Goal: Task Accomplishment & Management: Complete application form

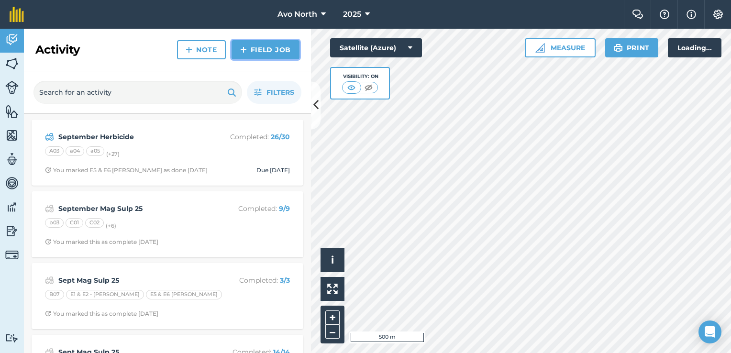
click at [254, 49] on link "Field Job" at bounding box center [266, 49] width 68 height 19
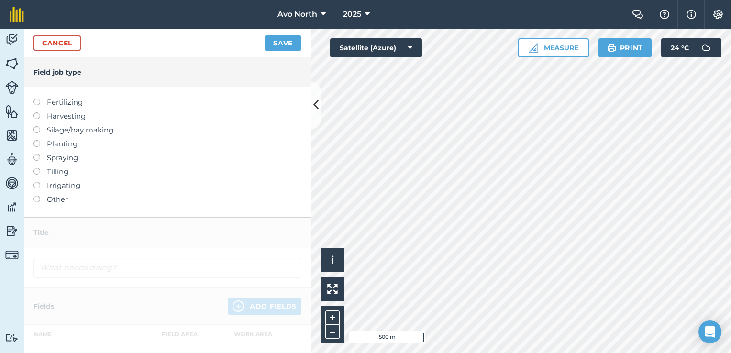
click at [38, 99] on label at bounding box center [39, 99] width 13 height 0
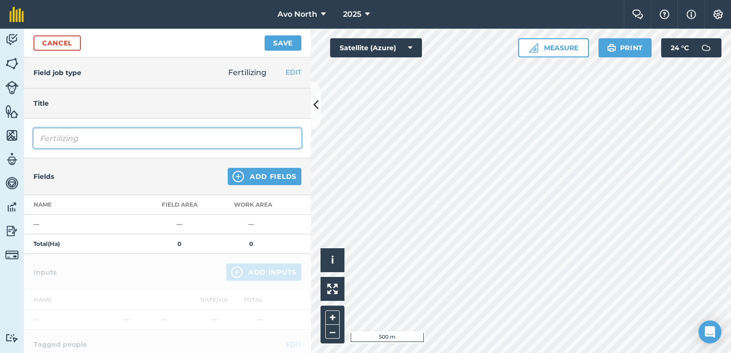
click at [90, 136] on input "Fertilizing" at bounding box center [167, 138] width 268 height 20
type input "F"
type input "Fertigation"
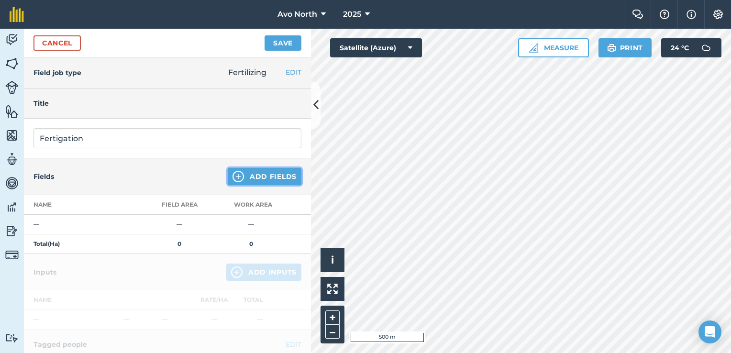
click at [263, 172] on button "Add Fields" at bounding box center [265, 176] width 74 height 17
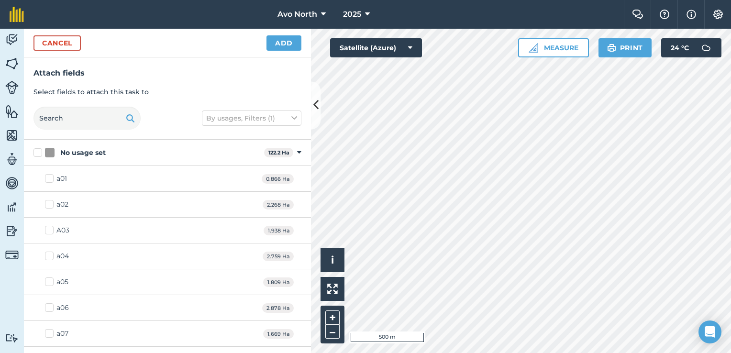
click at [49, 177] on label "a01" at bounding box center [56, 179] width 22 height 10
click at [49, 177] on input "a01" at bounding box center [48, 177] width 6 height 6
checkbox input "true"
click at [49, 205] on label "a02" at bounding box center [56, 205] width 23 height 10
click at [49, 205] on input "a02" at bounding box center [48, 203] width 6 height 6
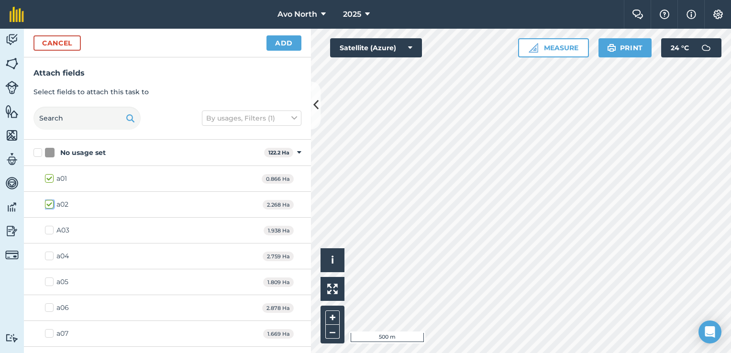
checkbox input "true"
drag, startPoint x: 48, startPoint y: 178, endPoint x: 44, endPoint y: 200, distance: 21.5
click at [48, 179] on label "a01" at bounding box center [56, 179] width 22 height 10
click at [48, 179] on input "a01" at bounding box center [48, 177] width 6 height 6
checkbox input "false"
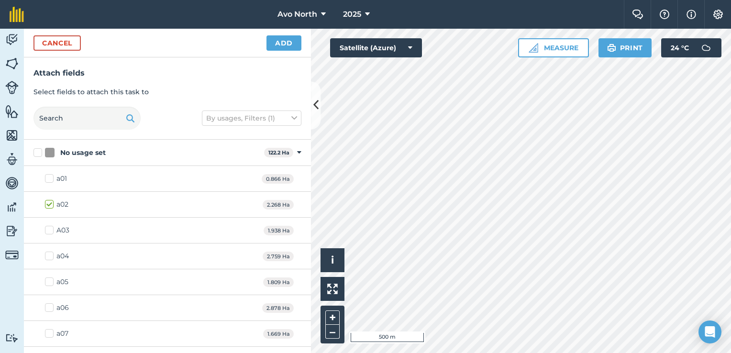
click at [52, 207] on label "a02" at bounding box center [56, 205] width 23 height 10
click at [51, 206] on input "a02" at bounding box center [48, 203] width 6 height 6
checkbox input "false"
drag, startPoint x: 53, startPoint y: 229, endPoint x: 45, endPoint y: 238, distance: 12.2
click at [53, 229] on label "A03" at bounding box center [57, 230] width 24 height 10
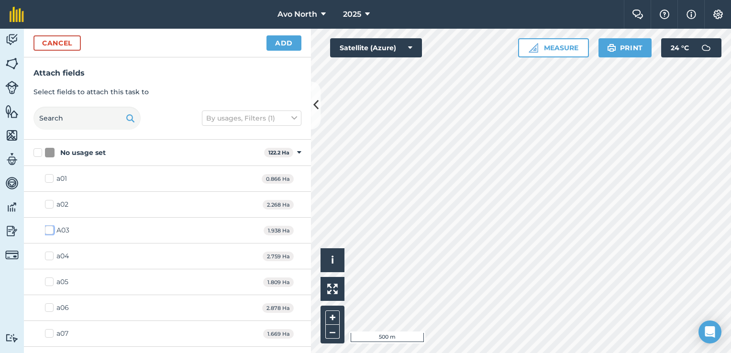
click at [51, 229] on input "A03" at bounding box center [48, 228] width 6 height 6
checkbox input "true"
click at [49, 253] on label "a04" at bounding box center [57, 256] width 24 height 10
click at [49, 253] on input "a04" at bounding box center [48, 254] width 6 height 6
checkbox input "true"
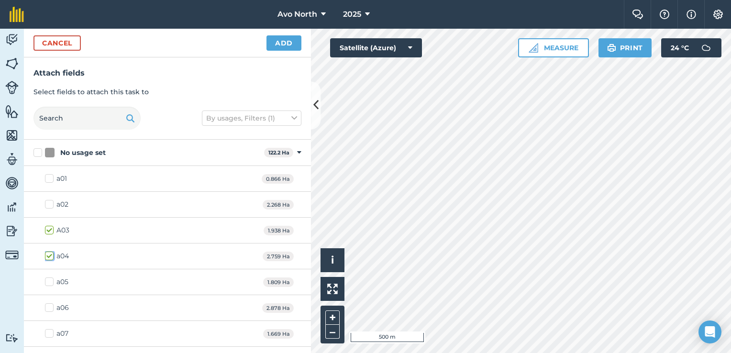
scroll to position [96, 0]
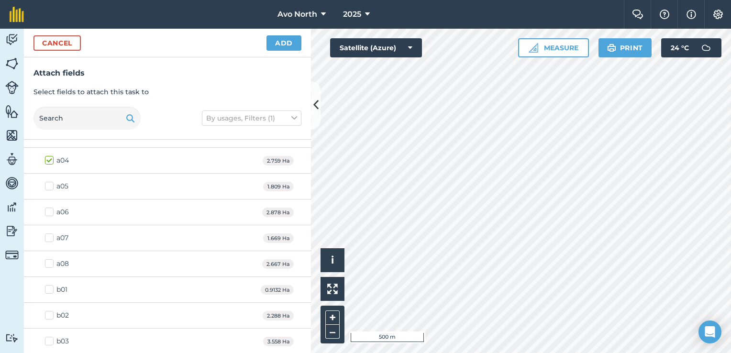
click at [48, 188] on label "a05" at bounding box center [56, 186] width 23 height 10
click at [48, 188] on input "a05" at bounding box center [48, 184] width 6 height 6
checkbox input "true"
click at [51, 211] on label "a06" at bounding box center [57, 212] width 24 height 10
click at [51, 211] on input "a06" at bounding box center [48, 210] width 6 height 6
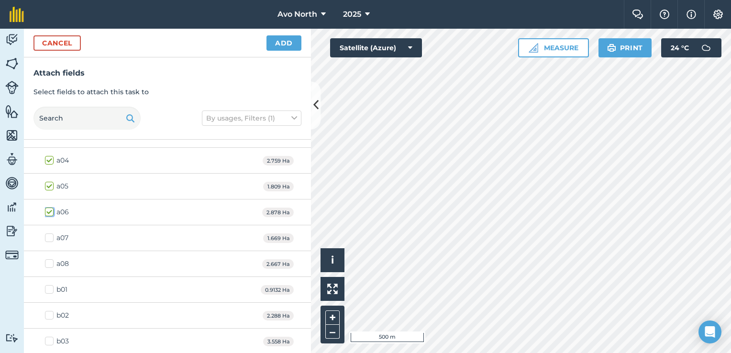
checkbox input "true"
click at [50, 237] on label "a07" at bounding box center [56, 238] width 23 height 10
click at [50, 237] on input "a07" at bounding box center [48, 236] width 6 height 6
checkbox input "true"
click at [47, 260] on label "a08" at bounding box center [57, 264] width 24 height 10
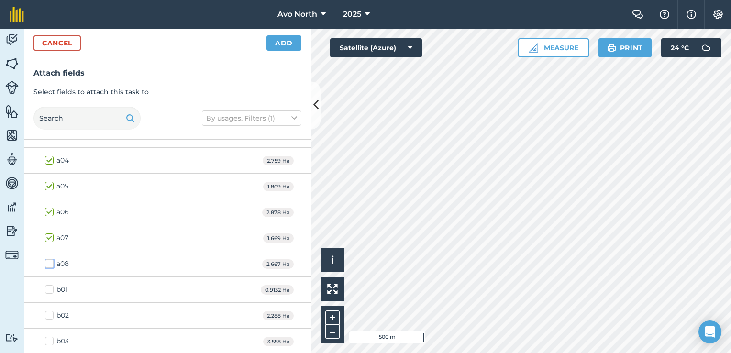
click at [47, 260] on input "a08" at bounding box center [48, 262] width 6 height 6
checkbox input "true"
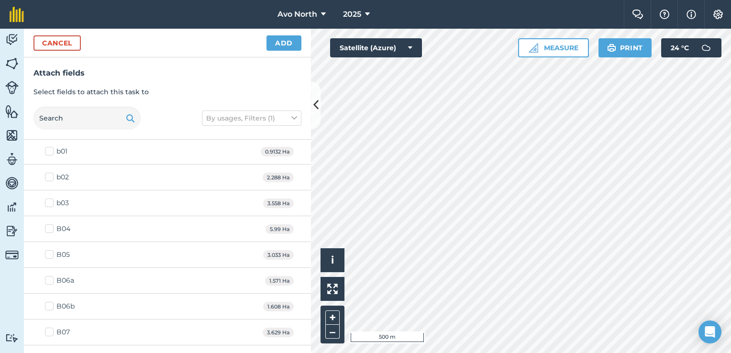
scroll to position [239, 0]
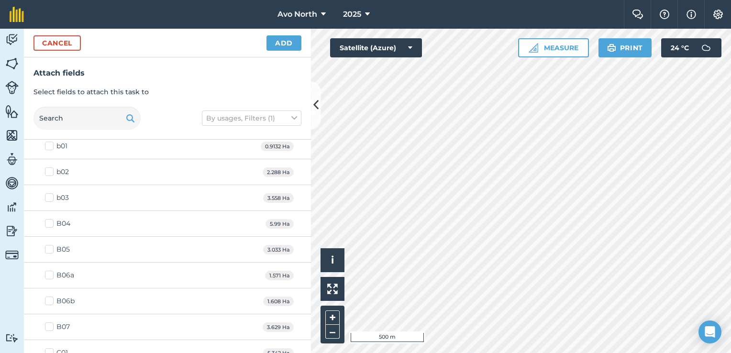
click at [50, 221] on label "B04" at bounding box center [57, 224] width 25 height 10
click at [50, 221] on input "B04" at bounding box center [48, 222] width 6 height 6
checkbox input "true"
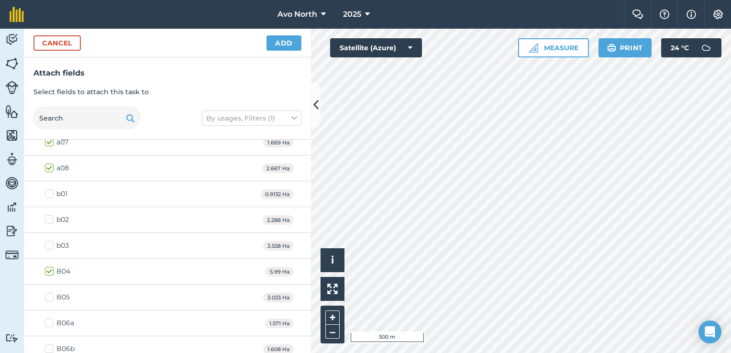
click at [50, 193] on label "b01" at bounding box center [56, 194] width 22 height 10
click at [50, 193] on input "b01" at bounding box center [48, 192] width 6 height 6
checkbox input "true"
click at [50, 216] on label "b02" at bounding box center [57, 220] width 24 height 10
click at [50, 216] on input "b02" at bounding box center [48, 218] width 6 height 6
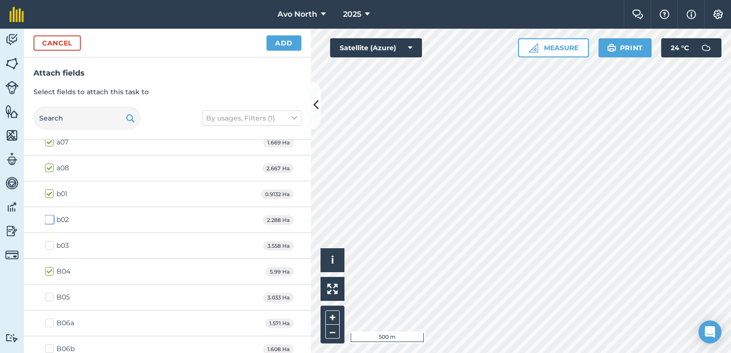
checkbox input "true"
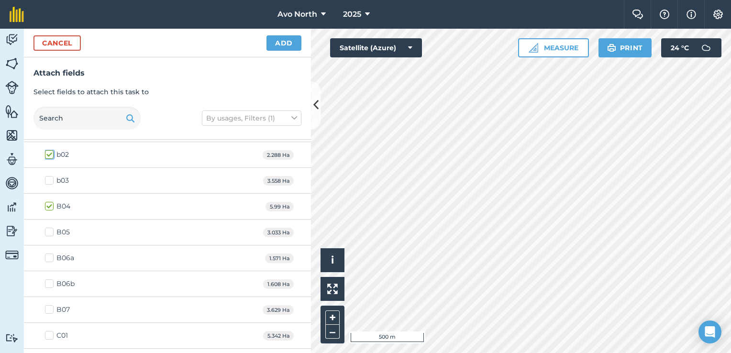
scroll to position [287, 0]
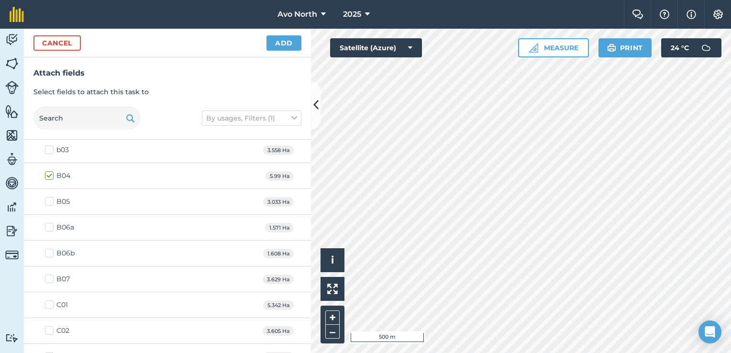
click at [50, 200] on label "B05" at bounding box center [57, 202] width 25 height 10
click at [50, 200] on input "B05" at bounding box center [48, 200] width 6 height 6
checkbox input "true"
click at [49, 225] on label "B06a" at bounding box center [59, 227] width 29 height 10
click at [49, 225] on input "B06a" at bounding box center [48, 225] width 6 height 6
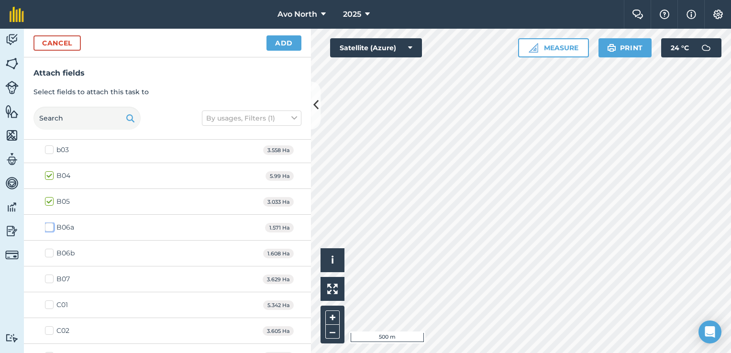
checkbox input "true"
click at [52, 249] on label "B06b" at bounding box center [60, 253] width 30 height 10
click at [51, 249] on input "B06b" at bounding box center [48, 251] width 6 height 6
checkbox input "true"
click at [46, 275] on label "B07" at bounding box center [57, 279] width 25 height 10
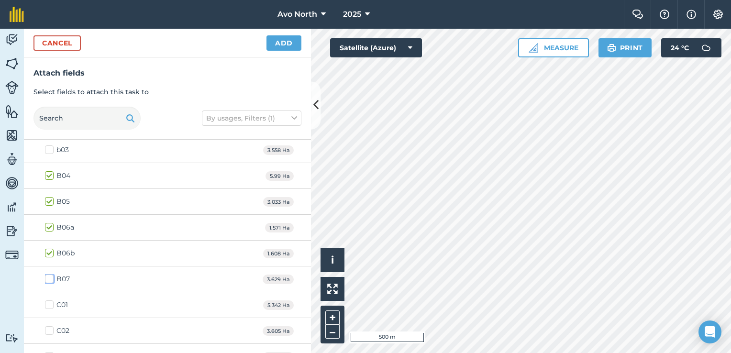
click at [46, 275] on input "B07" at bounding box center [48, 277] width 6 height 6
checkbox input "true"
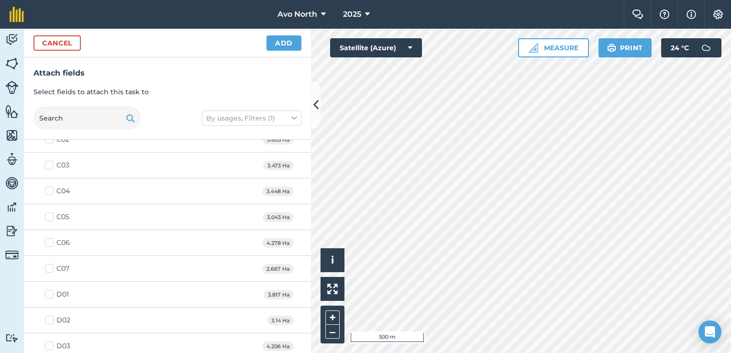
click at [51, 291] on label "D01" at bounding box center [57, 294] width 24 height 10
click at [51, 291] on input "D01" at bounding box center [48, 292] width 6 height 6
checkbox input "true"
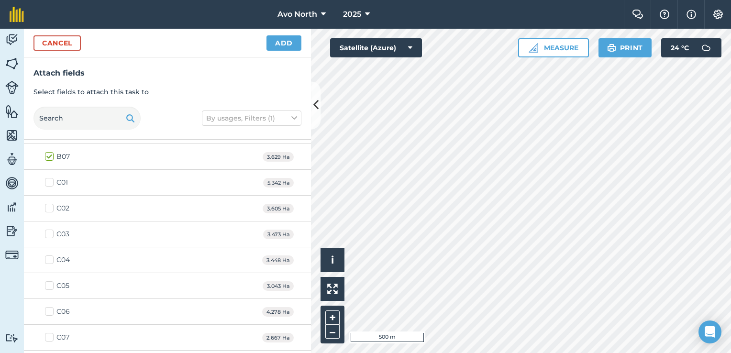
scroll to position [406, 0]
click at [50, 311] on label "C06" at bounding box center [57, 315] width 25 height 10
click at [50, 311] on input "C06" at bounding box center [48, 313] width 6 height 6
checkbox input "true"
click at [49, 338] on label "C07" at bounding box center [57, 341] width 24 height 10
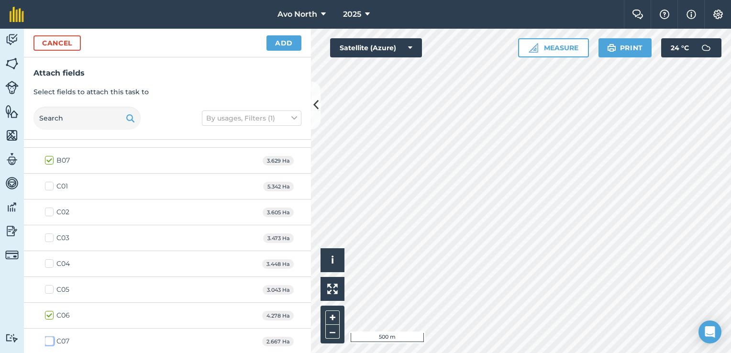
click at [49, 338] on input "C07" at bounding box center [48, 339] width 6 height 6
checkbox input "true"
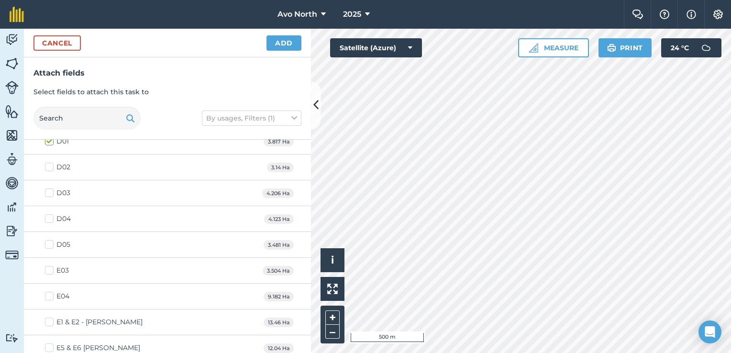
scroll to position [670, 0]
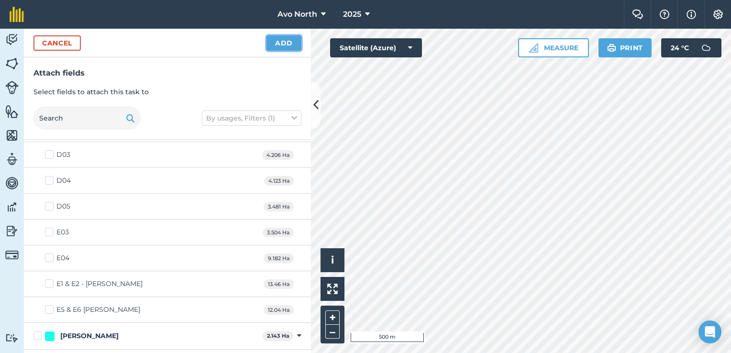
click at [286, 45] on button "Add" at bounding box center [283, 42] width 35 height 15
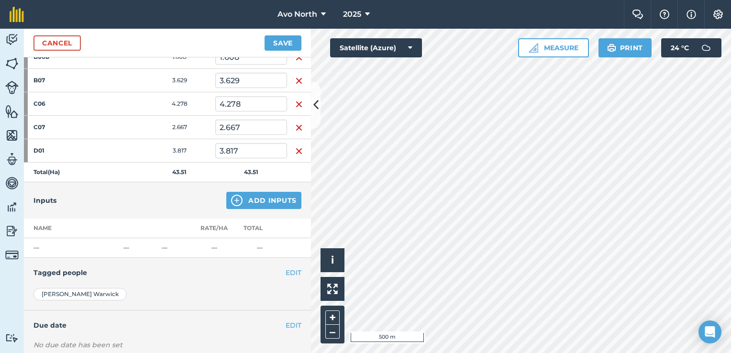
scroll to position [431, 0]
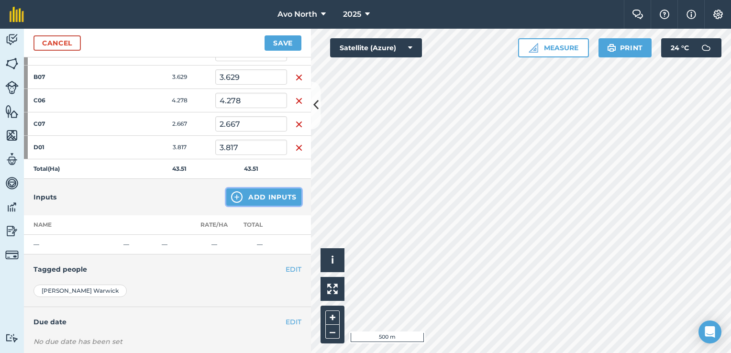
click at [242, 197] on button "Add Inputs" at bounding box center [263, 196] width 75 height 17
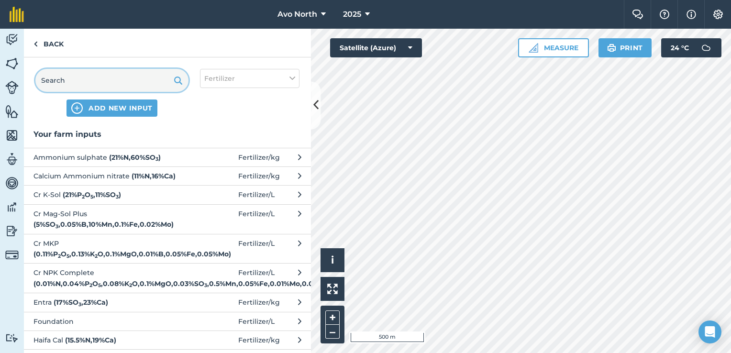
click at [108, 85] on input "text" at bounding box center [111, 80] width 153 height 23
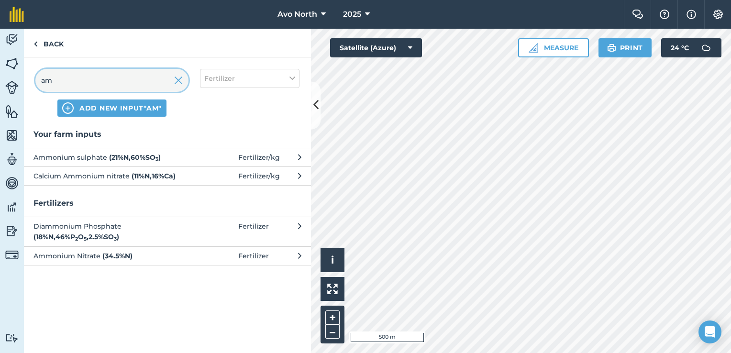
type input "am"
click at [102, 155] on span "Ammonium sulphate ( 21 % N , 60 % SO 3 )" at bounding box center [111, 157] width 156 height 11
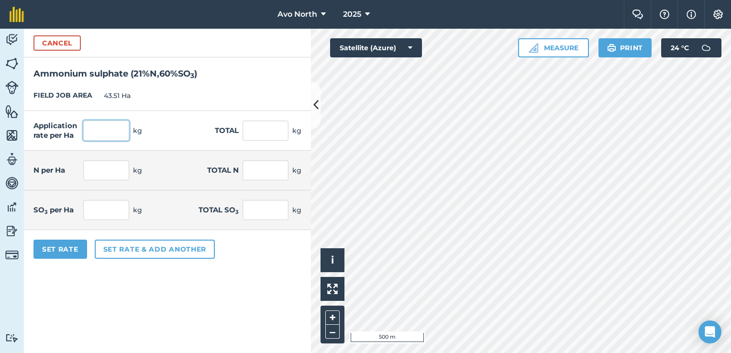
click at [94, 132] on input "text" at bounding box center [106, 131] width 46 height 20
type input "20"
type input "870.2"
type input "4.2"
type input "182.742"
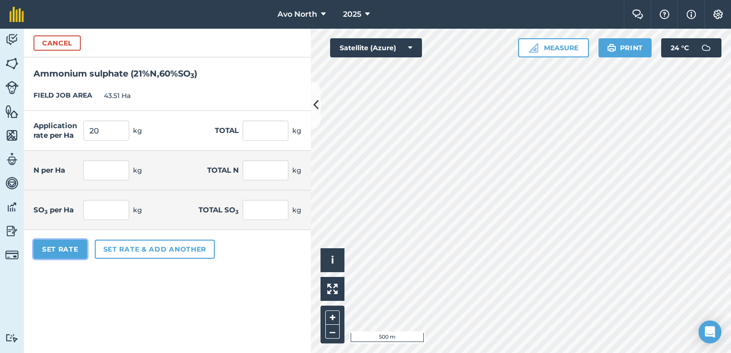
type input "12"
type input "522.12"
click at [55, 253] on button "Set Rate" at bounding box center [60, 249] width 54 height 19
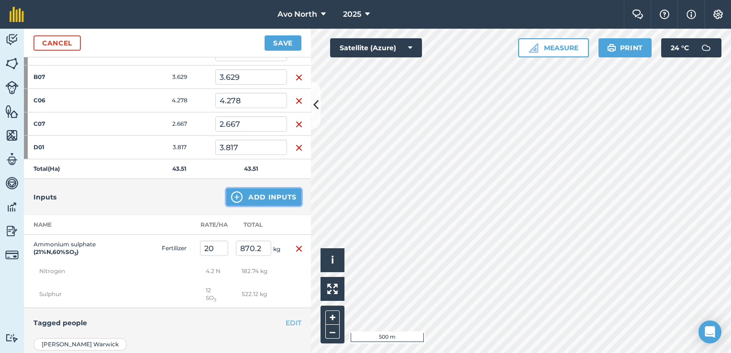
click at [262, 190] on button "Add Inputs" at bounding box center [263, 196] width 75 height 17
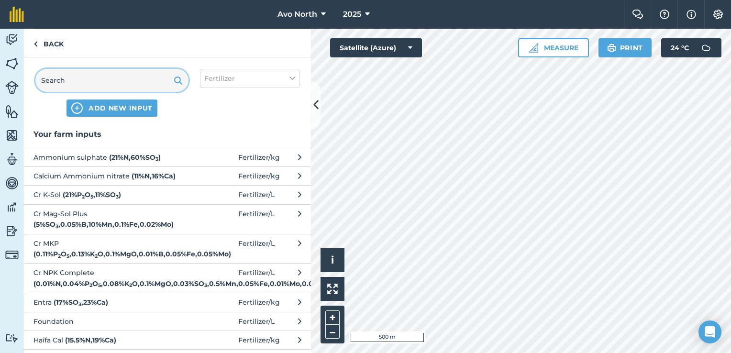
click at [74, 86] on input "text" at bounding box center [111, 80] width 153 height 23
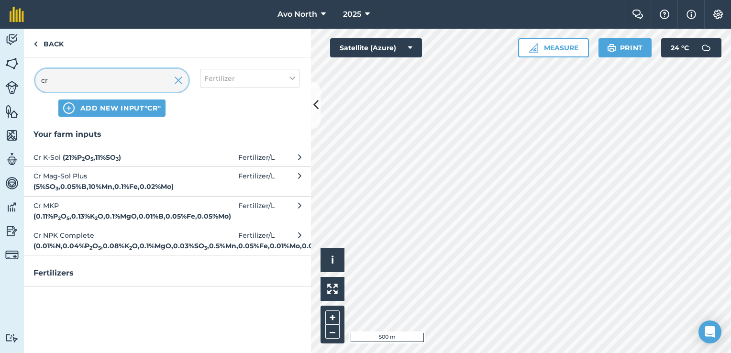
type input "cr"
click at [103, 154] on strong "( 21 % P 2 O 5 , 11 % SO 3 )" at bounding box center [92, 157] width 58 height 9
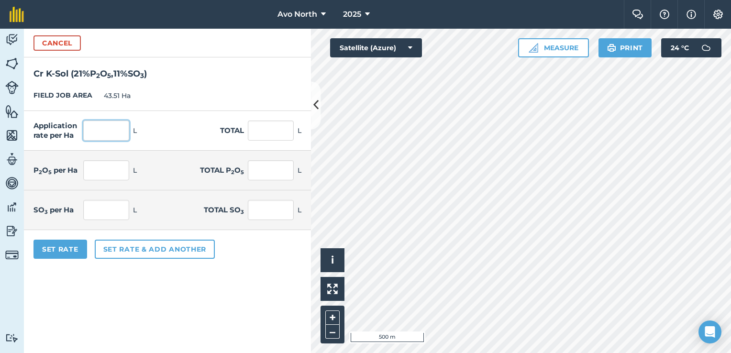
click at [101, 133] on input "text" at bounding box center [106, 131] width 46 height 20
type input "7"
type input "15"
type input "652.65"
type input "3.15"
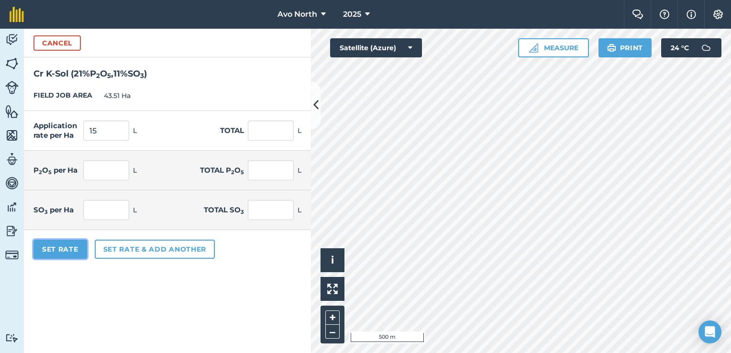
type input "137.057"
type input "1.65"
type input "71.792"
click at [66, 243] on button "Set Rate" at bounding box center [60, 249] width 54 height 19
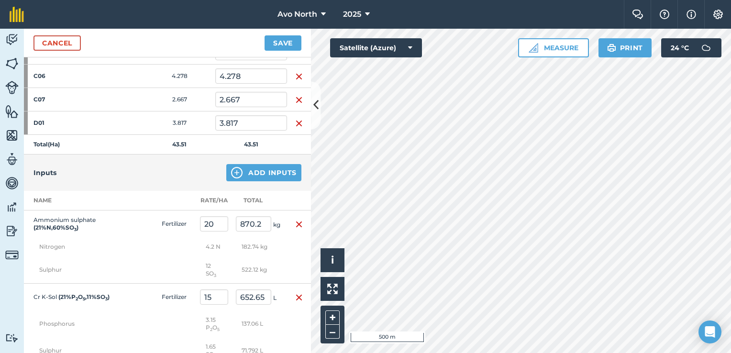
scroll to position [478, 0]
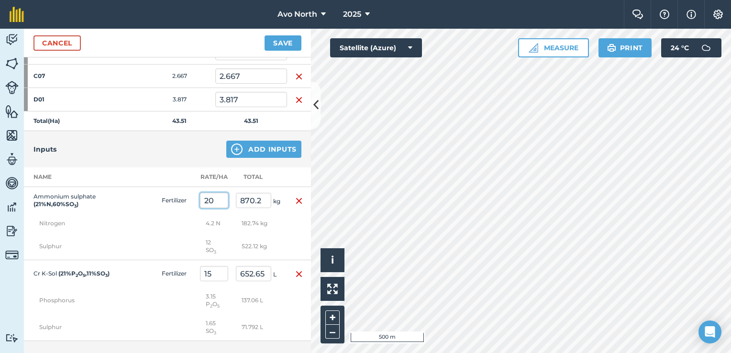
drag, startPoint x: 216, startPoint y: 197, endPoint x: 153, endPoint y: 192, distance: 63.8
click at [153, 192] on tr "Ammonium sulphate ( 21 % N , 60 % SO 3 ) Fertilizer 20 870.2 kg" at bounding box center [167, 200] width 287 height 27
type input "40"
type input "1,740.4"
click at [287, 172] on th at bounding box center [299, 177] width 24 height 20
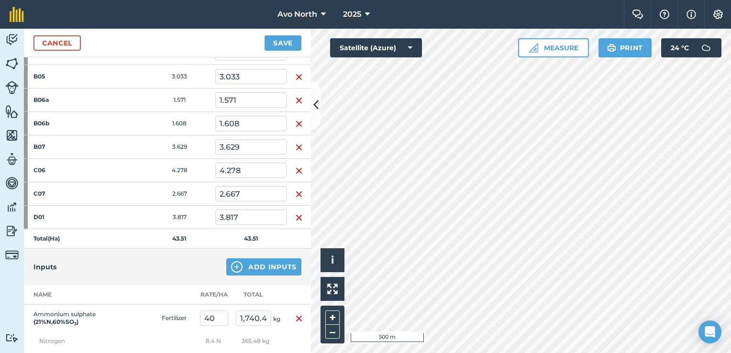
scroll to position [526, 0]
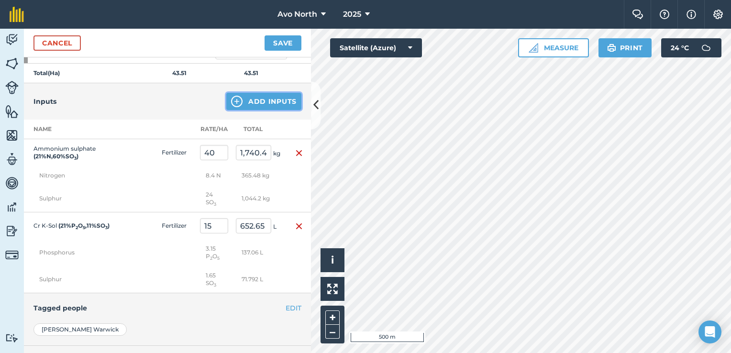
click at [271, 98] on button "Add Inputs" at bounding box center [263, 101] width 75 height 17
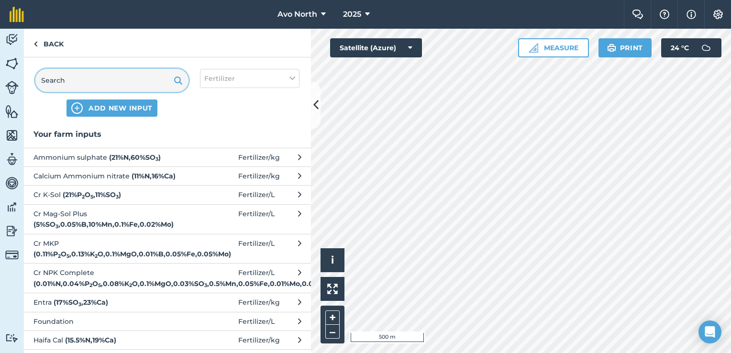
click at [92, 87] on input "text" at bounding box center [111, 80] width 153 height 23
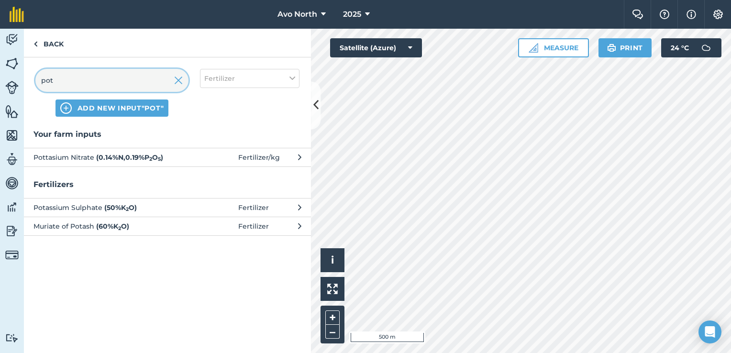
type input "pot"
click at [90, 160] on span "Pottasium Nitrate ( 0.14 % N , 0.19 % P 2 O 5 )" at bounding box center [111, 157] width 156 height 11
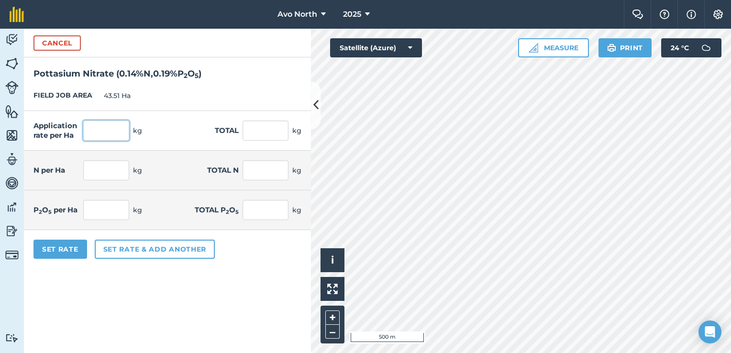
click at [113, 136] on input "text" at bounding box center [106, 131] width 46 height 20
type input "25"
type input "1,087.75"
type input "0.035"
type input "1.523"
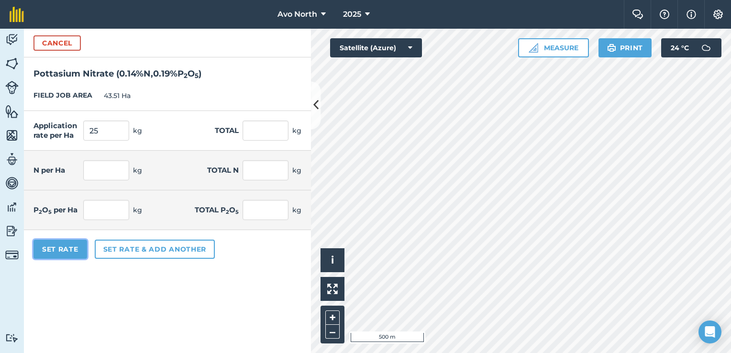
type input "0.048"
type input "2.067"
click at [57, 250] on button "Set Rate" at bounding box center [60, 249] width 54 height 19
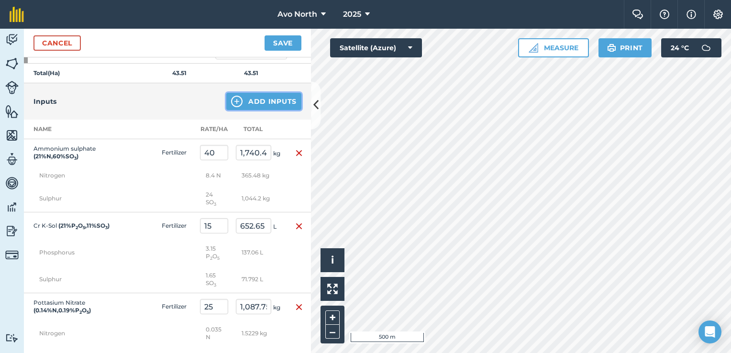
click at [249, 95] on button "Add Inputs" at bounding box center [263, 101] width 75 height 17
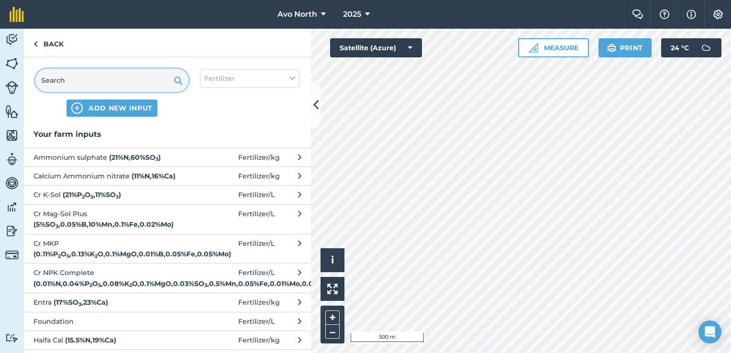
click at [65, 82] on input "text" at bounding box center [111, 80] width 153 height 23
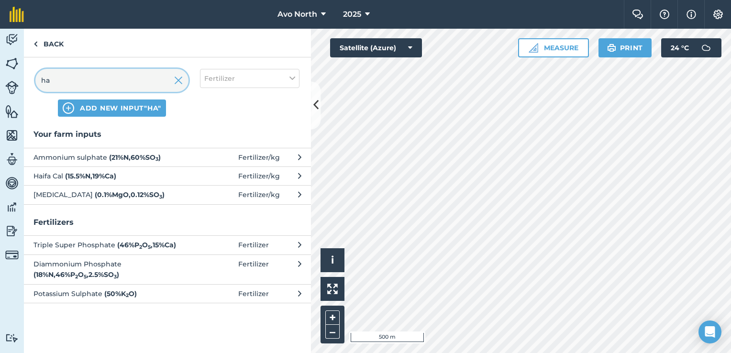
type input "ha"
click at [60, 175] on span "Haifa Cal ( 15.5 % N , 19 % Ca )" at bounding box center [111, 176] width 156 height 11
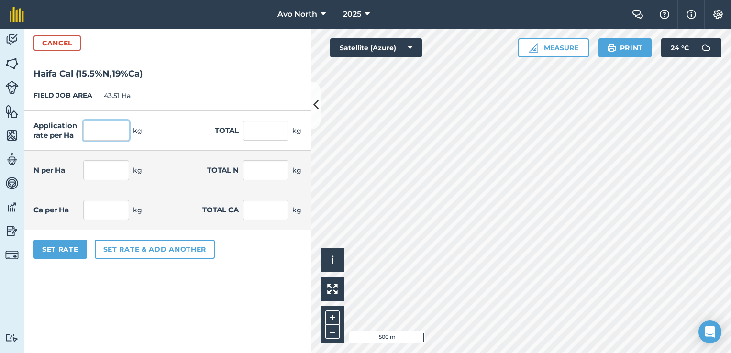
click at [104, 131] on input "text" at bounding box center [106, 131] width 46 height 20
type input "25"
type input "1,087.75"
type input "3.875"
type input "168.601"
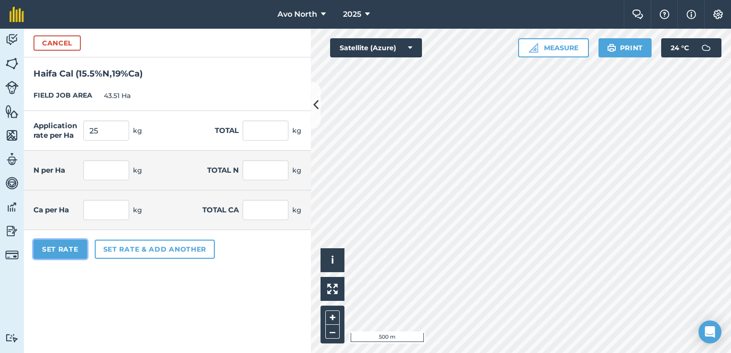
type input "4.75"
type input "206.672"
click at [67, 248] on button "Set Rate" at bounding box center [60, 249] width 54 height 19
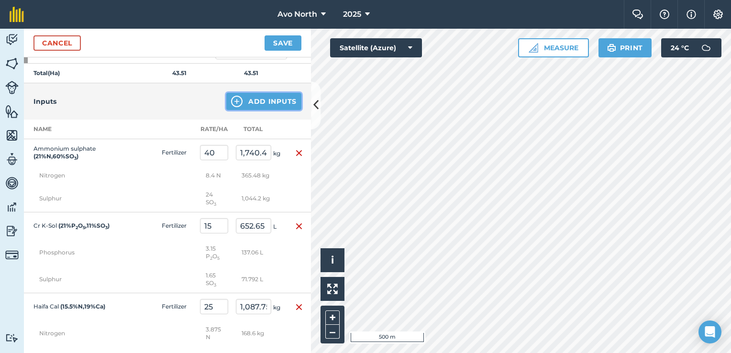
click at [251, 99] on button "Add Inputs" at bounding box center [263, 101] width 75 height 17
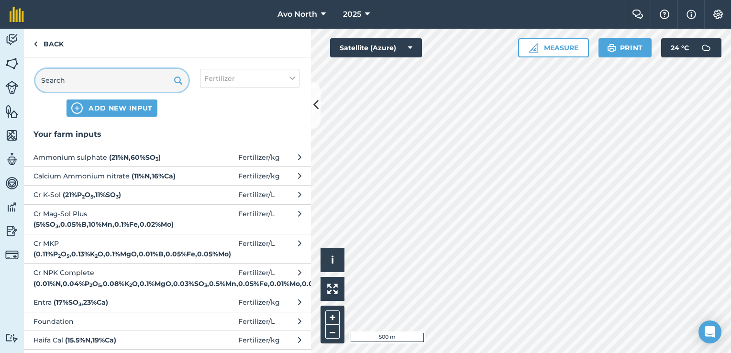
click at [136, 79] on input "text" at bounding box center [111, 80] width 153 height 23
click at [100, 82] on input "text" at bounding box center [111, 80] width 153 height 23
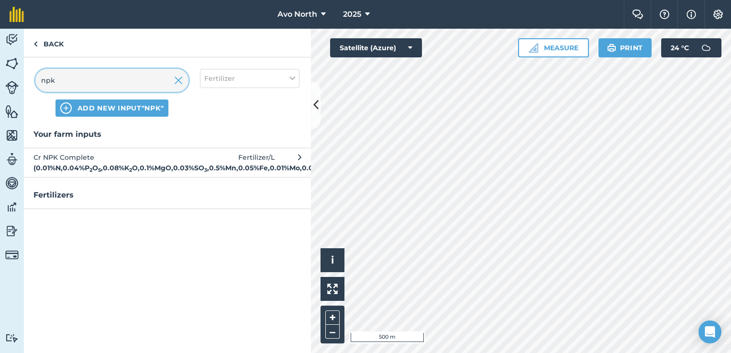
type input "npk"
click at [120, 164] on strong "( 0.01 % N , 0.04 % P 2 O 5 , 0.08 % K 2 O , 0.1 % MgO , 0.03 % SO 3 , 0.5 % Mn…" at bounding box center [183, 168] width 301 height 9
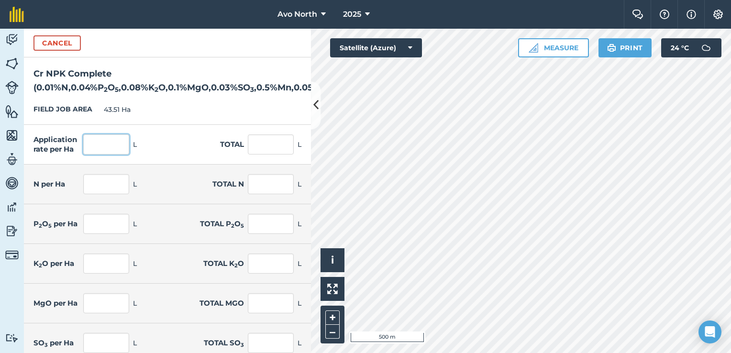
click at [107, 151] on input "text" at bounding box center [106, 144] width 46 height 20
type input "25"
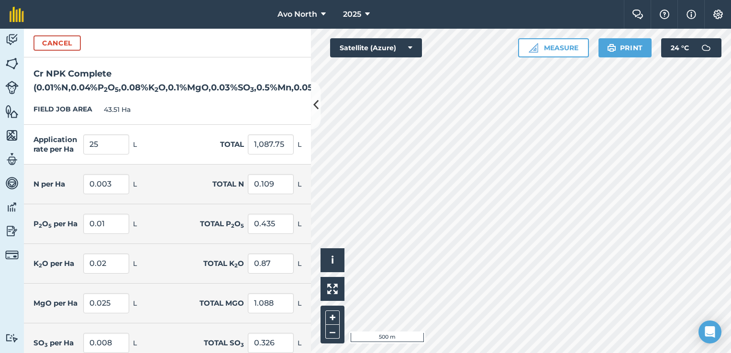
type input "1,087.75"
type input "0.003"
type input "0.109"
type input "0.01"
type input "0.435"
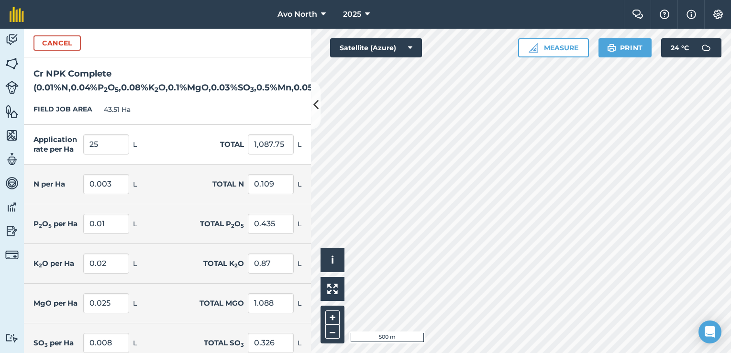
type input "0.02"
type input "0.87"
type input "0.025"
type input "1.088"
type input "0.008"
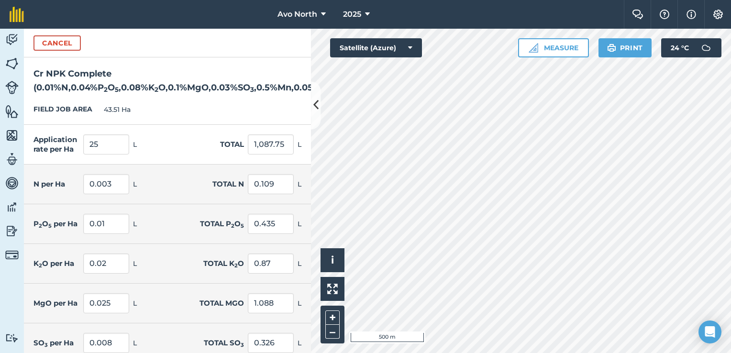
type input "0.326"
type input "0.125"
type input "5.439"
type input "0.013"
type input "0.544"
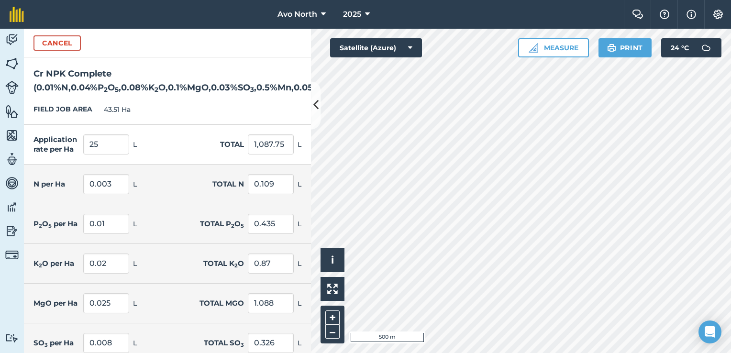
type input "0.001"
type input "0.054"
type input "0.006"
type input "0.272"
click at [262, 105] on div "FIELD JOB AREA 43.51 Ha" at bounding box center [167, 110] width 287 height 30
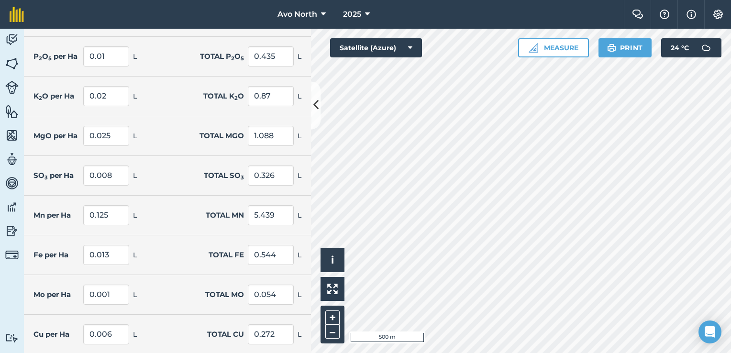
scroll to position [205, 0]
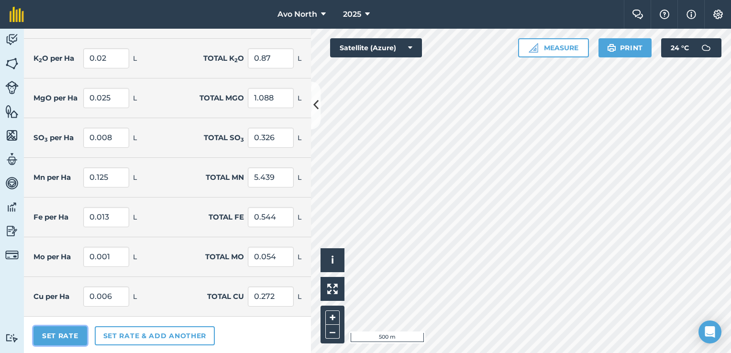
click at [67, 334] on button "Set Rate" at bounding box center [60, 335] width 54 height 19
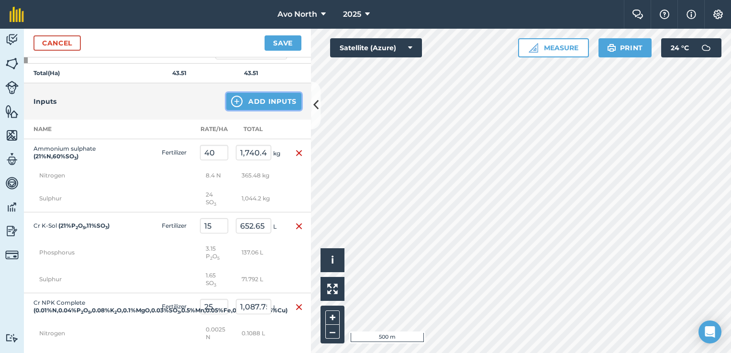
click at [270, 104] on button "Add Inputs" at bounding box center [263, 101] width 75 height 17
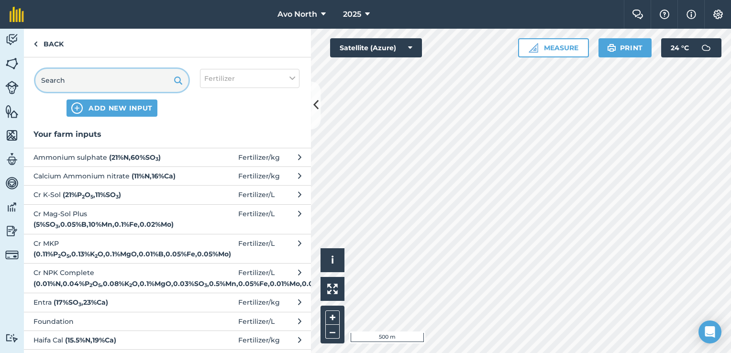
click at [112, 76] on input "text" at bounding box center [111, 80] width 153 height 23
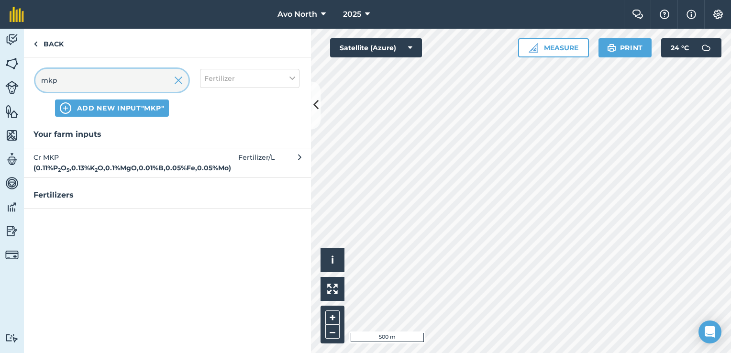
type input "mkp"
click at [48, 164] on span "Cr MKP ( 0.11 % P 2 O 5 , 0.13 % K 2 O , 0.1 % MgO , 0.01 % B , 0.05 % Fe , 0.0…" at bounding box center [111, 163] width 156 height 22
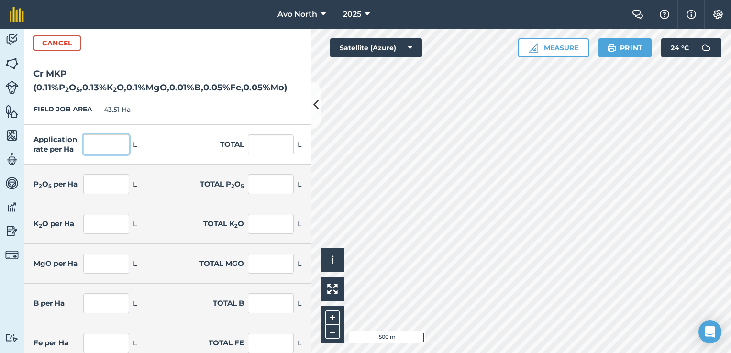
click at [94, 150] on input "text" at bounding box center [106, 144] width 46 height 20
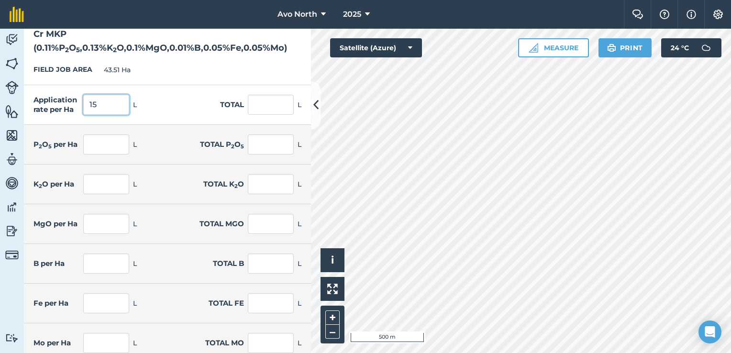
scroll to position [87, 0]
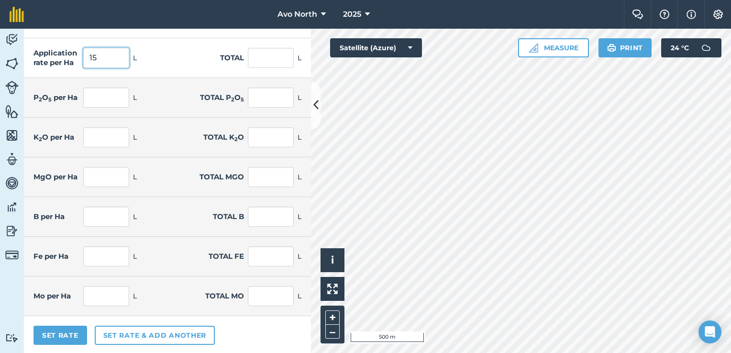
type input "15"
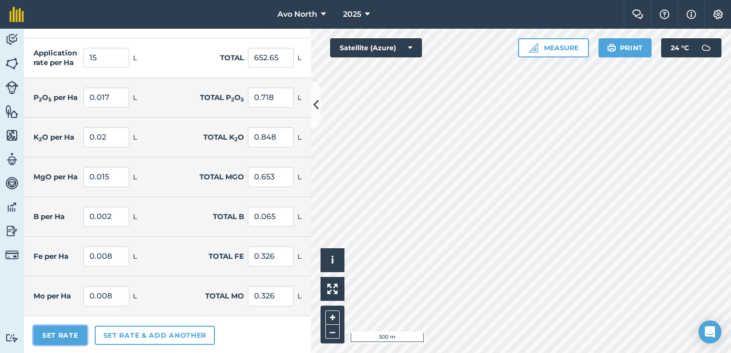
type input "652.65"
type input "0.017"
type input "0.718"
type input "0.02"
type input "0.848"
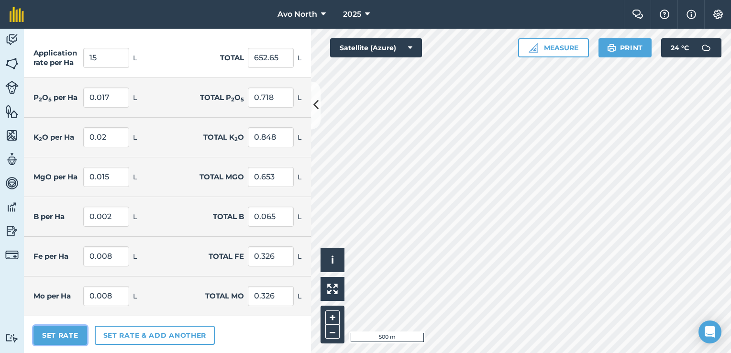
type input "0.015"
type input "0.653"
type input "0.002"
type input "0.065"
type input "0.008"
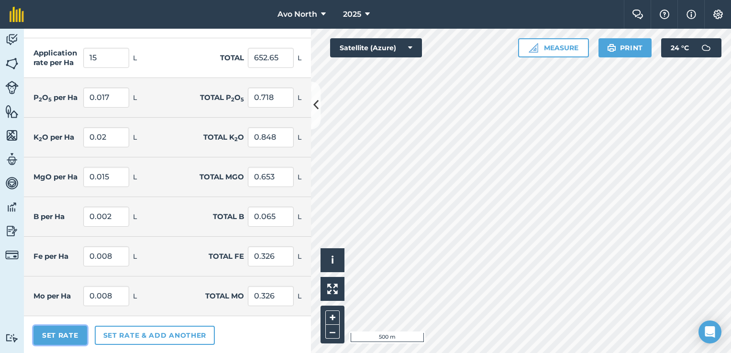
type input "0.326"
type input "0.008"
type input "0.326"
click at [53, 332] on button "Set Rate" at bounding box center [60, 335] width 54 height 19
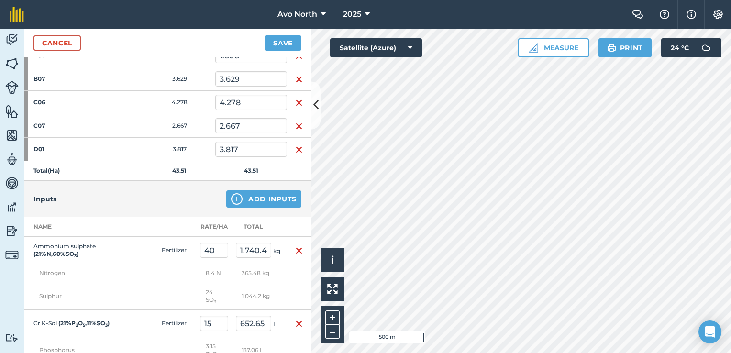
scroll to position [431, 0]
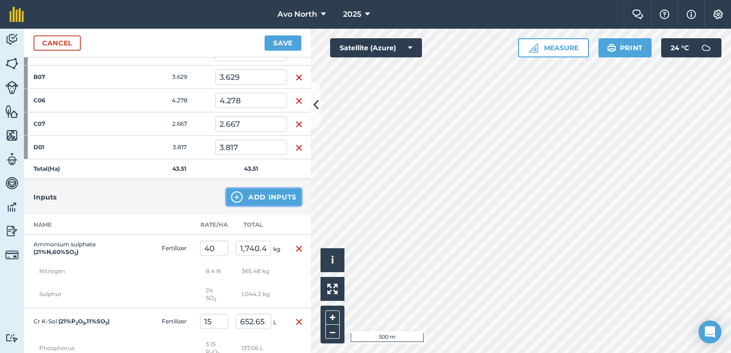
click at [256, 195] on button "Add Inputs" at bounding box center [263, 196] width 75 height 17
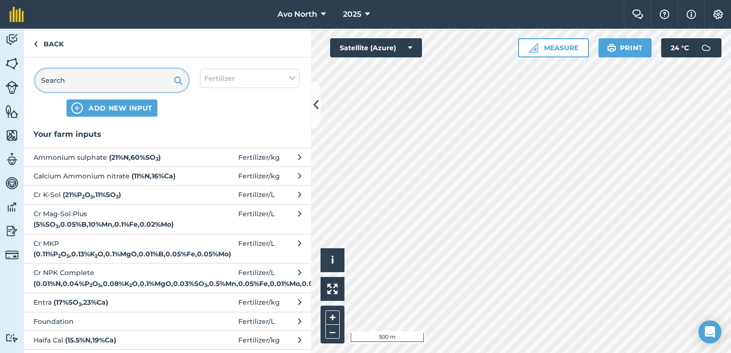
click at [82, 89] on input "text" at bounding box center [111, 80] width 153 height 23
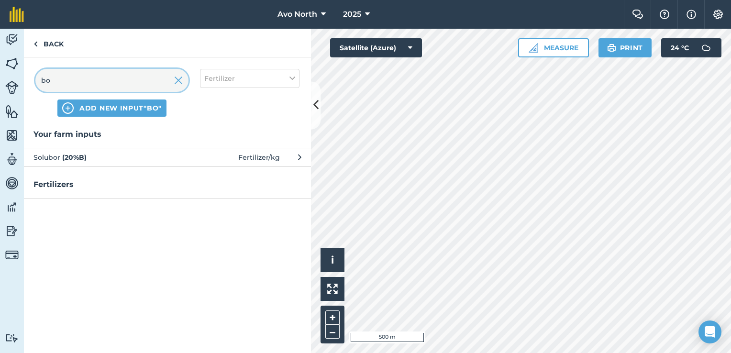
type input "bo"
click at [117, 158] on span "Solubor ( 20 % B )" at bounding box center [111, 157] width 156 height 11
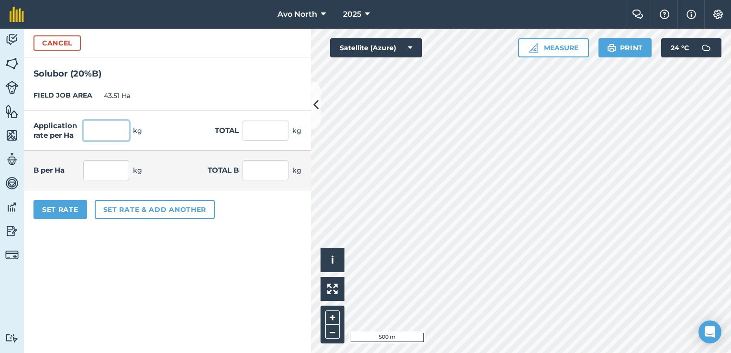
click at [101, 136] on input "text" at bounding box center [106, 131] width 46 height 20
type input "1"
type input "43.51"
type input "0.2"
type input "8.702"
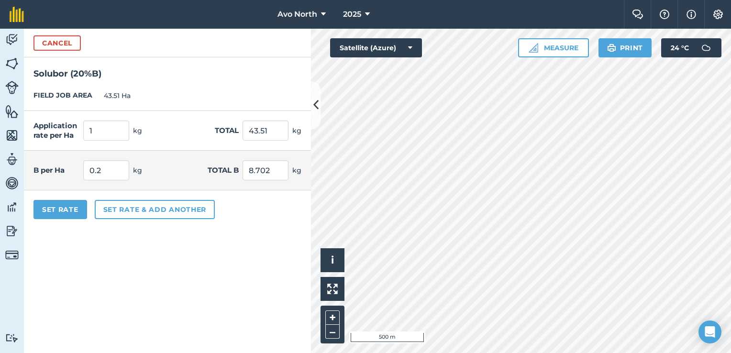
click at [232, 269] on form "Cancel Solubor ( 20 % B ) FIELD JOB AREA 43.51 Ha Application rate per Ha 1 kg …" at bounding box center [167, 191] width 287 height 324
click at [69, 208] on button "Set Rate" at bounding box center [60, 209] width 54 height 19
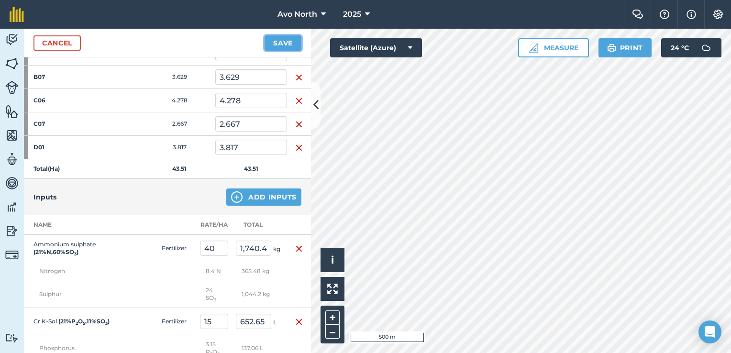
click at [289, 46] on button "Save" at bounding box center [283, 42] width 37 height 15
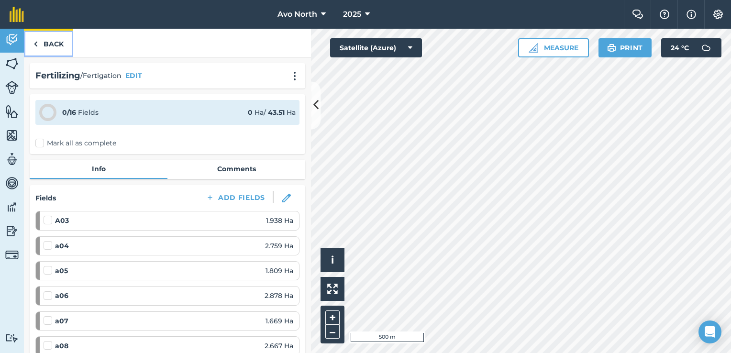
click at [44, 45] on link "Back" at bounding box center [48, 43] width 49 height 28
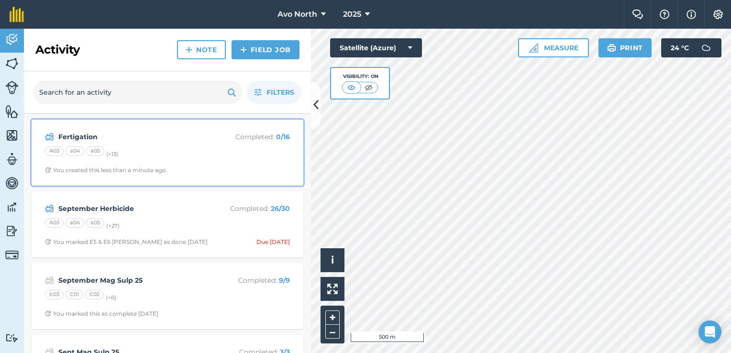
click at [96, 137] on strong "Fertigation" at bounding box center [134, 137] width 152 height 11
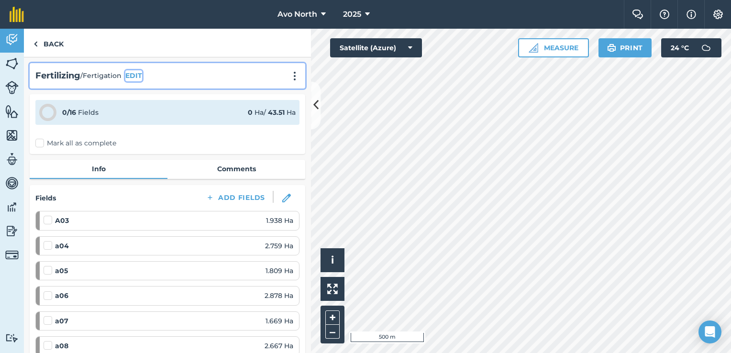
click at [135, 76] on button "EDIT" at bounding box center [133, 75] width 17 height 11
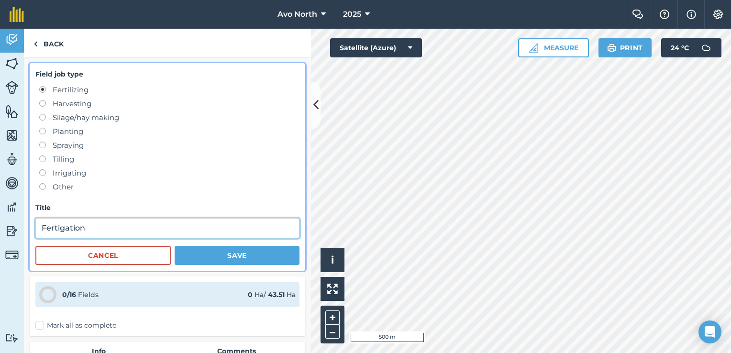
click at [89, 231] on input "Fertigation" at bounding box center [167, 228] width 264 height 20
type input "Fertigation October"
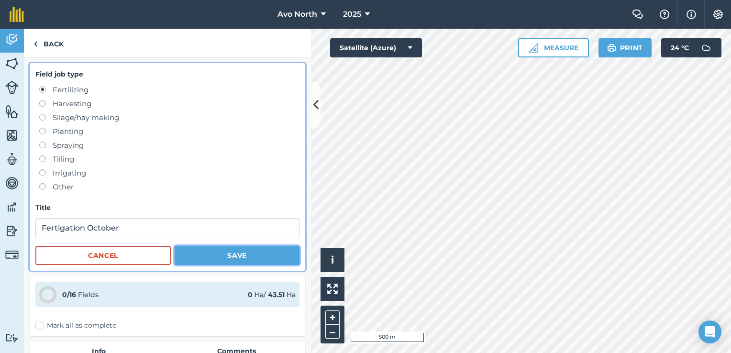
drag, startPoint x: 266, startPoint y: 257, endPoint x: 277, endPoint y: 258, distance: 10.5
click at [266, 258] on button "Save" at bounding box center [237, 255] width 125 height 19
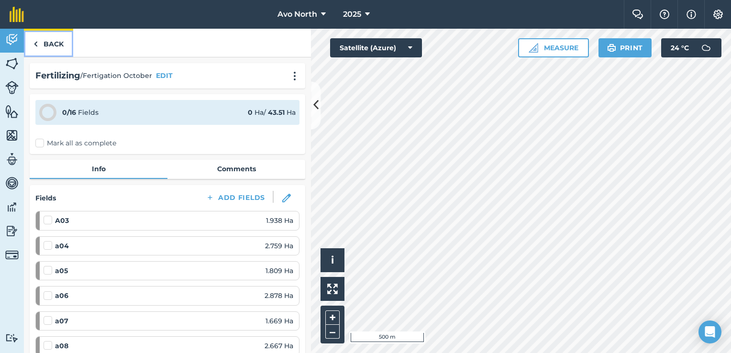
click at [53, 45] on link "Back" at bounding box center [48, 43] width 49 height 28
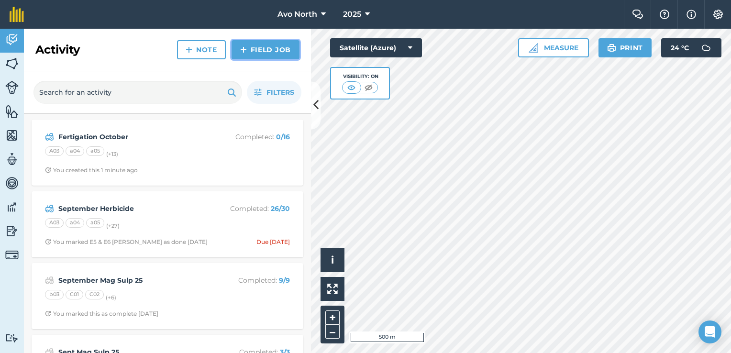
click at [265, 53] on link "Field Job" at bounding box center [266, 49] width 68 height 19
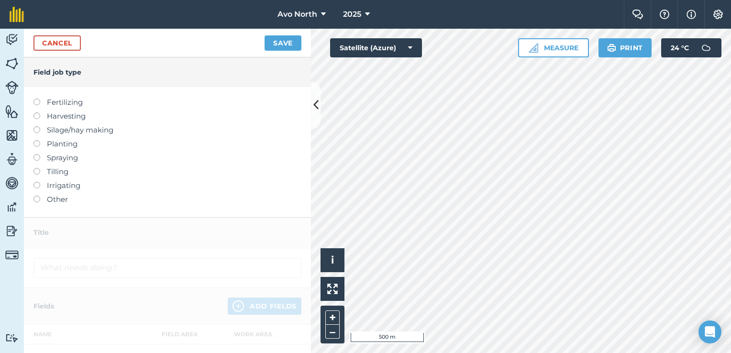
click at [38, 99] on label at bounding box center [39, 99] width 13 height 0
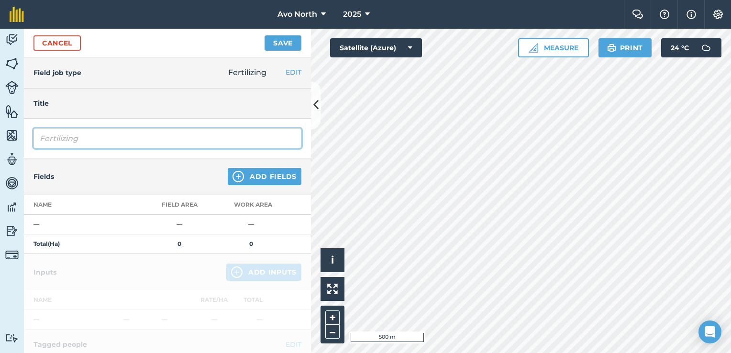
drag, startPoint x: 88, startPoint y: 144, endPoint x: 0, endPoint y: 135, distance: 88.4
click at [0, 143] on html "Avo North 2025 Farm Chat Help Info Settings Avo North - 2025 Reproduced with th…" at bounding box center [365, 176] width 731 height 353
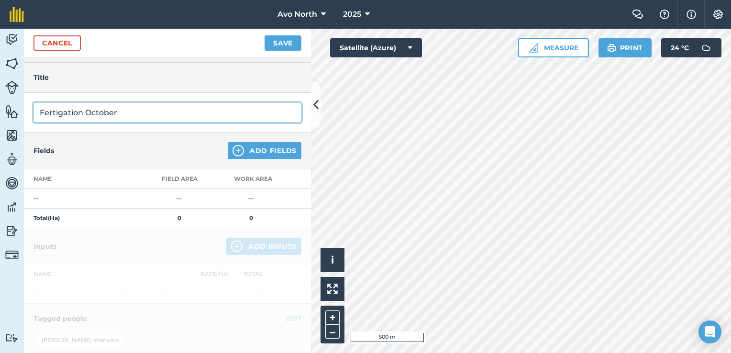
scroll to position [48, 0]
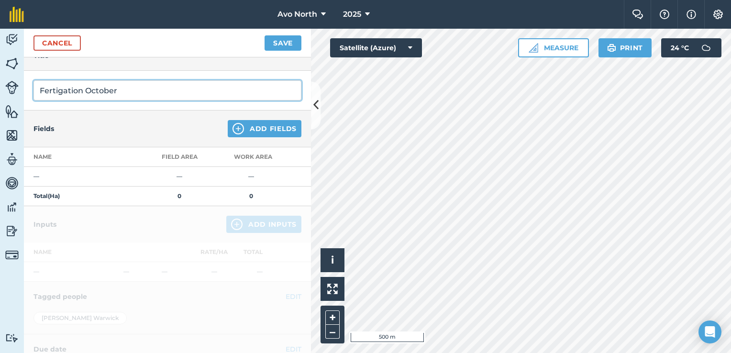
type input "Fertigation October"
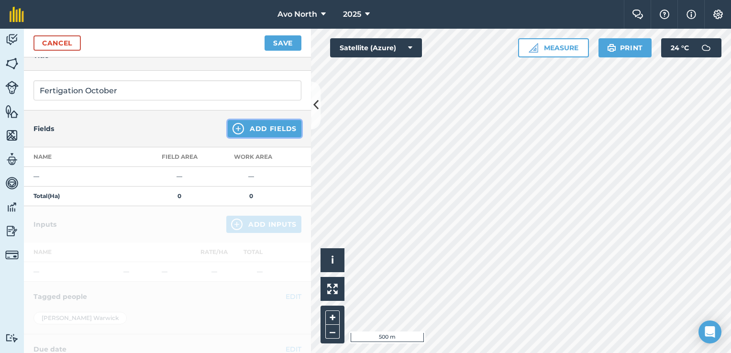
click at [252, 131] on button "Add Fields" at bounding box center [265, 128] width 74 height 17
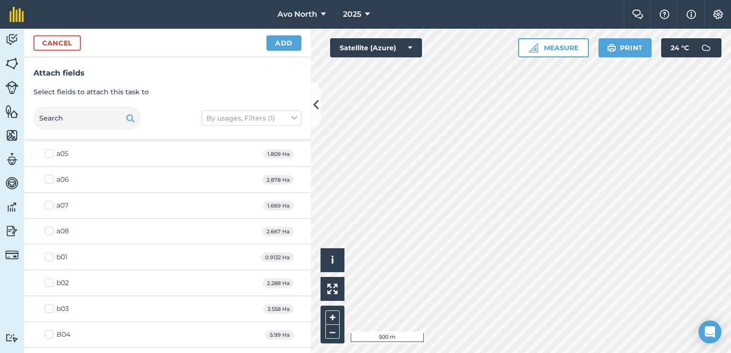
scroll to position [144, 0]
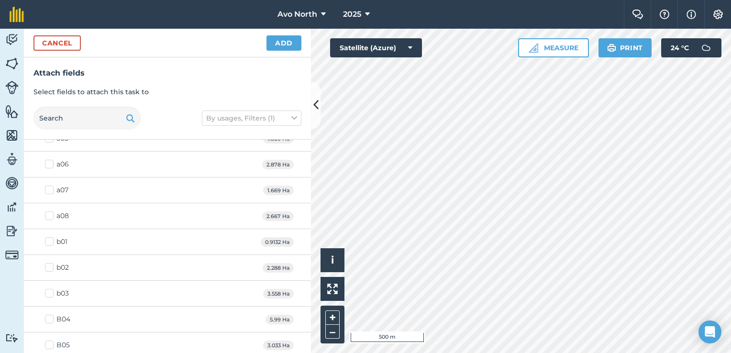
click at [52, 241] on label "b01" at bounding box center [56, 242] width 22 height 10
click at [51, 241] on input "b01" at bounding box center [48, 240] width 6 height 6
checkbox input "true"
click at [50, 266] on label "b02" at bounding box center [57, 268] width 24 height 10
click at [50, 266] on input "b02" at bounding box center [48, 266] width 6 height 6
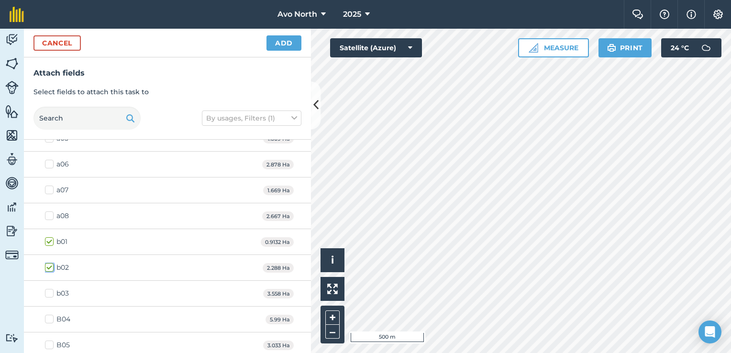
checkbox input "true"
click at [48, 239] on label "b01" at bounding box center [56, 242] width 22 height 10
click at [48, 239] on input "b01" at bounding box center [48, 240] width 6 height 6
checkbox input "false"
click at [50, 265] on label "b02" at bounding box center [57, 268] width 24 height 10
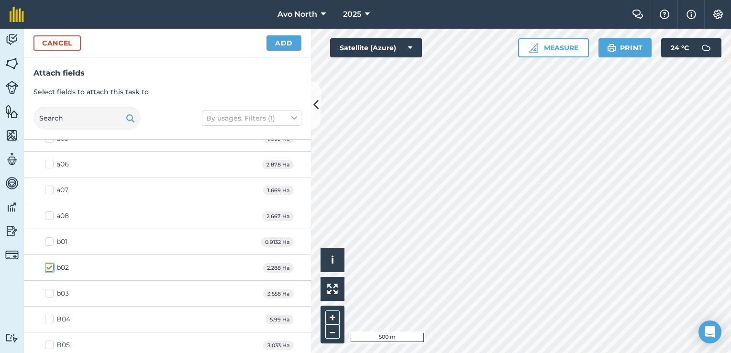
click at [50, 265] on input "b02" at bounding box center [48, 266] width 6 height 6
checkbox input "false"
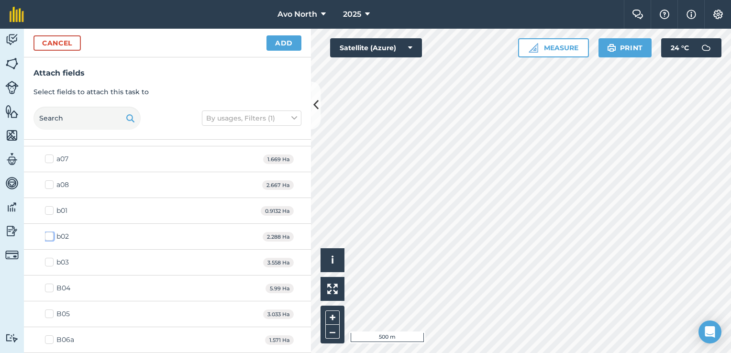
scroll to position [191, 0]
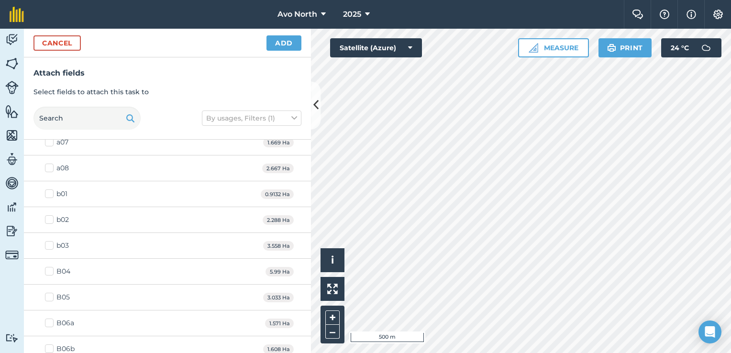
click at [52, 241] on label "b03" at bounding box center [57, 246] width 24 height 10
click at [51, 241] on input "b03" at bounding box center [48, 244] width 6 height 6
checkbox input "true"
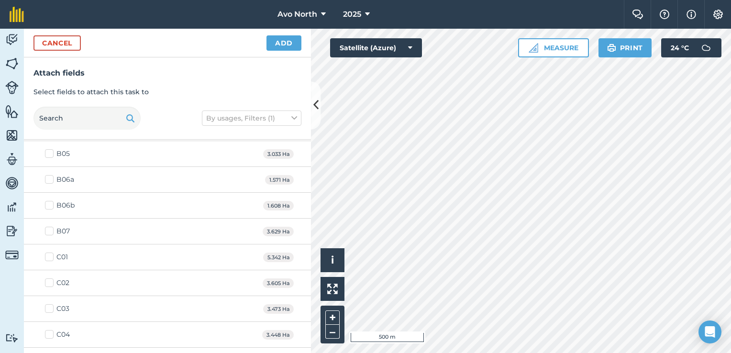
click at [50, 228] on label "B07" at bounding box center [57, 231] width 25 height 10
click at [50, 228] on input "B07" at bounding box center [48, 229] width 6 height 6
checkbox input "true"
drag, startPoint x: 51, startPoint y: 254, endPoint x: 51, endPoint y: 259, distance: 5.3
click at [51, 259] on label "C01" at bounding box center [56, 257] width 23 height 10
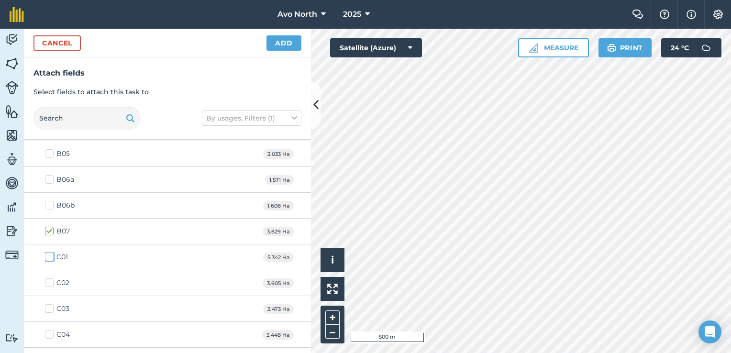
click at [51, 258] on input "C01" at bounding box center [48, 255] width 6 height 6
checkbox input "true"
click at [48, 281] on label "C02" at bounding box center [57, 283] width 24 height 10
click at [48, 281] on input "C02" at bounding box center [48, 281] width 6 height 6
checkbox input "true"
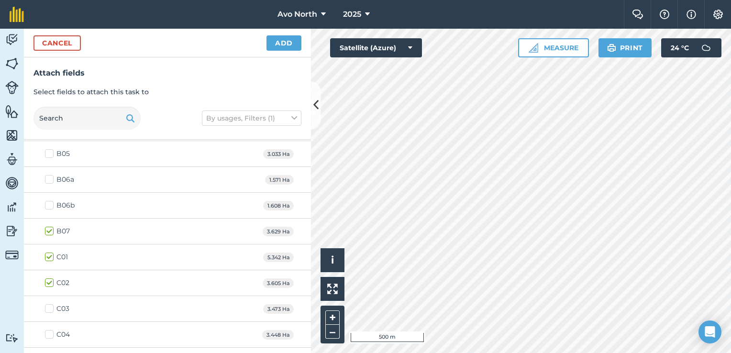
click at [53, 307] on label "C03" at bounding box center [57, 309] width 24 height 10
click at [51, 307] on input "C03" at bounding box center [48, 307] width 6 height 6
checkbox input "true"
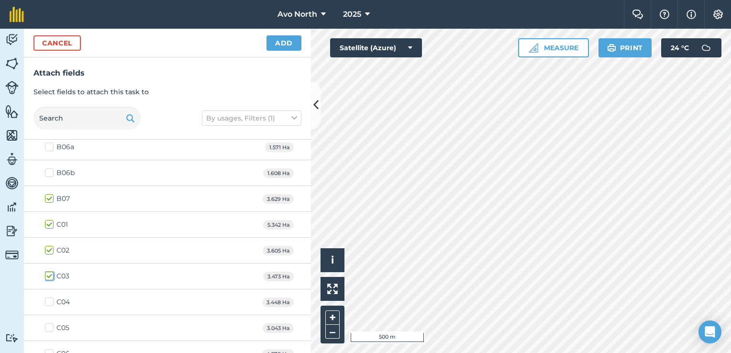
scroll to position [431, 0]
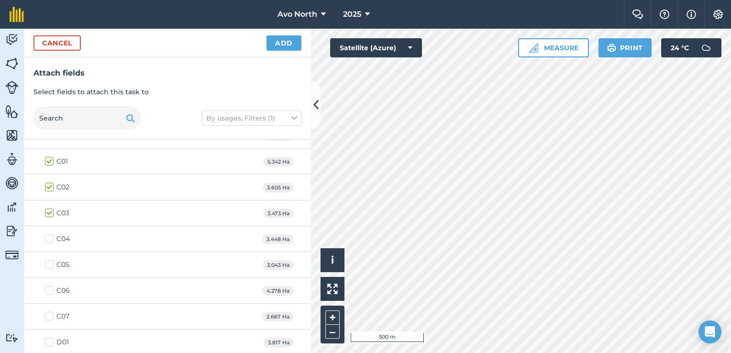
click at [49, 235] on label "C04" at bounding box center [57, 239] width 25 height 10
click at [49, 235] on input "C04" at bounding box center [48, 237] width 6 height 6
checkbox input "true"
click at [48, 262] on label "C05" at bounding box center [57, 265] width 24 height 10
click at [48, 262] on input "C05" at bounding box center [48, 263] width 6 height 6
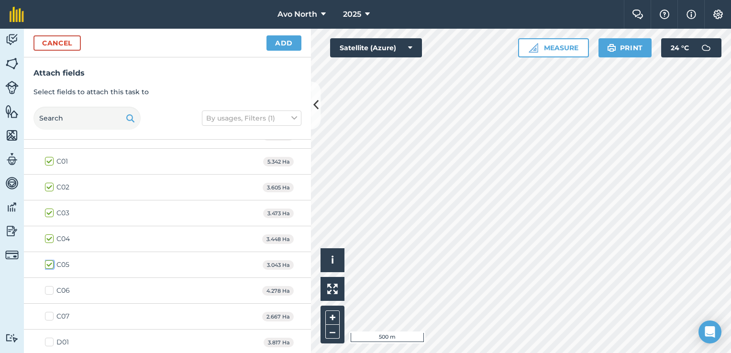
checkbox input "true"
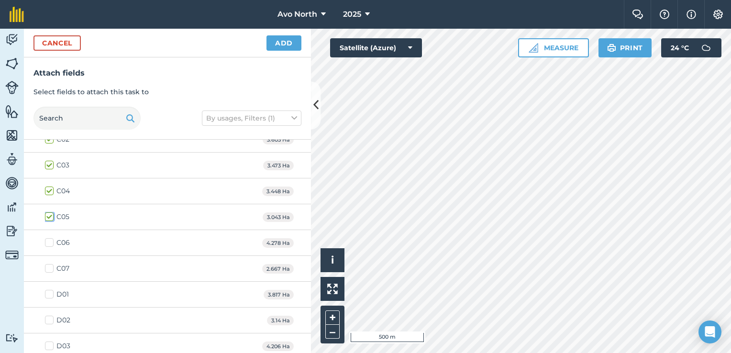
scroll to position [526, 0]
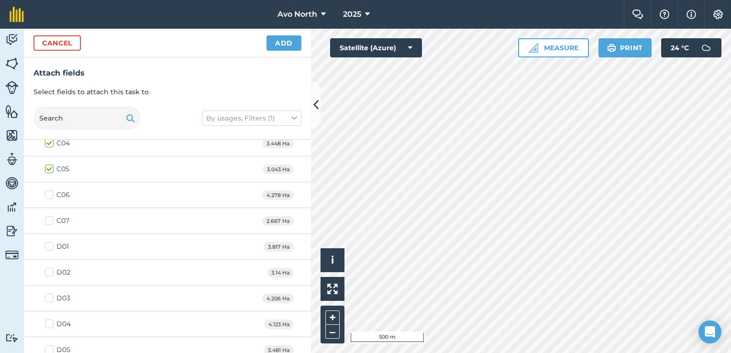
click at [50, 267] on label "D02" at bounding box center [57, 272] width 25 height 10
click at [50, 267] on input "D02" at bounding box center [48, 270] width 6 height 6
checkbox input "true"
click at [49, 298] on label "D03" at bounding box center [57, 298] width 25 height 10
click at [49, 298] on input "D03" at bounding box center [48, 296] width 6 height 6
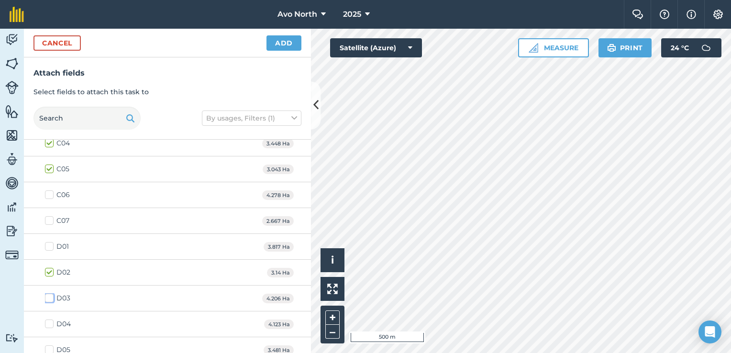
checkbox input "true"
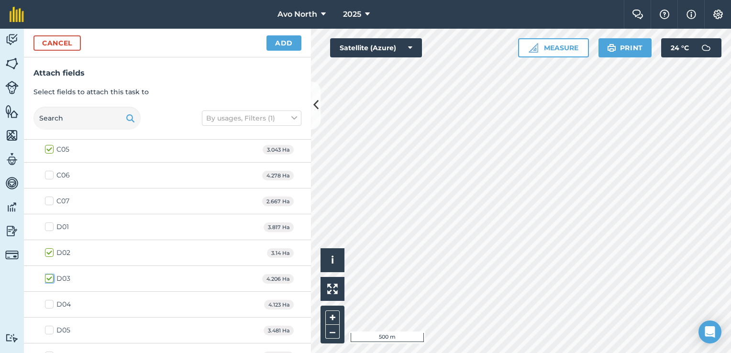
scroll to position [574, 0]
click at [50, 275] on label "D04" at bounding box center [58, 276] width 26 height 10
click at [50, 275] on input "D04" at bounding box center [48, 274] width 6 height 6
checkbox input "true"
click at [50, 302] on label "D05" at bounding box center [57, 302] width 25 height 10
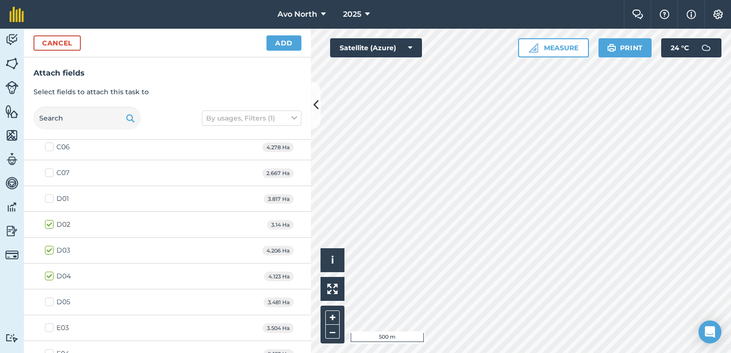
click at [50, 302] on input "D05" at bounding box center [48, 300] width 6 height 6
checkbox input "true"
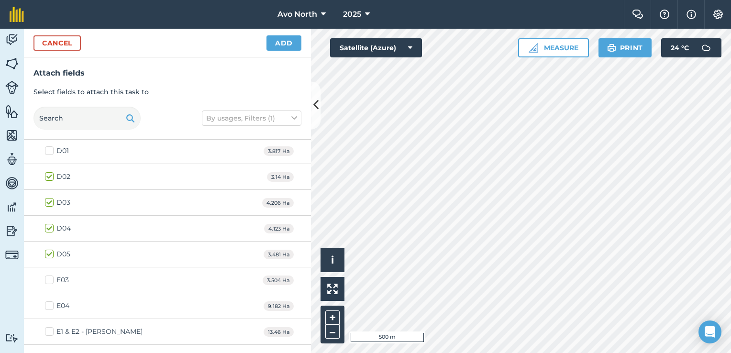
click at [49, 277] on label "E03" at bounding box center [57, 280] width 24 height 10
click at [49, 277] on input "E03" at bounding box center [48, 278] width 6 height 6
checkbox input "true"
click at [51, 303] on label "E04" at bounding box center [57, 306] width 24 height 10
click at [51, 303] on input "E04" at bounding box center [48, 304] width 6 height 6
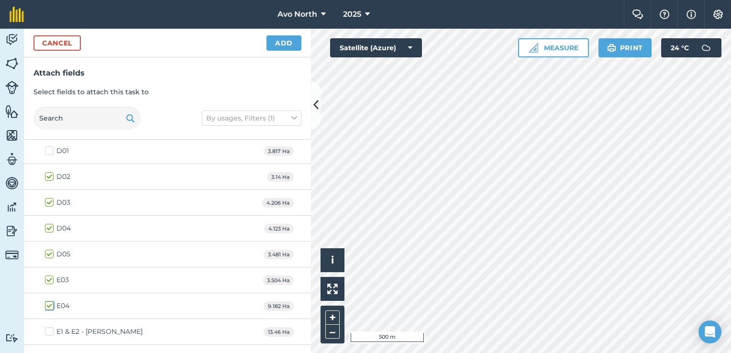
checkbox input "true"
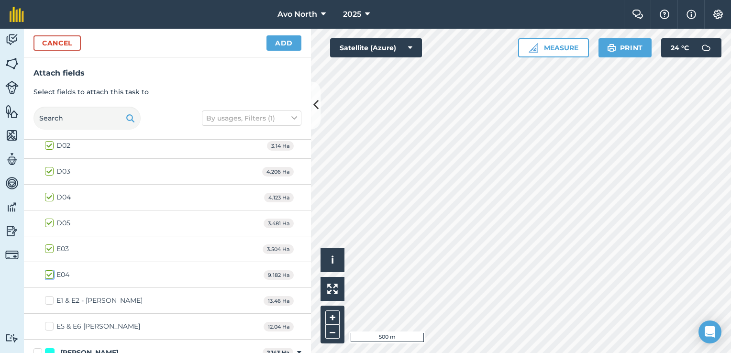
scroll to position [670, 0]
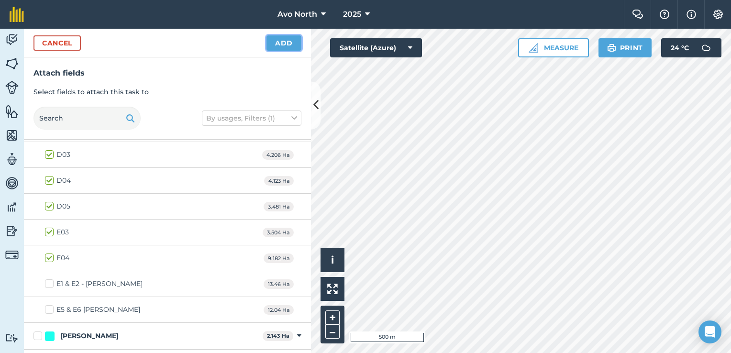
click at [286, 44] on button "Add" at bounding box center [283, 42] width 35 height 15
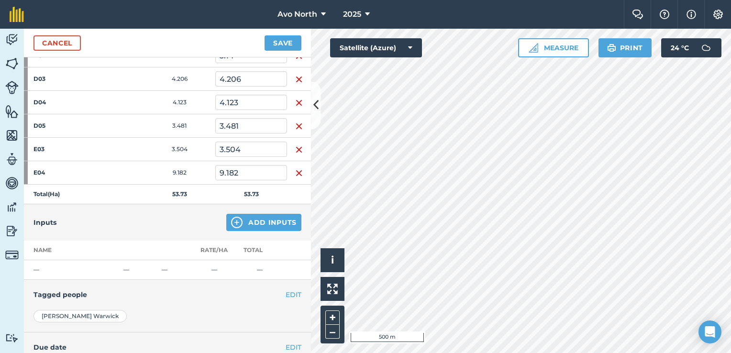
scroll to position [383, 0]
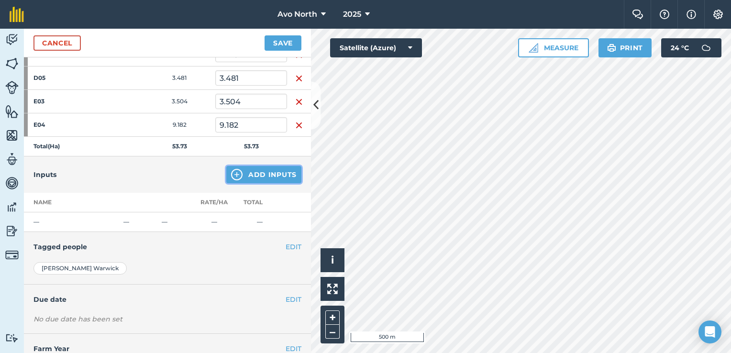
click at [276, 172] on button "Add Inputs" at bounding box center [263, 174] width 75 height 17
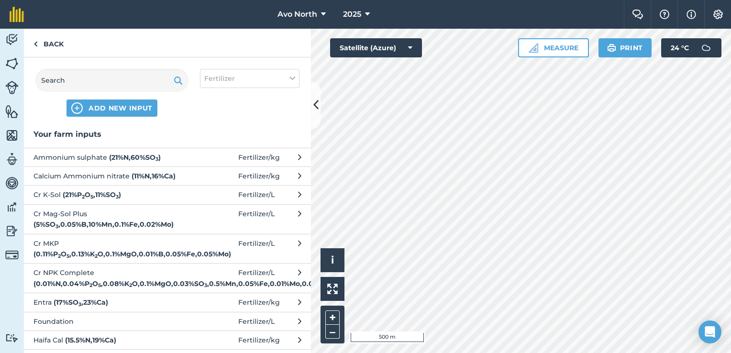
click at [129, 155] on strong "( 21 % N , 60 % SO 3 )" at bounding box center [135, 157] width 52 height 9
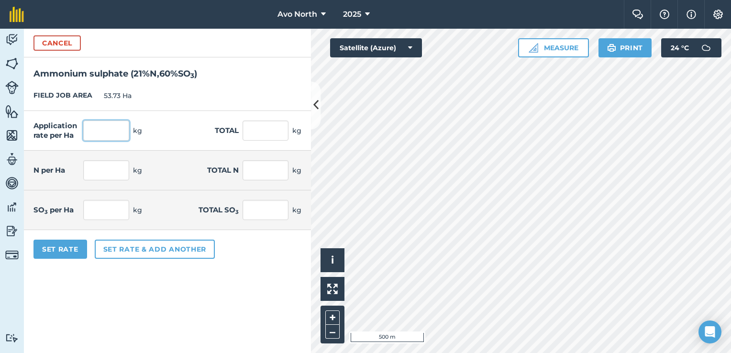
click at [116, 122] on input "text" at bounding box center [106, 131] width 46 height 20
type input "1"
type input "20"
type input "1,074.6"
type input "4.2"
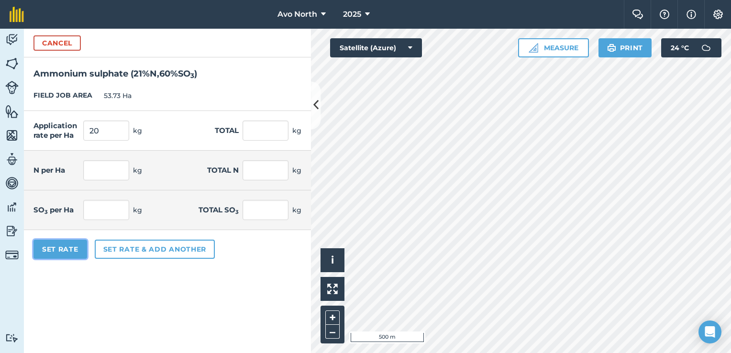
type input "225.666"
type input "12"
type input "644.76"
click at [69, 246] on button "Set Rate" at bounding box center [60, 249] width 54 height 19
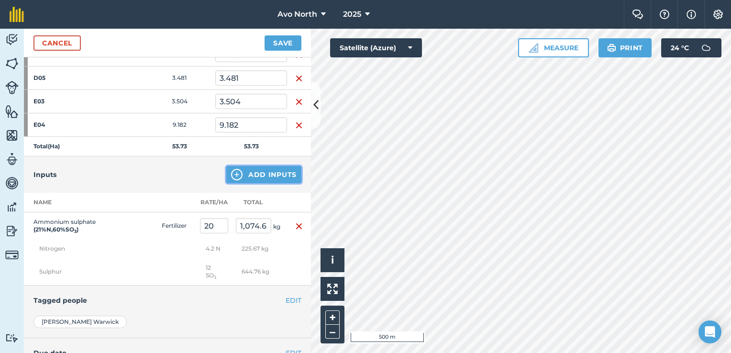
click at [280, 170] on button "Add Inputs" at bounding box center [263, 174] width 75 height 17
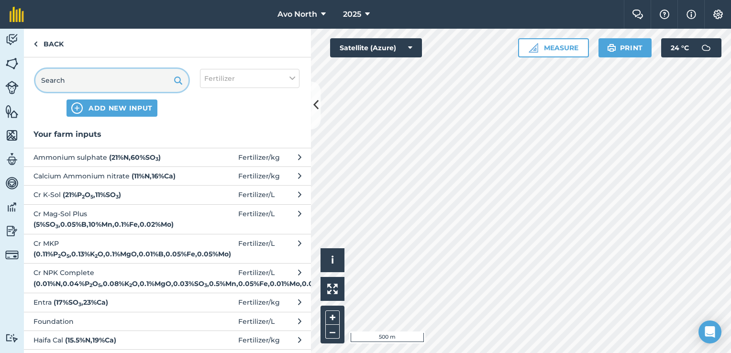
click at [114, 81] on input "text" at bounding box center [111, 80] width 153 height 23
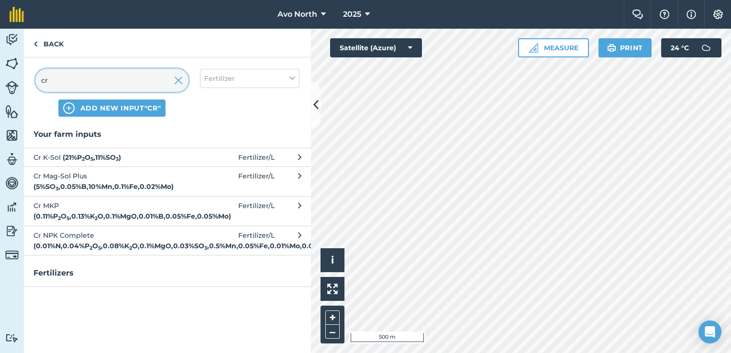
type input "cr"
click at [96, 163] on button "Cr K-Sol ( 21 % P 2 O 5 , 11 % SO 3 ) Fertilizer / L" at bounding box center [167, 157] width 287 height 19
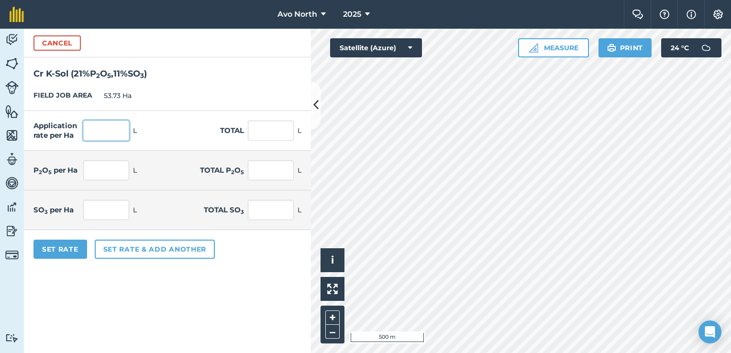
click at [95, 131] on input "text" at bounding box center [106, 131] width 46 height 20
type input "7"
type input "376.11"
type input "1.47"
type input "78.983"
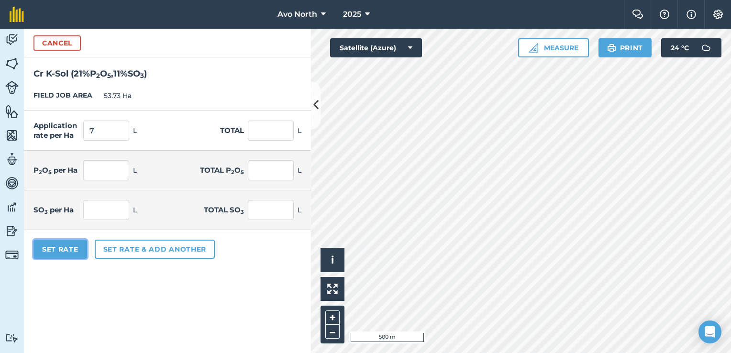
type input "0.77"
type input "41.372"
click at [68, 249] on button "Set Rate" at bounding box center [60, 249] width 54 height 19
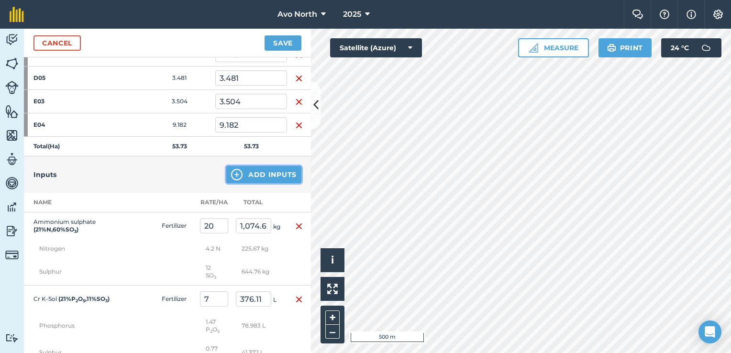
click at [244, 173] on button "Add Inputs" at bounding box center [263, 174] width 75 height 17
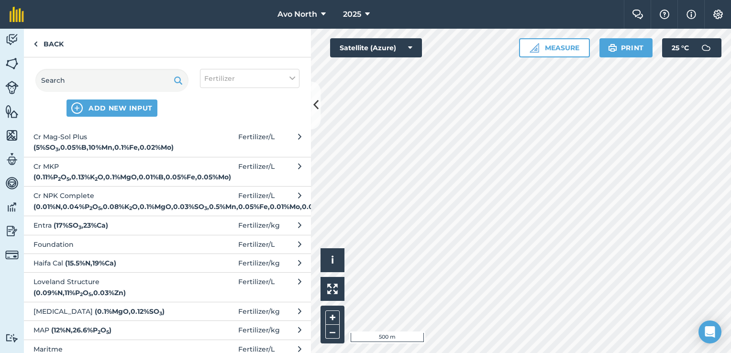
scroll to position [0, 0]
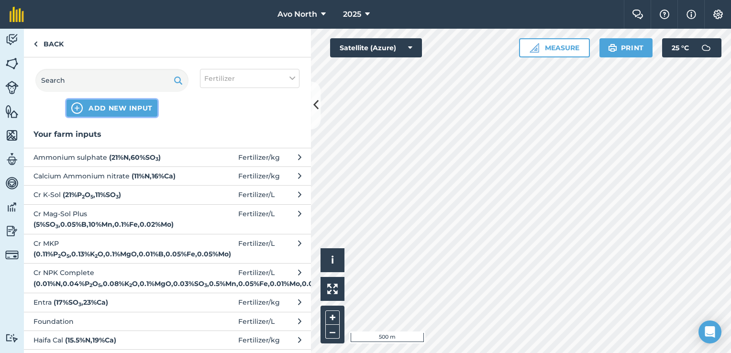
click at [142, 110] on span "ADD NEW INPUT" at bounding box center [121, 108] width 64 height 10
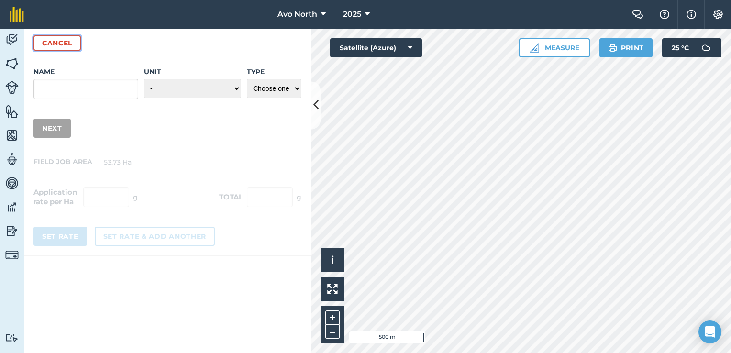
click at [45, 43] on button "Cancel" at bounding box center [56, 42] width 47 height 15
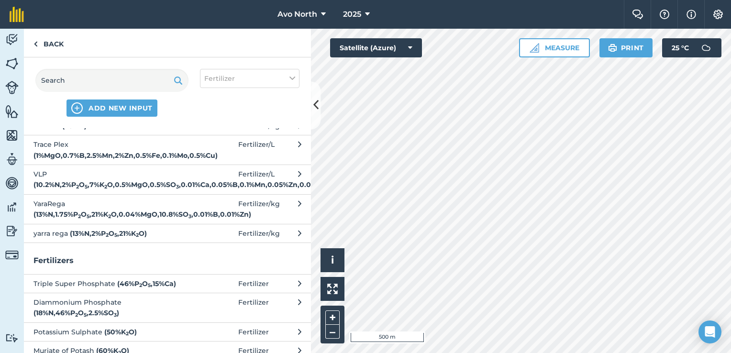
scroll to position [249, 0]
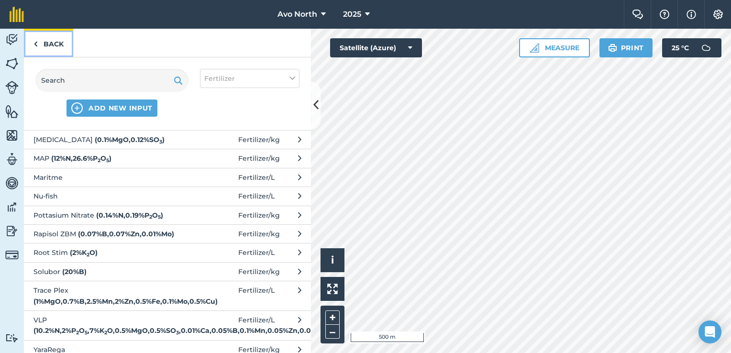
click at [40, 44] on link "Back" at bounding box center [48, 43] width 49 height 28
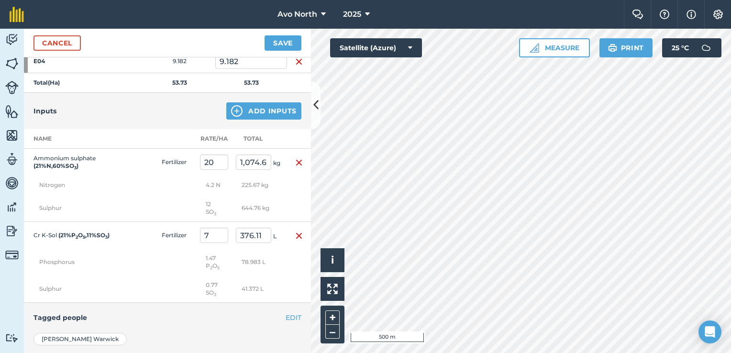
scroll to position [335, 0]
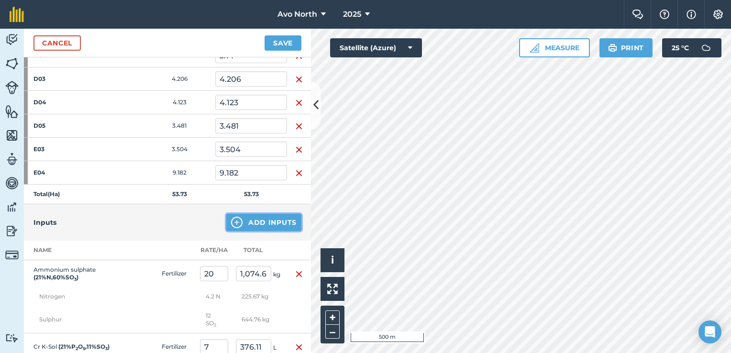
click at [246, 225] on button "Add Inputs" at bounding box center [263, 222] width 75 height 17
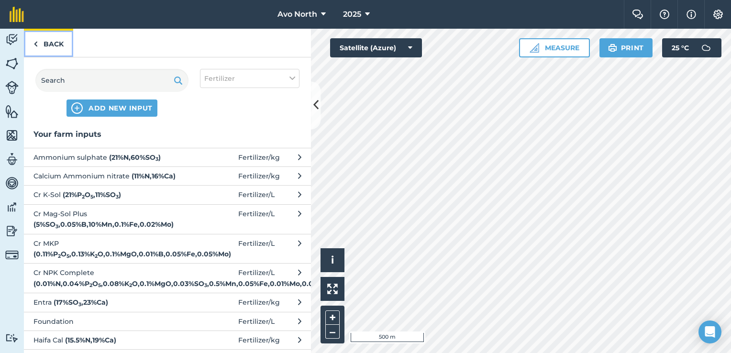
click at [44, 43] on link "Back" at bounding box center [48, 43] width 49 height 28
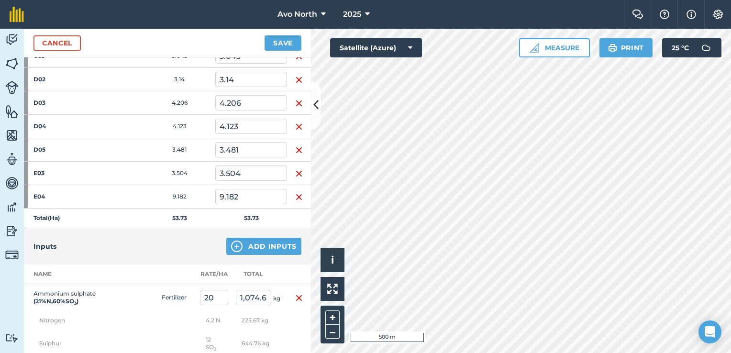
scroll to position [383, 0]
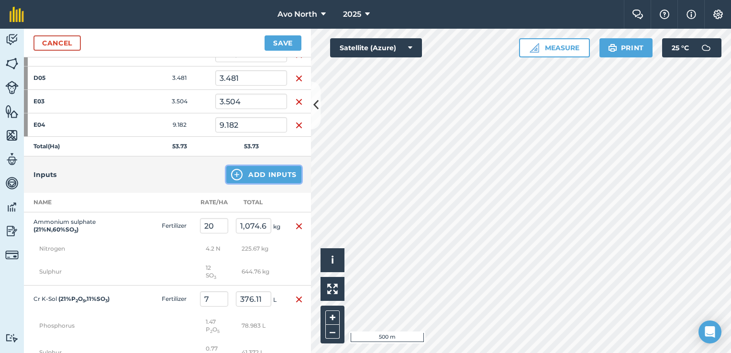
click at [253, 177] on button "Add Inputs" at bounding box center [263, 174] width 75 height 17
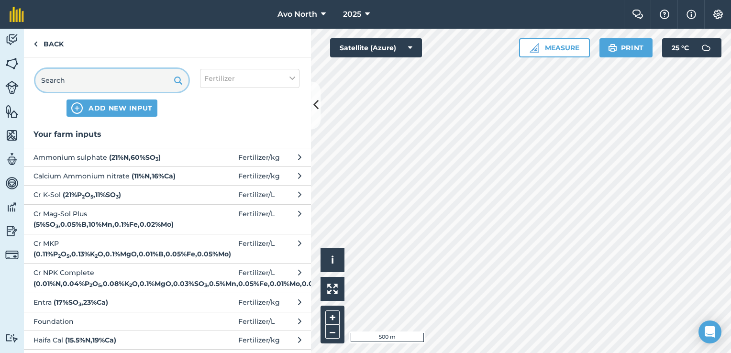
click at [105, 70] on input "text" at bounding box center [111, 80] width 153 height 23
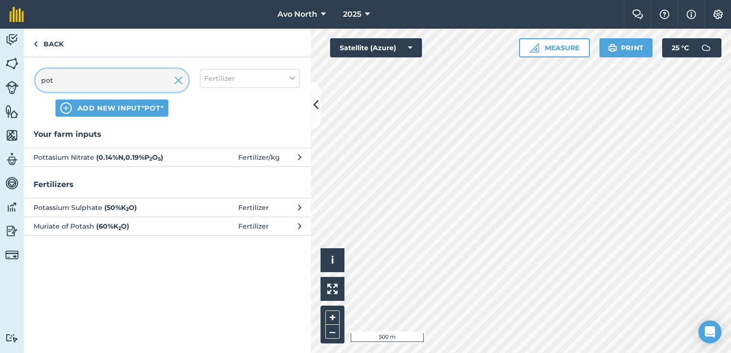
type input "pot"
click at [197, 155] on span at bounding box center [216, 157] width 44 height 11
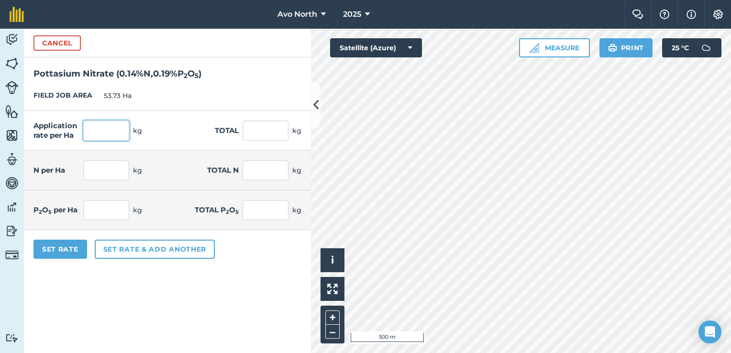
click at [111, 135] on input "text" at bounding box center [106, 131] width 46 height 20
type input "25"
type input "1,343.25"
type input "0.035"
type input "1.881"
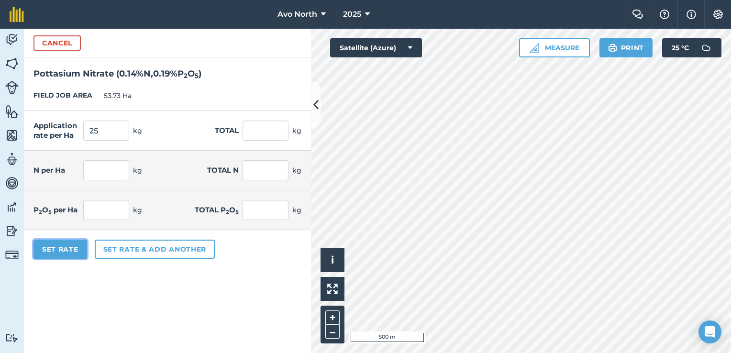
type input "0.048"
type input "2.552"
click at [78, 246] on button "Set Rate" at bounding box center [60, 249] width 54 height 19
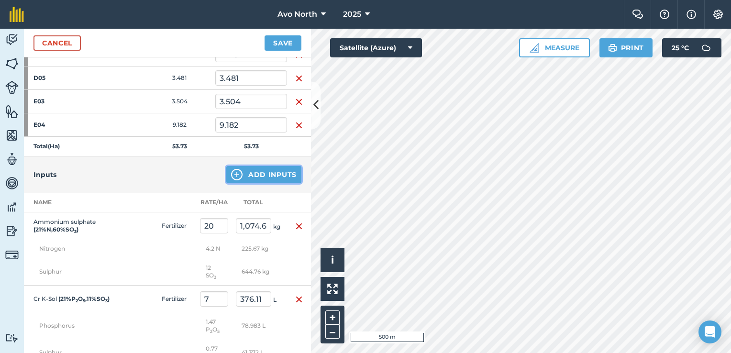
click at [269, 169] on button "Add Inputs" at bounding box center [263, 174] width 75 height 17
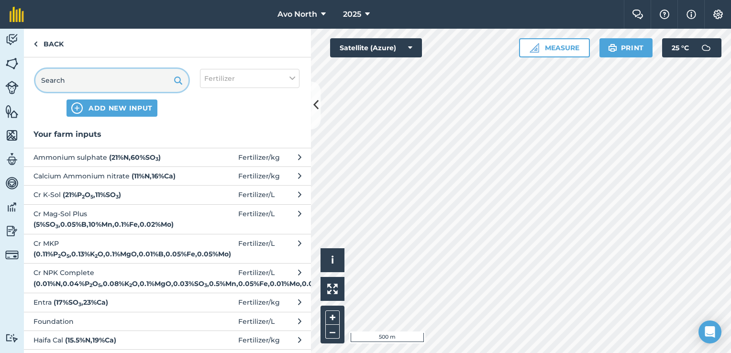
click at [94, 85] on input "text" at bounding box center [111, 80] width 153 height 23
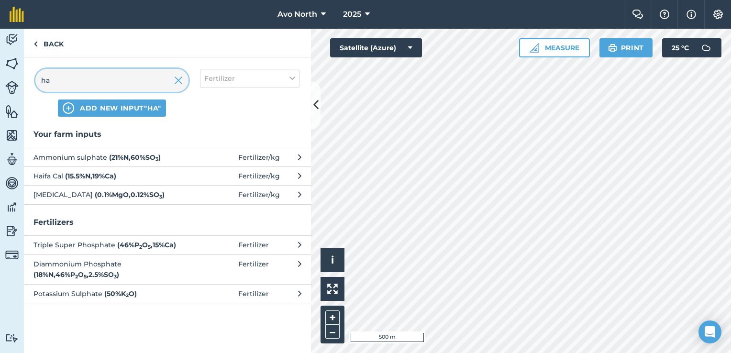
type input "ha"
click at [124, 173] on span "Haifa Cal ( 15.5 % N , 19 % Ca )" at bounding box center [111, 176] width 156 height 11
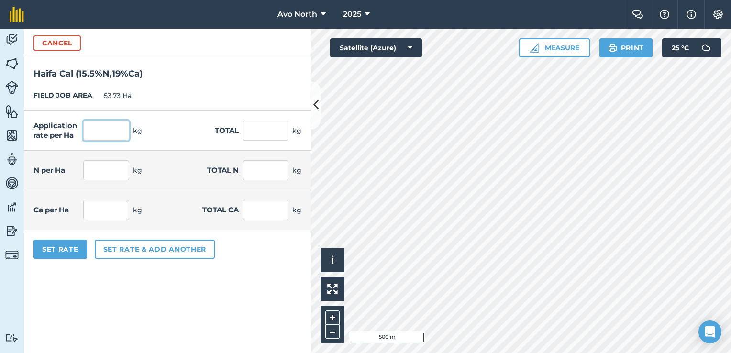
click at [101, 137] on input "text" at bounding box center [106, 131] width 46 height 20
type input "15"
type input "805.95"
type input "2.325"
type input "124.922"
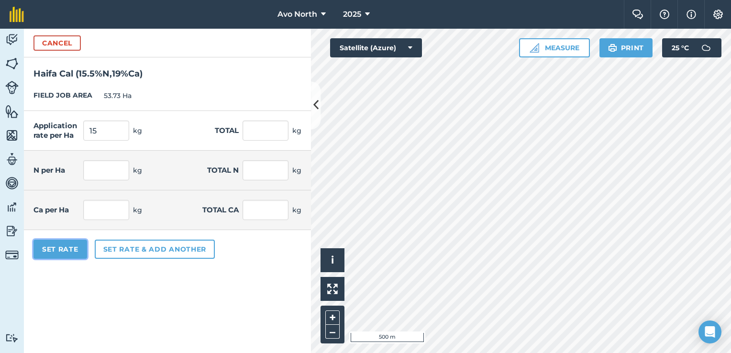
type input "2.85"
type input "153.13"
click at [52, 253] on button "Set Rate" at bounding box center [60, 249] width 54 height 19
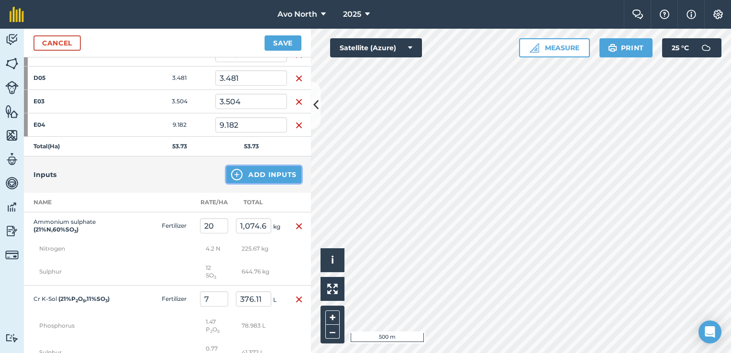
click at [243, 171] on button "Add Inputs" at bounding box center [263, 174] width 75 height 17
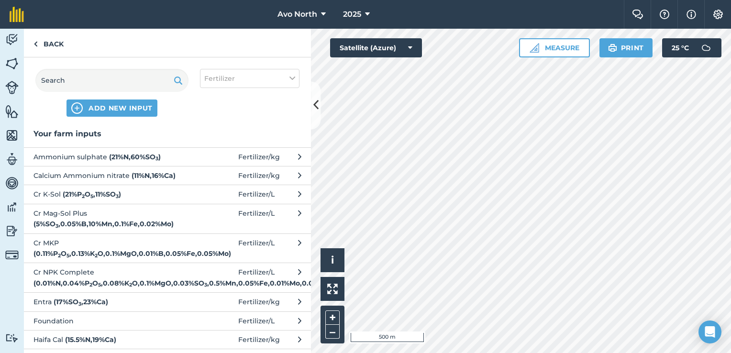
scroll to position [0, 0]
click at [107, 81] on input "text" at bounding box center [111, 80] width 153 height 23
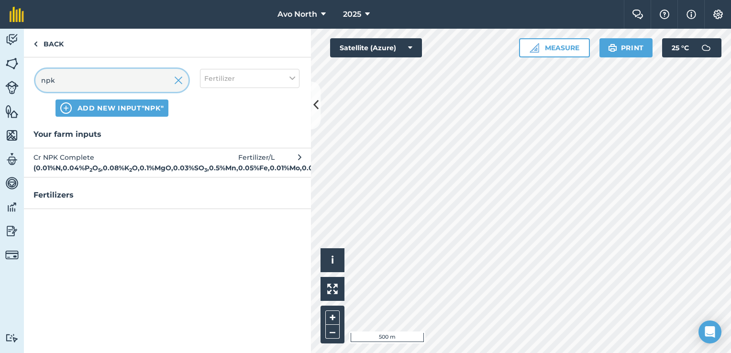
type input "npk"
click at [50, 166] on strong "( 0.01 % N , 0.04 % P 2 O 5 , 0.08 % K 2 O , 0.1 % MgO , 0.03 % SO 3 , 0.5 % Mn…" at bounding box center [183, 168] width 301 height 9
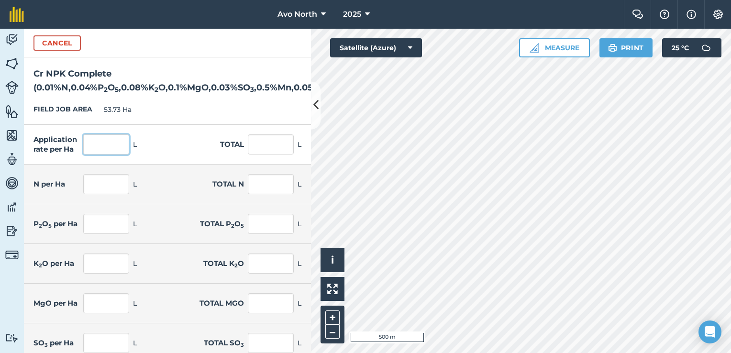
click at [106, 148] on input "text" at bounding box center [106, 144] width 46 height 20
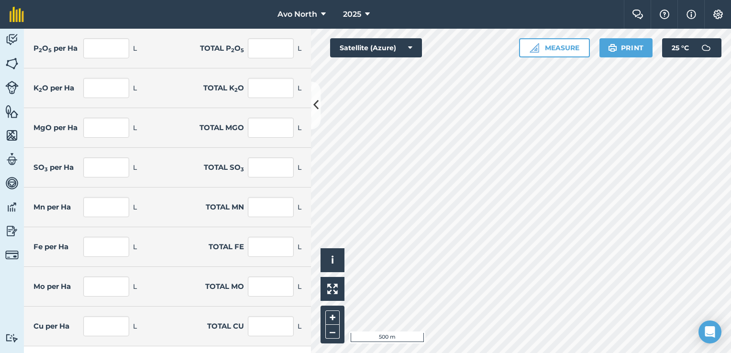
scroll to position [205, 0]
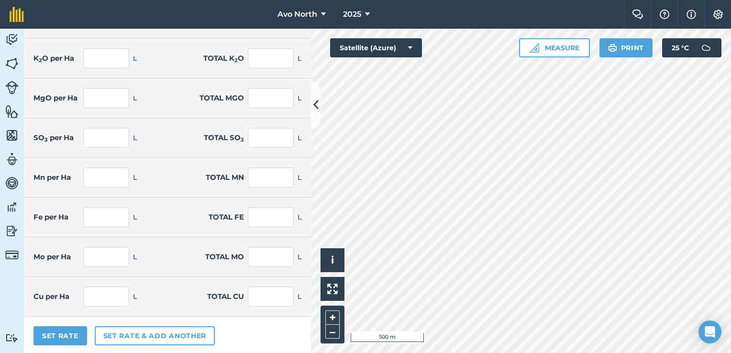
type input "10"
type input "537.3"
type input "0.001"
type input "0.054"
type input "0.004"
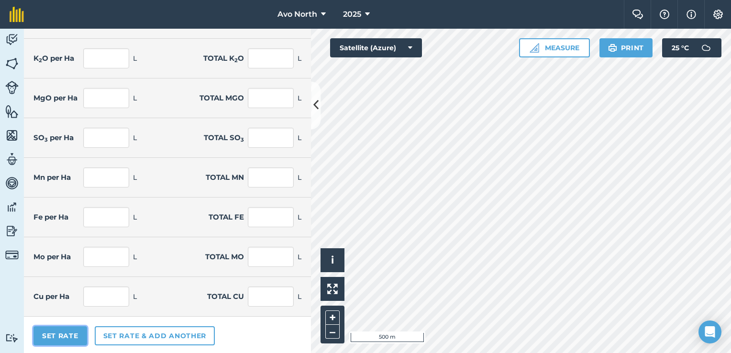
type input "0.215"
type input "0.008"
type input "0.43"
type input "0.01"
type input "0.537"
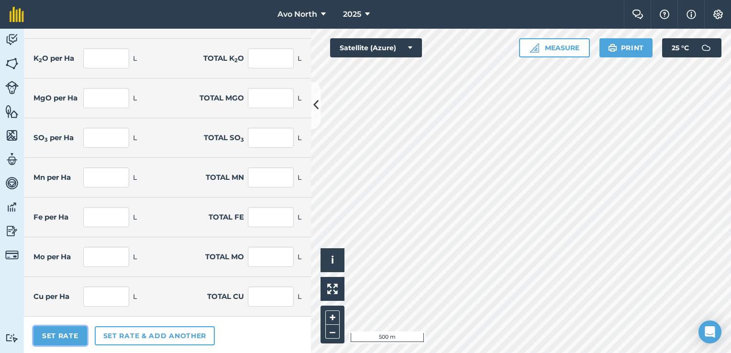
type input "0.003"
type input "0.161"
type input "0.05"
type input "2.687"
type input "0.005"
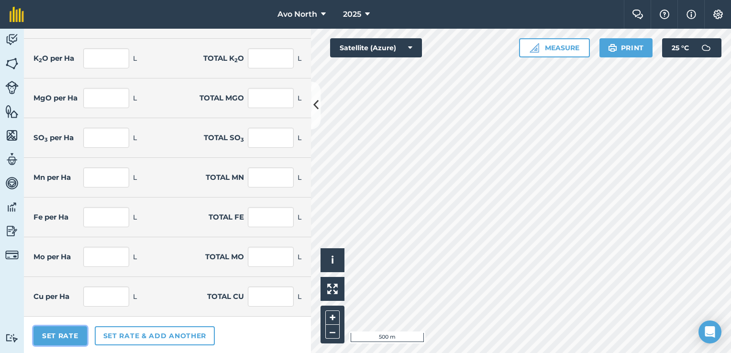
type input "0.269"
type input "0.001"
type input "0.027"
type input "0.003"
type input "0.134"
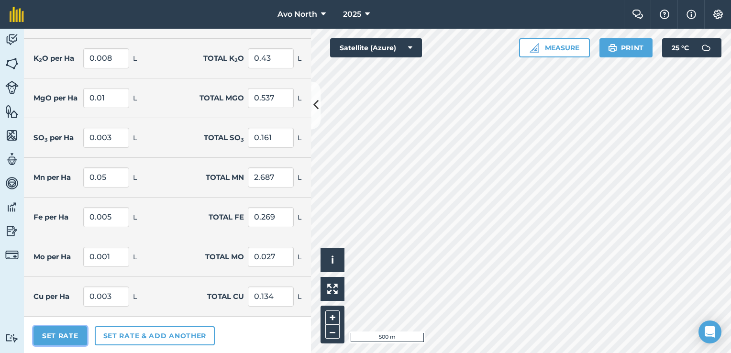
click at [52, 332] on button "Set Rate" at bounding box center [60, 335] width 54 height 19
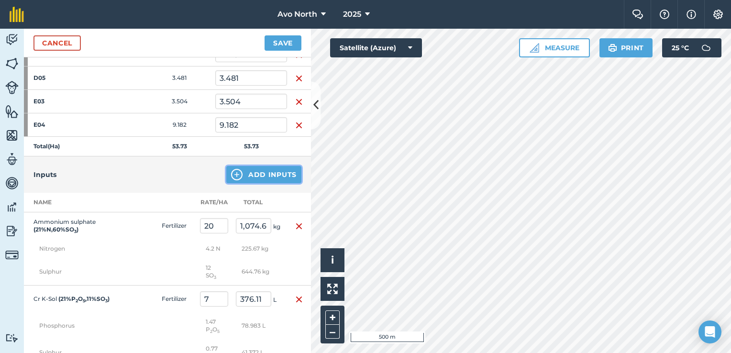
click at [264, 178] on button "Add Inputs" at bounding box center [263, 174] width 75 height 17
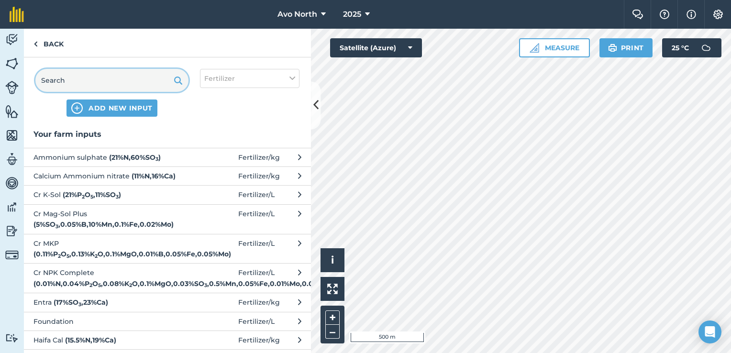
click at [147, 83] on input "text" at bounding box center [111, 80] width 153 height 23
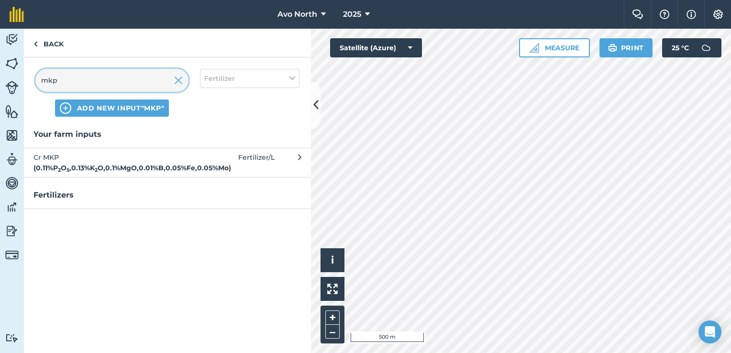
type input "mkp"
click at [130, 164] on strong "( 0.11 % P 2 O 5 , 0.13 % K 2 O , 0.1 % MgO , 0.01 % B , 0.05 % Fe , 0.05 % Mo )" at bounding box center [132, 168] width 198 height 9
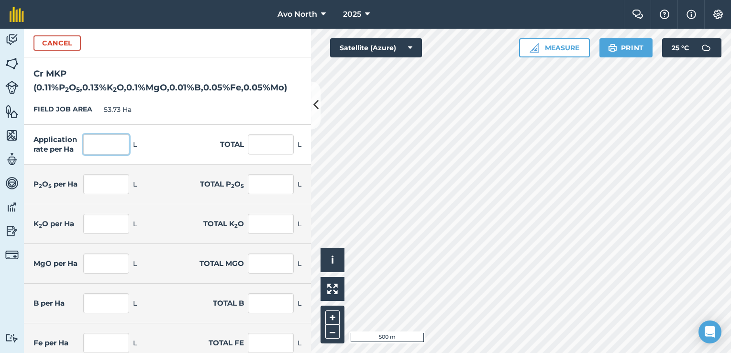
click at [110, 143] on input "text" at bounding box center [106, 144] width 46 height 20
type input "7"
type input "376.11"
type input "0.008"
type input "0.414"
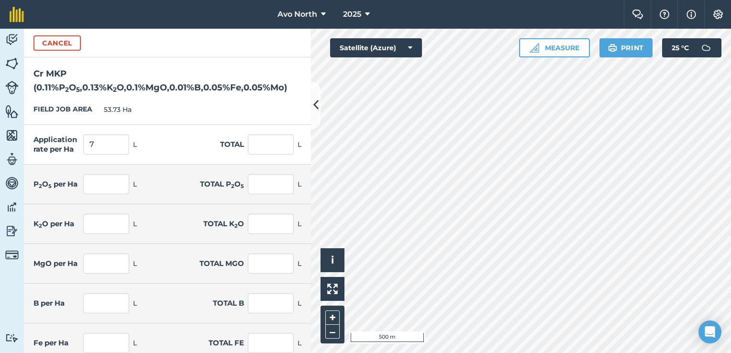
type input "0.009"
type input "0.489"
type input "0.007"
type input "0.376"
type input "0.001"
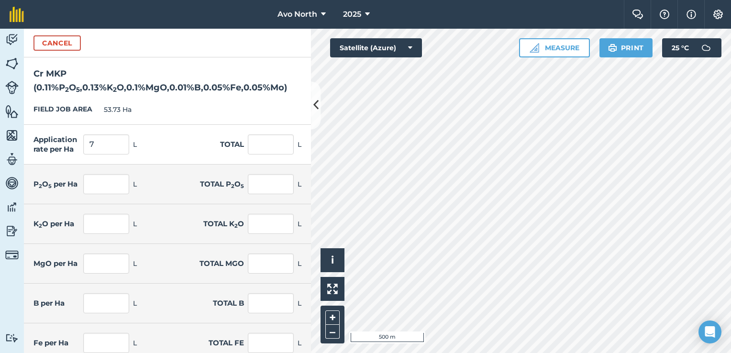
type input "0.038"
type input "0.004"
type input "0.188"
type input "0.004"
type input "0.188"
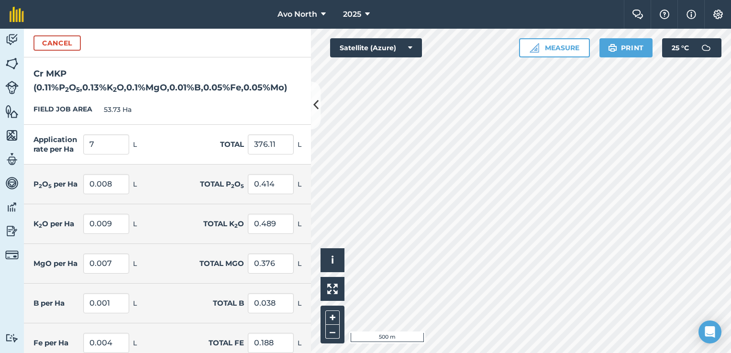
click at [196, 106] on div "FIELD JOB AREA 53.73 Ha" at bounding box center [167, 110] width 287 height 30
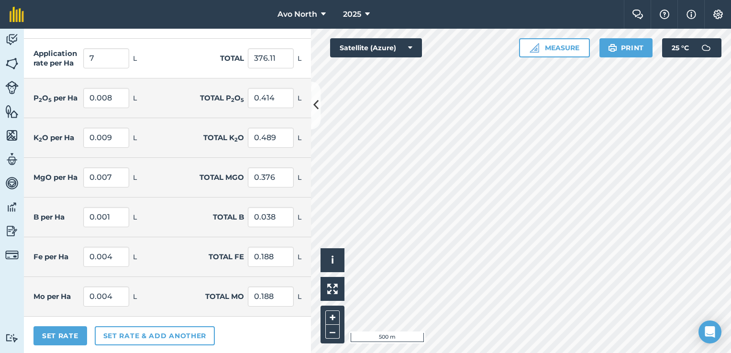
scroll to position [87, 0]
click at [73, 329] on button "Set Rate" at bounding box center [60, 335] width 54 height 19
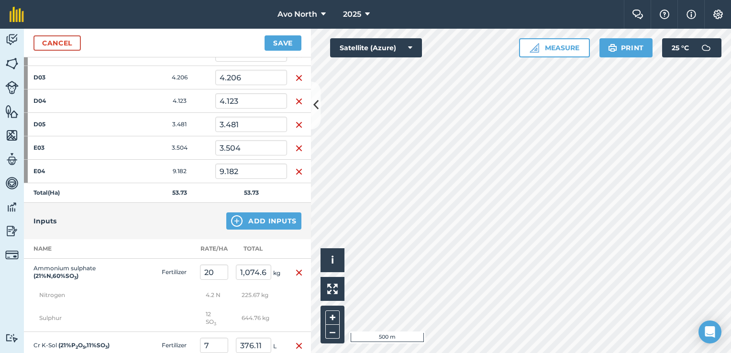
scroll to position [431, 0]
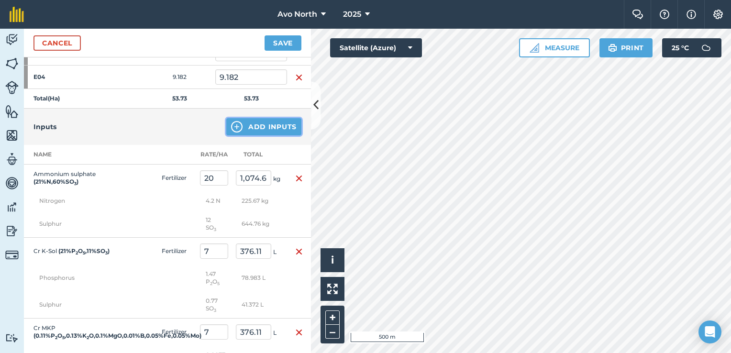
click at [235, 130] on button "Add Inputs" at bounding box center [263, 126] width 75 height 17
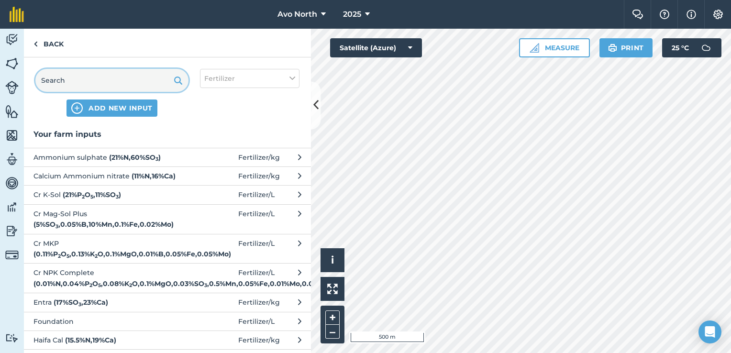
click at [149, 82] on input "text" at bounding box center [111, 80] width 153 height 23
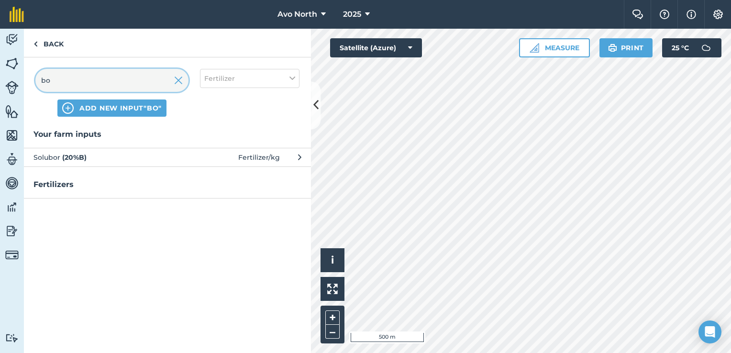
type input "bo"
click at [113, 158] on span "Solubor ( 20 % B )" at bounding box center [111, 157] width 156 height 11
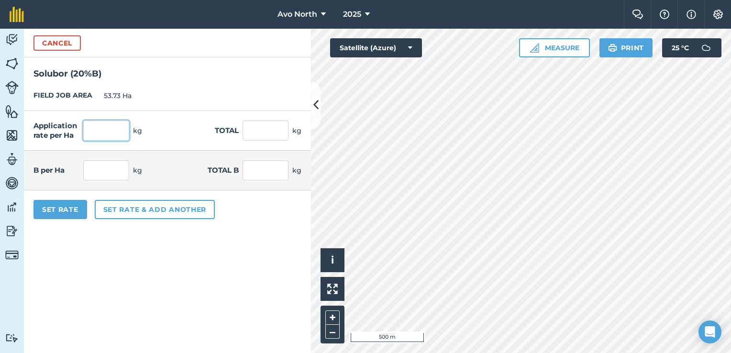
click at [88, 123] on input "text" at bounding box center [106, 131] width 46 height 20
type input "1"
type input "53.73"
type input "0.2"
type input "10.746"
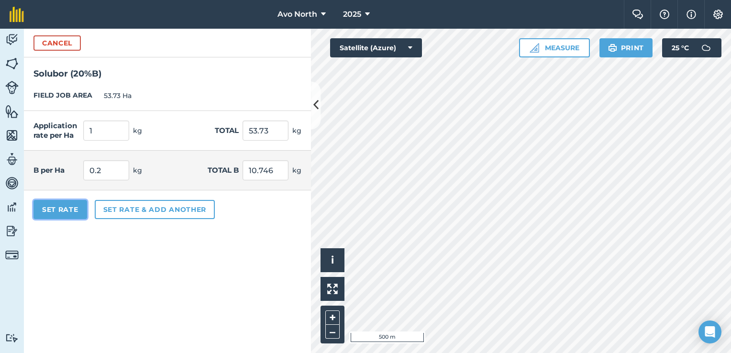
click at [52, 212] on button "Set Rate" at bounding box center [60, 209] width 54 height 19
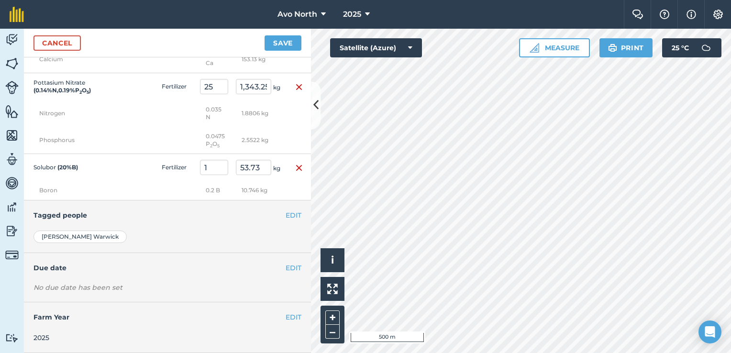
scroll to position [1240, 0]
click at [286, 268] on button "EDIT" at bounding box center [294, 268] width 16 height 11
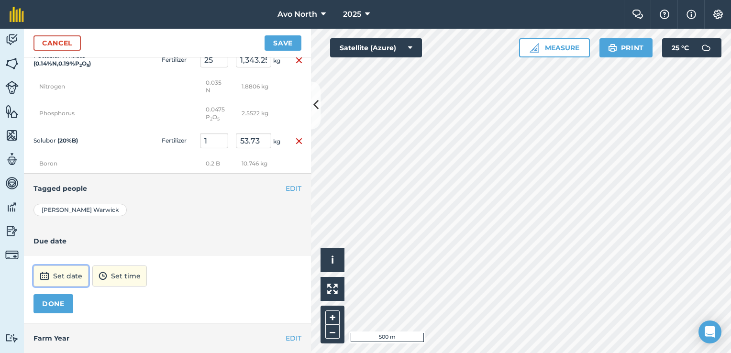
click at [69, 287] on button "Set date" at bounding box center [60, 276] width 55 height 21
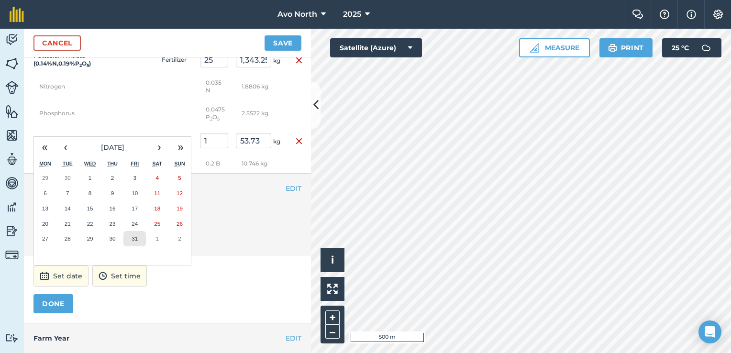
click at [137, 242] on abbr "31" at bounding box center [135, 238] width 6 height 6
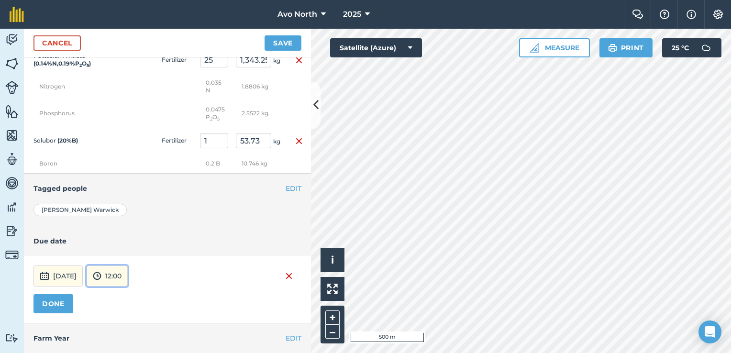
click at [128, 287] on button "12:00" at bounding box center [107, 276] width 41 height 21
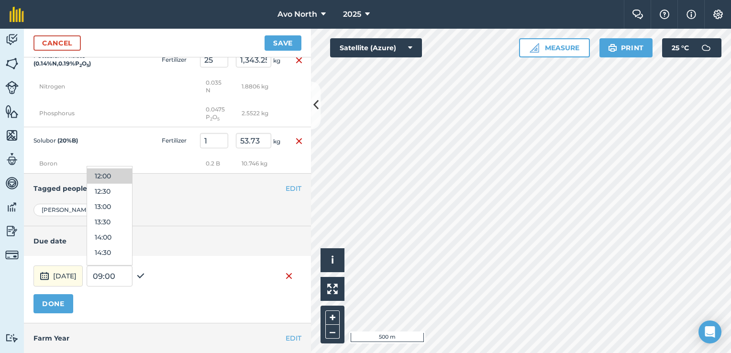
scroll to position [417, 0]
click at [128, 239] on button "15:30" at bounding box center [109, 231] width 45 height 15
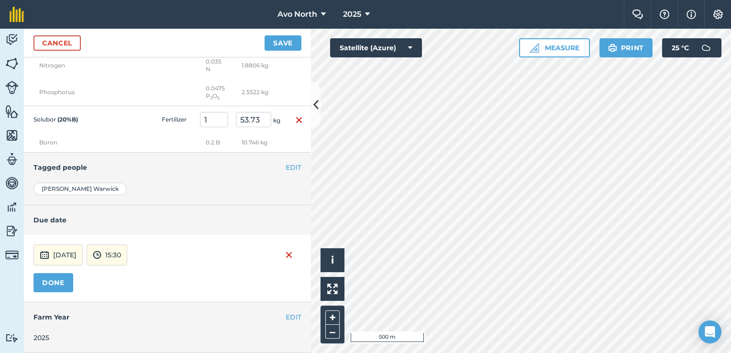
scroll to position [1287, 0]
click at [63, 287] on button "DONE" at bounding box center [53, 282] width 40 height 19
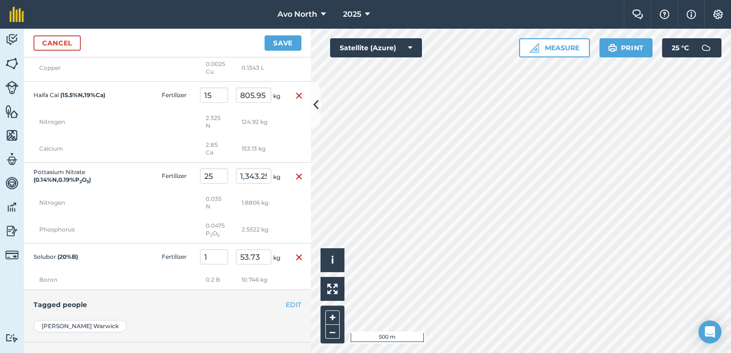
scroll to position [1098, 0]
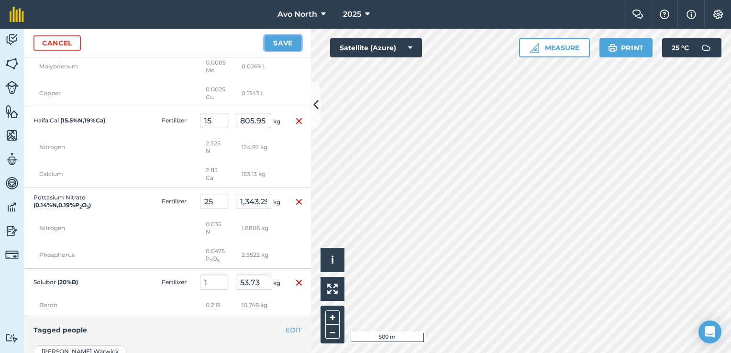
click at [289, 39] on button "Save" at bounding box center [283, 42] width 37 height 15
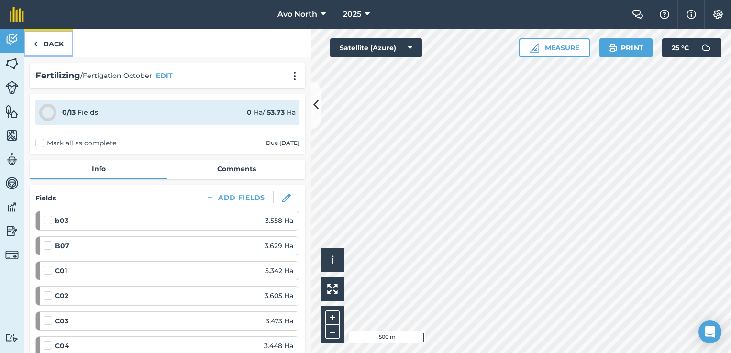
click at [51, 43] on link "Back" at bounding box center [48, 43] width 49 height 28
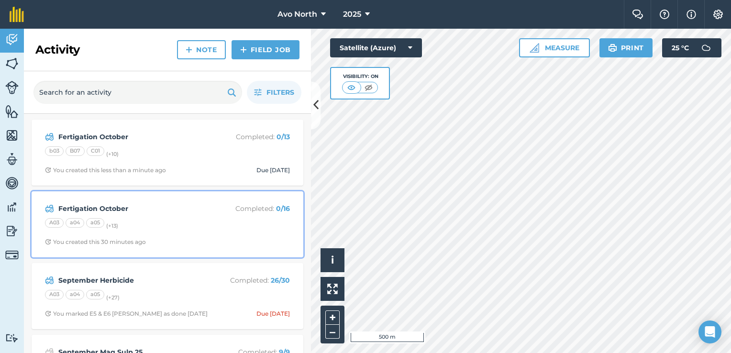
click at [173, 213] on strong "Fertigation October" at bounding box center [134, 208] width 152 height 11
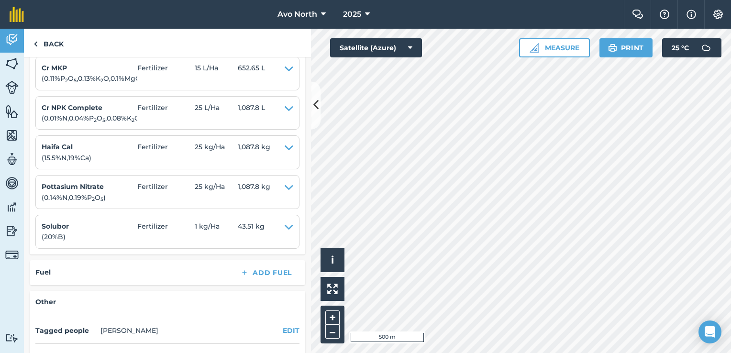
scroll to position [697, 0]
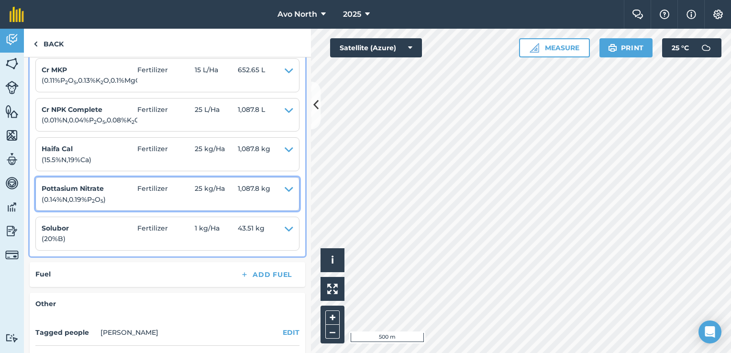
click at [208, 185] on span "25 kg / Ha" at bounding box center [216, 194] width 43 height 22
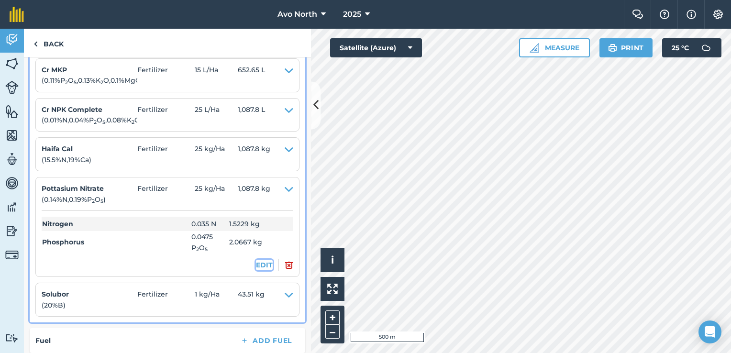
click at [262, 260] on button "EDIT" at bounding box center [264, 265] width 17 height 11
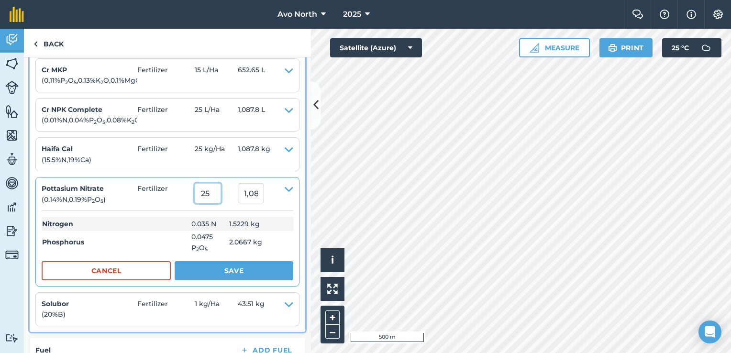
drag, startPoint x: 220, startPoint y: 191, endPoint x: 25, endPoint y: 198, distance: 195.3
click at [34, 198] on div "Inputs Add Inputs Name Type Rate/ Ha Total Ammonium sulphate ( 21 % N , 60 % SO…" at bounding box center [168, 135] width 276 height 394
type input "35"
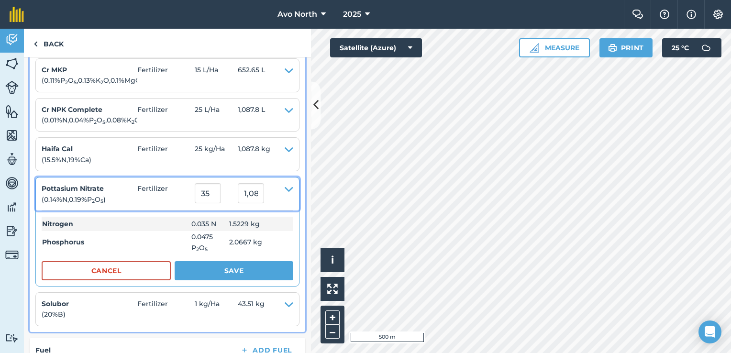
type input "1,522.85"
click at [171, 194] on span "Fertilizer" at bounding box center [165, 194] width 57 height 22
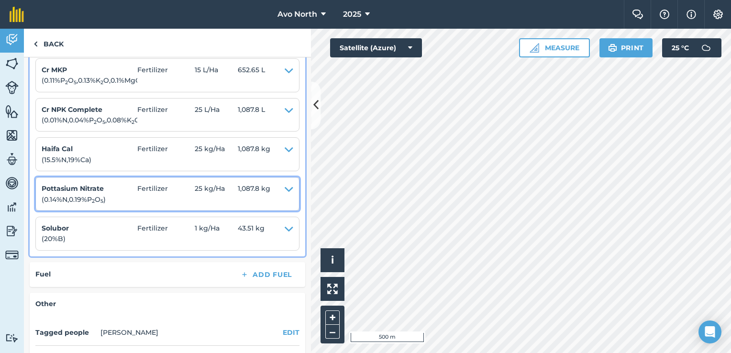
click at [205, 186] on span "25 kg / Ha" at bounding box center [216, 194] width 43 height 22
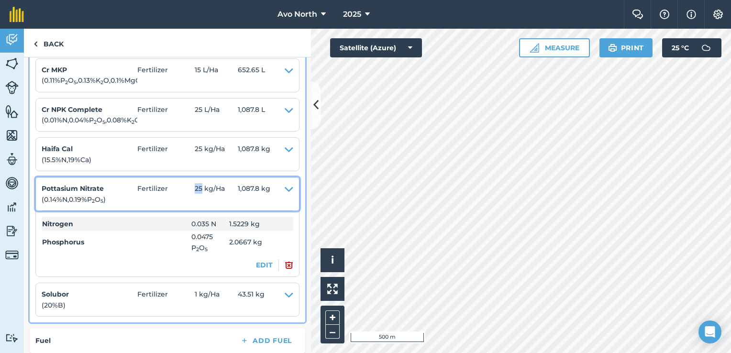
drag, startPoint x: 201, startPoint y: 184, endPoint x: 183, endPoint y: 185, distance: 17.7
click at [183, 185] on summary "Pottasium Nitrate ( 0.14 % N , 0.19 % P 2 O 5 ) Fertilizer 25 kg / Ha 1,087.8 kg" at bounding box center [168, 194] width 252 height 22
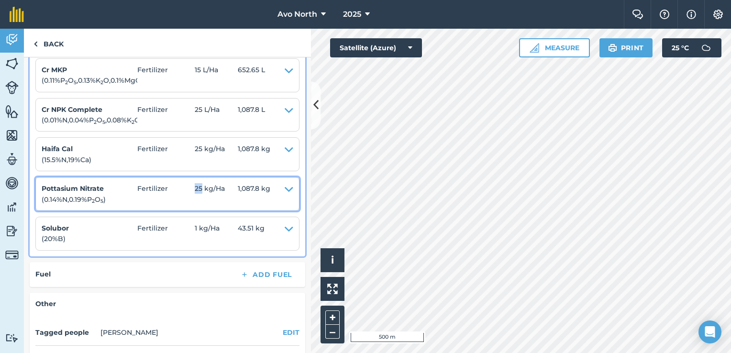
drag, startPoint x: 183, startPoint y: 185, endPoint x: 184, endPoint y: 192, distance: 7.2
click at [184, 192] on span "Fertilizer" at bounding box center [165, 194] width 57 height 22
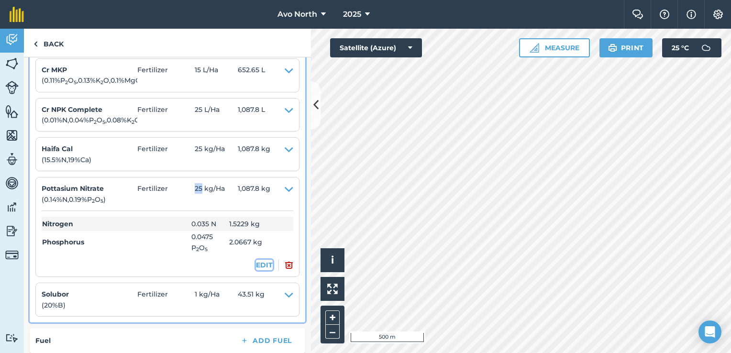
click at [256, 260] on button "EDIT" at bounding box center [264, 265] width 17 height 11
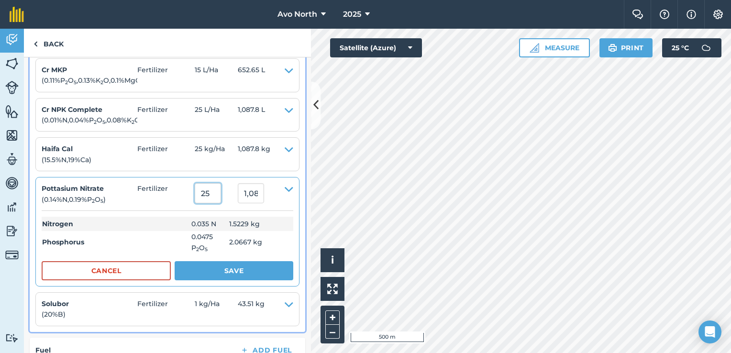
drag, startPoint x: 214, startPoint y: 189, endPoint x: 180, endPoint y: 190, distance: 34.4
click at [180, 190] on summary "Pottasium Nitrate ( 0.14 % N , 0.19 % P 2 O 5 ) Fertilizer 25 1,087.75" at bounding box center [168, 194] width 252 height 22
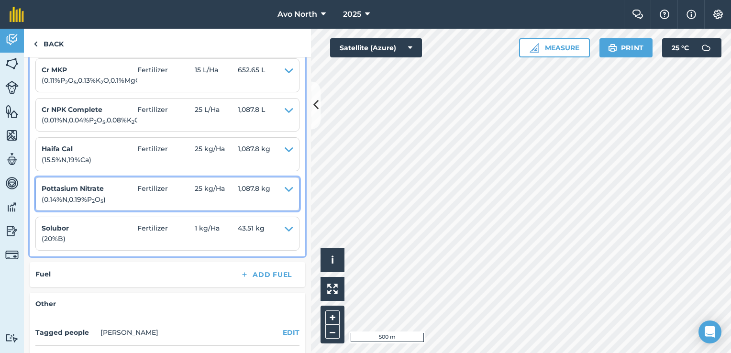
click at [258, 196] on span "1,087.8 kg" at bounding box center [254, 194] width 33 height 22
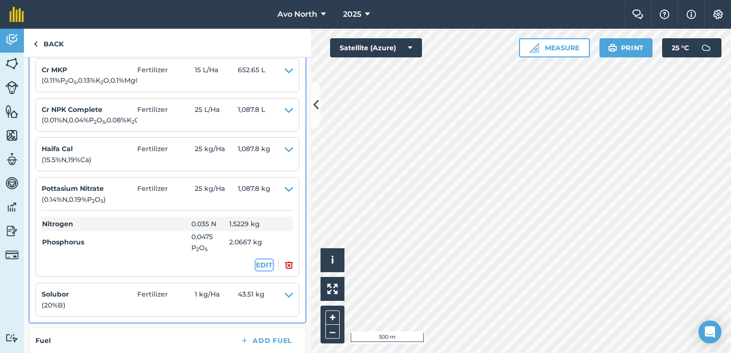
click at [256, 260] on button "EDIT" at bounding box center [264, 265] width 17 height 11
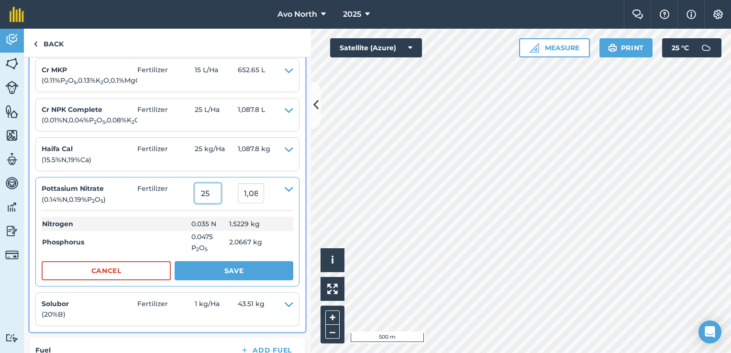
click at [221, 187] on input "25" at bounding box center [208, 193] width 26 height 20
type input "2"
type input "35"
type input "1,522.85"
click at [231, 267] on button "Save" at bounding box center [234, 270] width 119 height 19
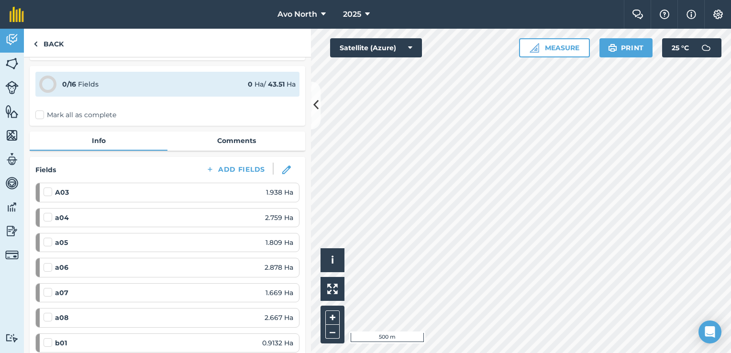
scroll to position [0, 0]
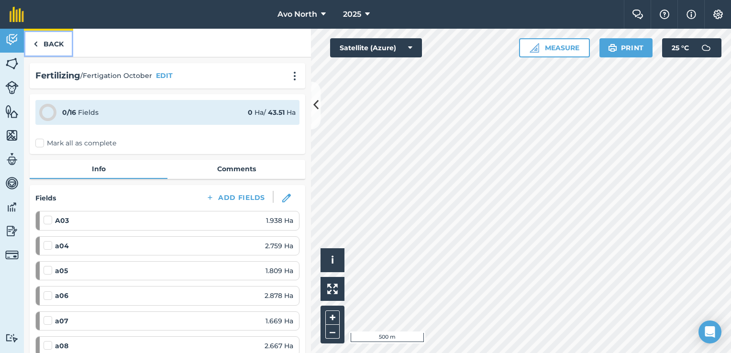
click at [49, 42] on link "Back" at bounding box center [48, 43] width 49 height 28
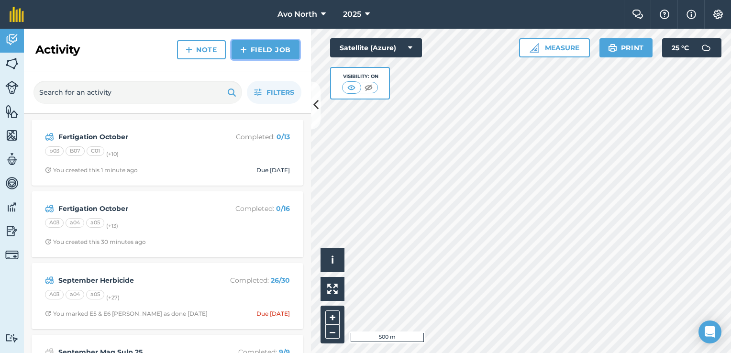
click at [283, 52] on link "Field Job" at bounding box center [266, 49] width 68 height 19
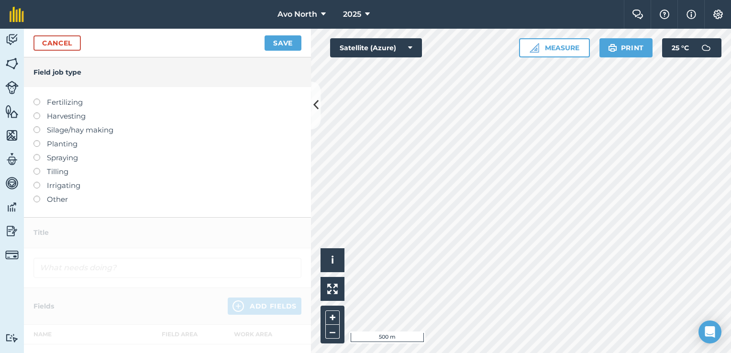
click at [35, 99] on label at bounding box center [39, 99] width 13 height 0
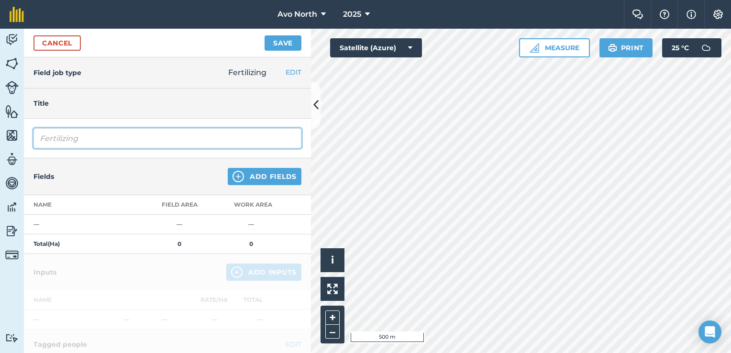
drag, startPoint x: 92, startPoint y: 137, endPoint x: 0, endPoint y: 141, distance: 91.9
click at [5, 141] on div "Activity Fields Livestock Features Maps Team Vehicles Data Reporting Billing Tu…" at bounding box center [365, 191] width 731 height 324
type input "Fertigation October"
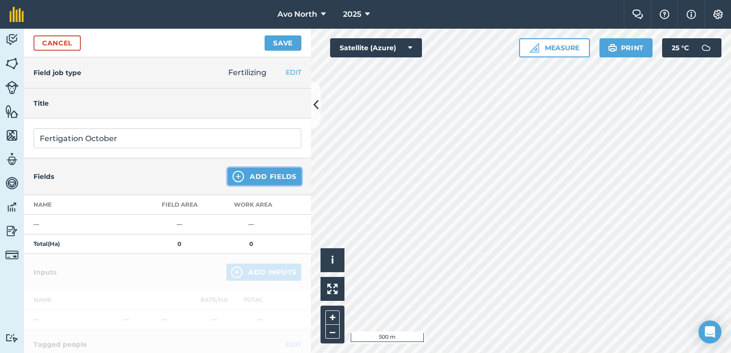
click at [237, 174] on img at bounding box center [238, 176] width 11 height 11
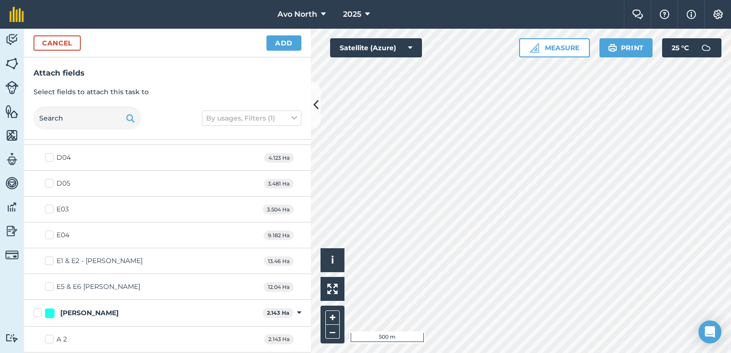
scroll to position [741, 0]
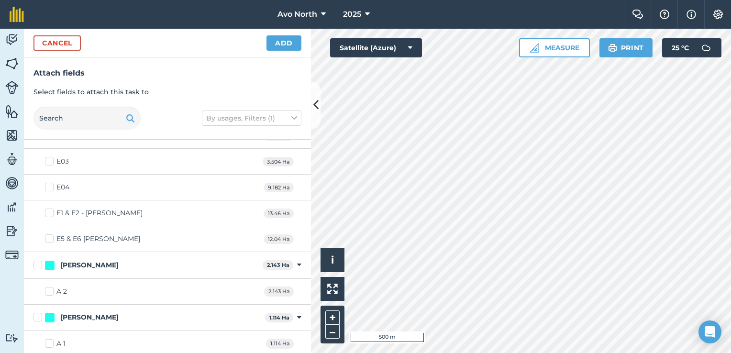
click at [49, 210] on label "E1 & E2 - [PERSON_NAME]" at bounding box center [94, 213] width 98 height 10
click at [49, 210] on input "E1 & E2 - [PERSON_NAME]" at bounding box center [48, 211] width 6 height 6
checkbox input "true"
click at [54, 236] on label "E5 & E6 [PERSON_NAME]" at bounding box center [92, 239] width 95 height 10
click at [51, 236] on input "E5 & E6 [PERSON_NAME]" at bounding box center [48, 237] width 6 height 6
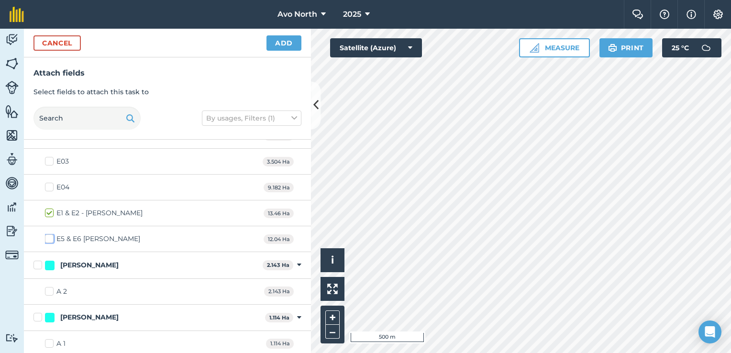
checkbox input "true"
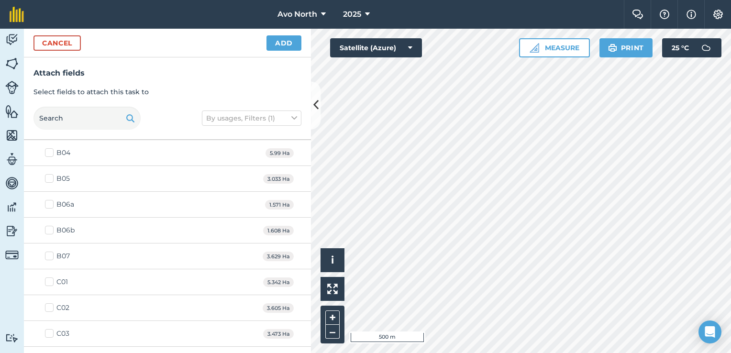
scroll to position [262, 0]
click at [49, 300] on label "B07" at bounding box center [57, 304] width 25 height 10
click at [49, 300] on input "B07" at bounding box center [48, 302] width 6 height 6
checkbox input "true"
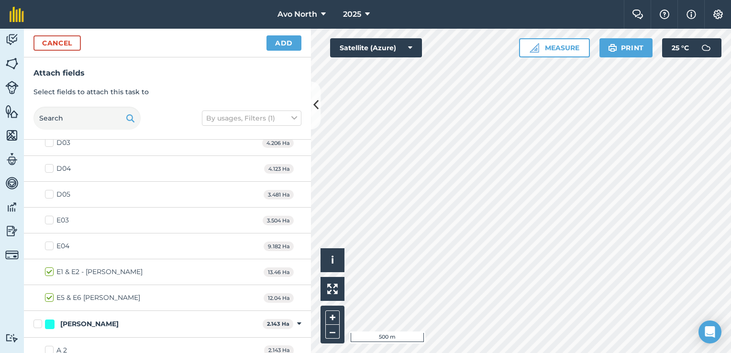
scroll to position [501, 0]
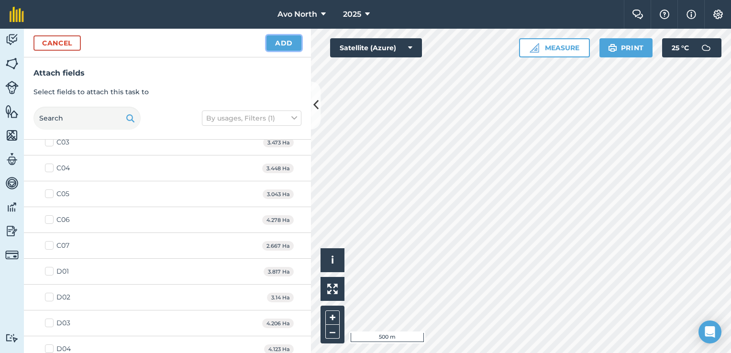
click at [293, 43] on button "Add" at bounding box center [283, 42] width 35 height 15
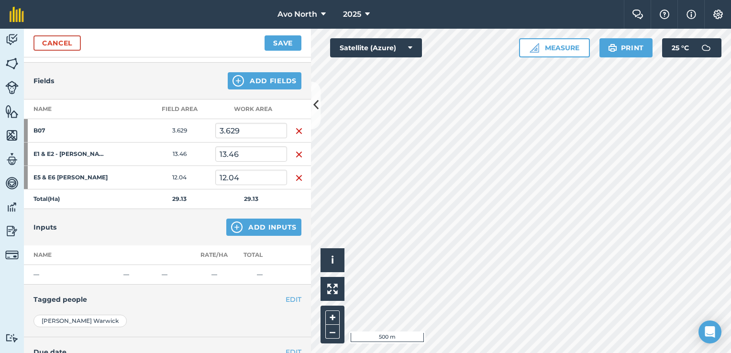
scroll to position [177, 0]
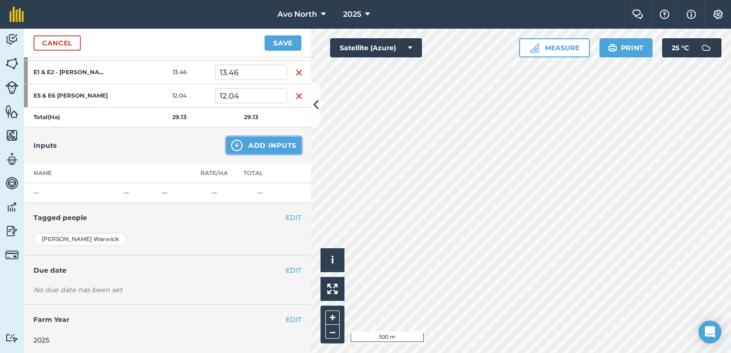
click at [256, 141] on button "Add Inputs" at bounding box center [263, 145] width 75 height 17
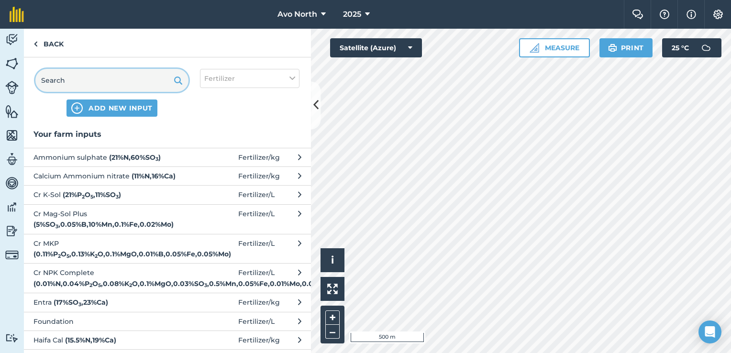
click at [138, 78] on input "text" at bounding box center [111, 80] width 153 height 23
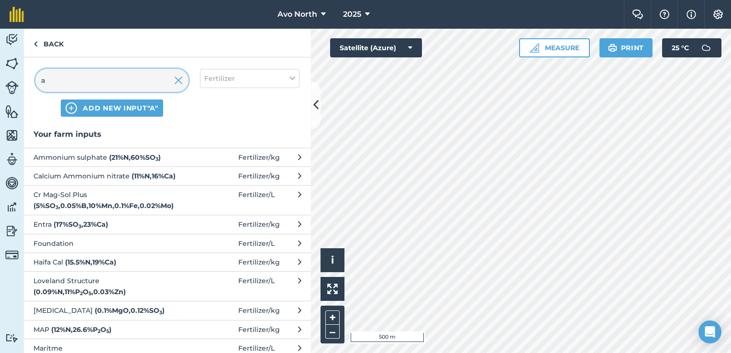
type input "a"
click at [95, 155] on span "Ammonium sulphate ( 21 % N , 60 % SO 3 )" at bounding box center [111, 157] width 156 height 11
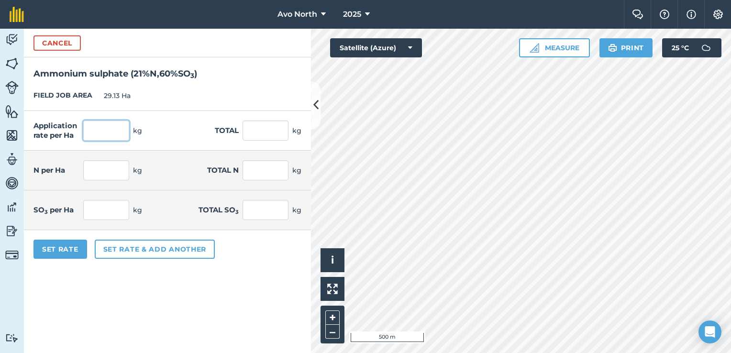
click at [90, 132] on input "text" at bounding box center [106, 131] width 46 height 20
type input "15"
type input "436.95"
type input "3.15"
type input "91.759"
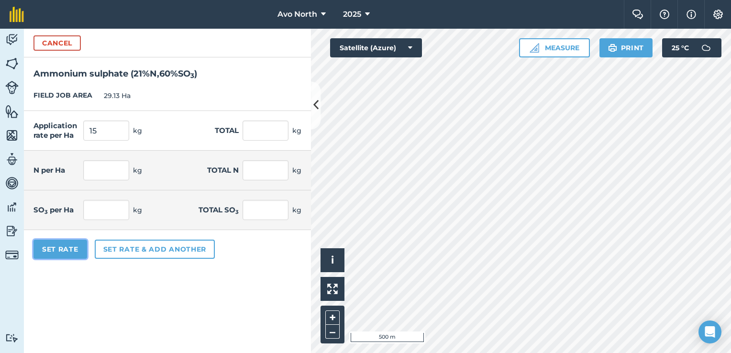
type input "9"
type input "262.17"
click at [70, 251] on button "Set Rate" at bounding box center [60, 249] width 54 height 19
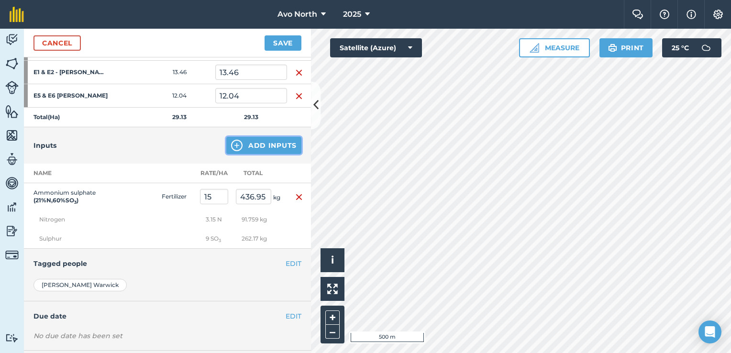
click at [233, 147] on img at bounding box center [236, 145] width 11 height 11
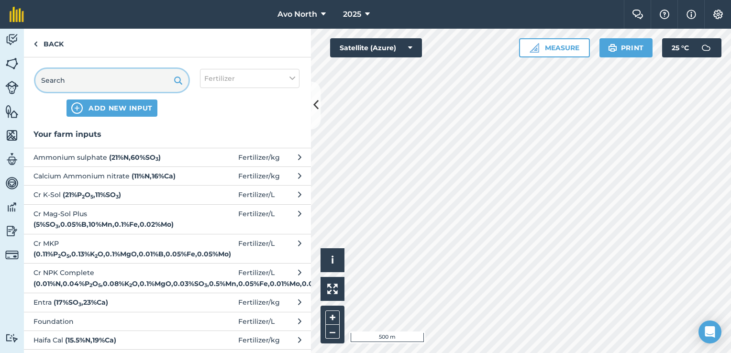
click at [78, 78] on input "text" at bounding box center [111, 80] width 153 height 23
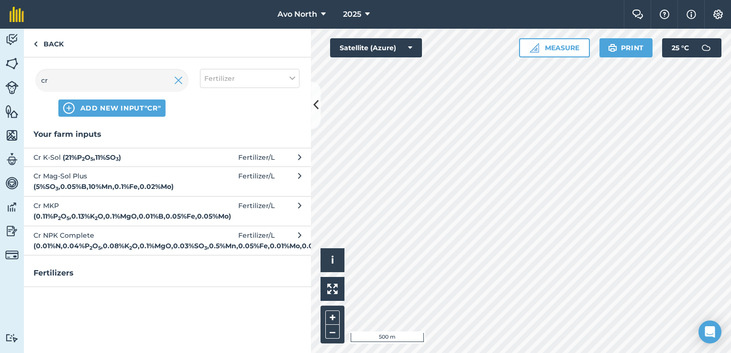
click at [109, 150] on button "Cr K-Sol ( 21 % P 2 O 5 , 11 % SO 3 ) Fertilizer / L" at bounding box center [167, 157] width 287 height 19
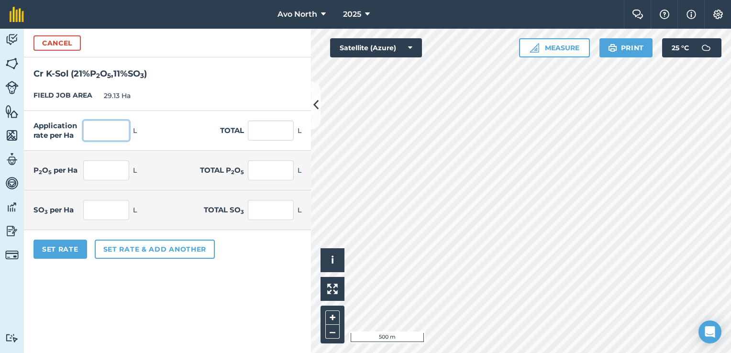
click at [111, 136] on input "text" at bounding box center [106, 131] width 46 height 20
click at [73, 248] on button "Set Rate" at bounding box center [60, 249] width 54 height 19
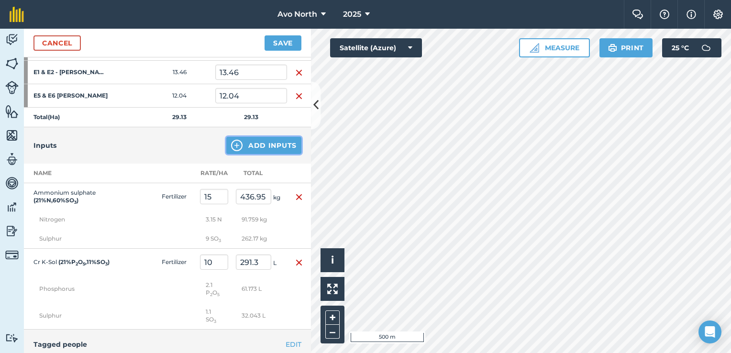
click at [244, 144] on button "Add Inputs" at bounding box center [263, 145] width 75 height 17
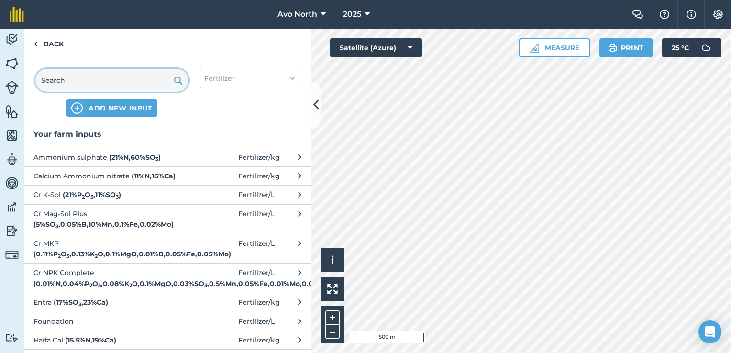
click at [96, 84] on input "text" at bounding box center [111, 80] width 153 height 23
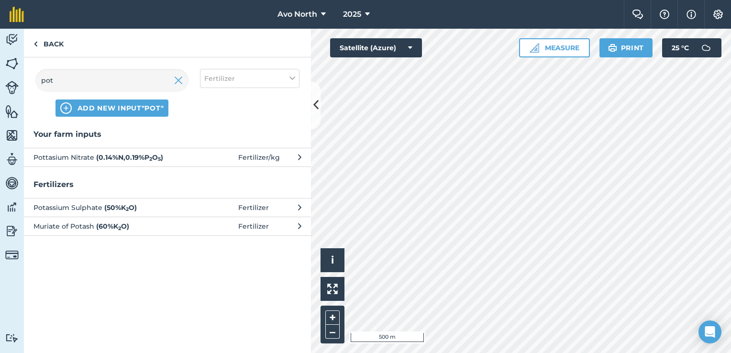
click at [101, 157] on strong "( 0.14 % N , 0.19 % P 2 O 5 )" at bounding box center [129, 157] width 67 height 9
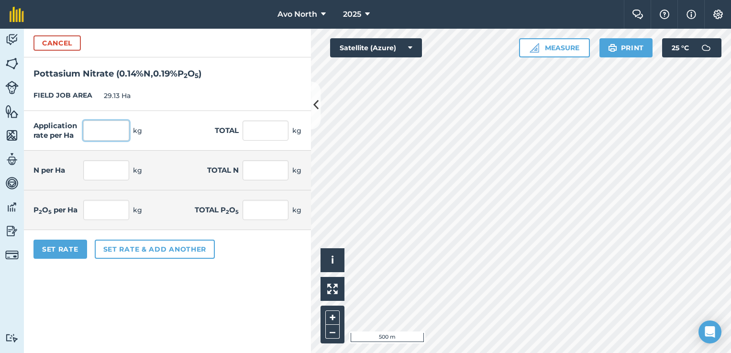
click at [108, 126] on input "text" at bounding box center [106, 131] width 46 height 20
click at [118, 272] on form "Cancel Pottasium Nitrate ( 0.14 % N , 0.19 % P 2 O 5 ) FIELD JOB AREA 29.13 Ha …" at bounding box center [167, 191] width 287 height 324
click at [47, 242] on button "Set Rate" at bounding box center [60, 249] width 54 height 19
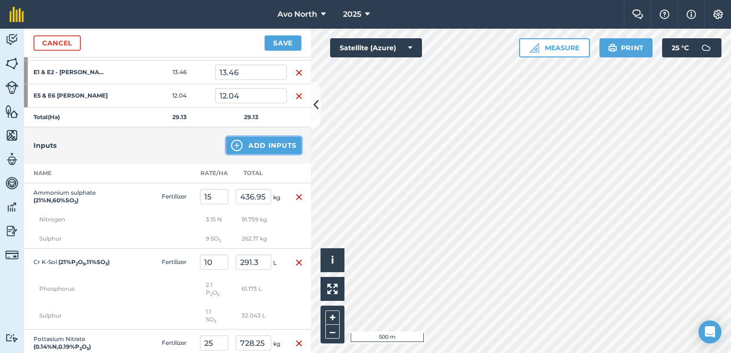
click at [260, 144] on button "Add Inputs" at bounding box center [263, 145] width 75 height 17
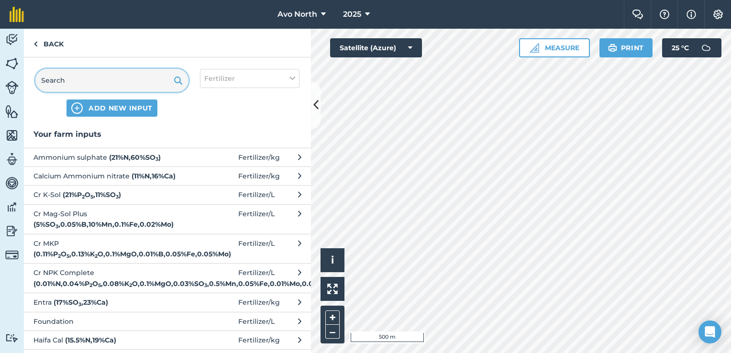
click at [117, 85] on input "text" at bounding box center [111, 80] width 153 height 23
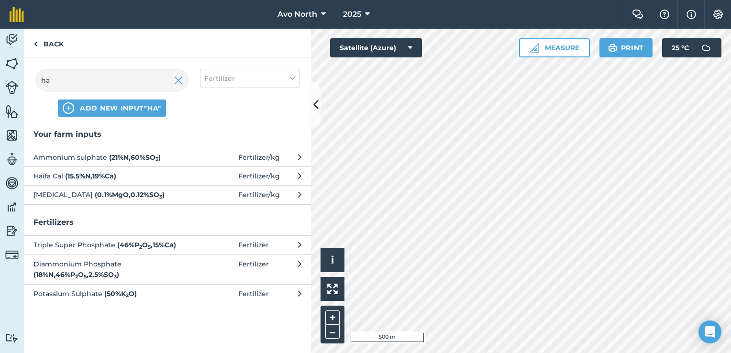
click at [140, 180] on span "Haifa Cal ( 15.5 % N , 19 % Ca )" at bounding box center [111, 176] width 156 height 11
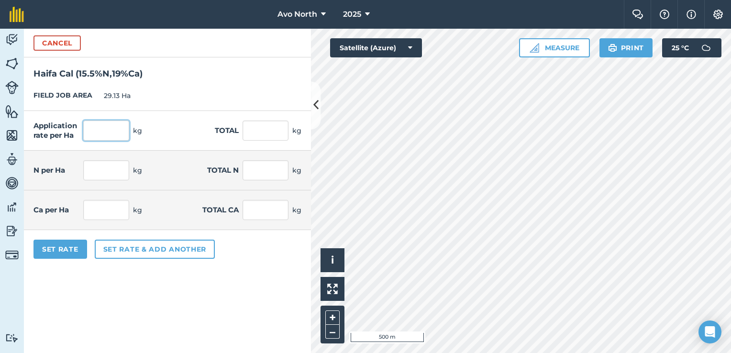
click at [107, 128] on input "text" at bounding box center [106, 131] width 46 height 20
click at [80, 247] on button "Set Rate" at bounding box center [60, 249] width 54 height 19
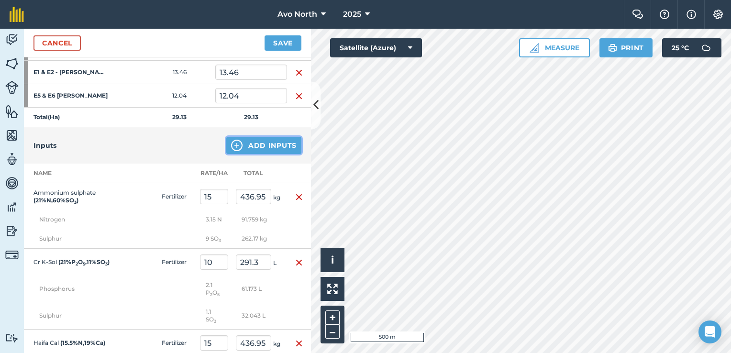
click at [277, 143] on button "Add Inputs" at bounding box center [263, 145] width 75 height 17
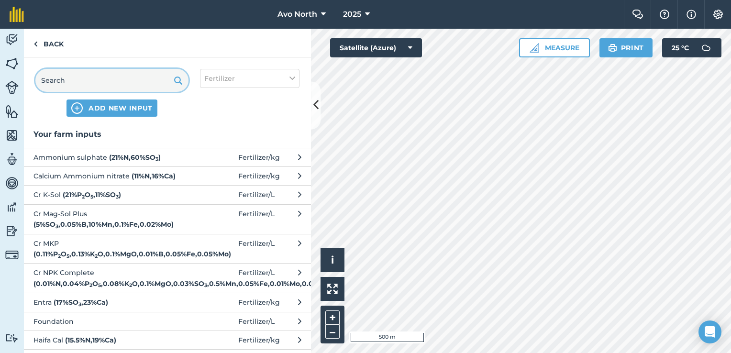
click at [77, 77] on input "text" at bounding box center [111, 80] width 153 height 23
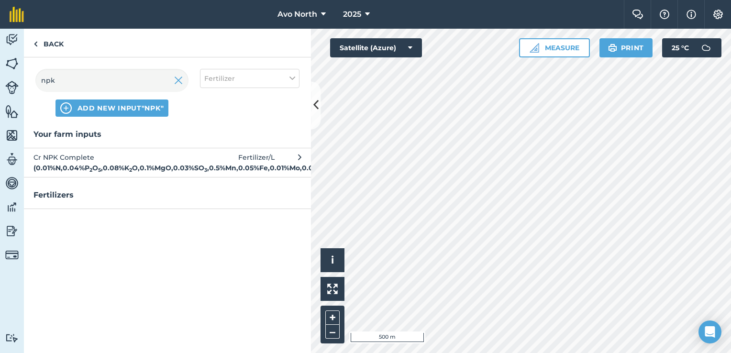
click at [80, 169] on strong "( 0.01 % N , 0.04 % P 2 O 5 , 0.08 % K 2 O , 0.1 % MgO , 0.03 % SO 3 , 0.5 % Mn…" at bounding box center [183, 168] width 301 height 9
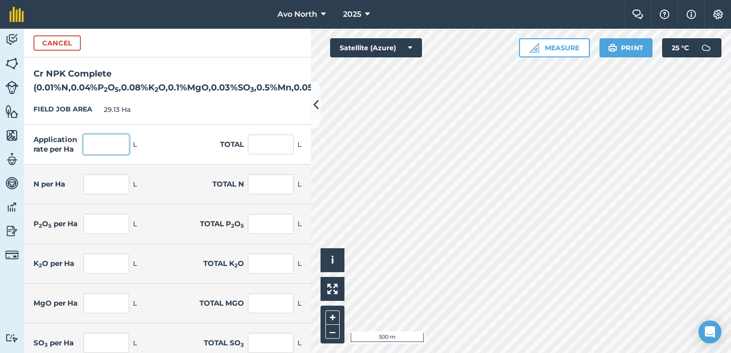
click at [100, 145] on input "text" at bounding box center [106, 144] width 46 height 20
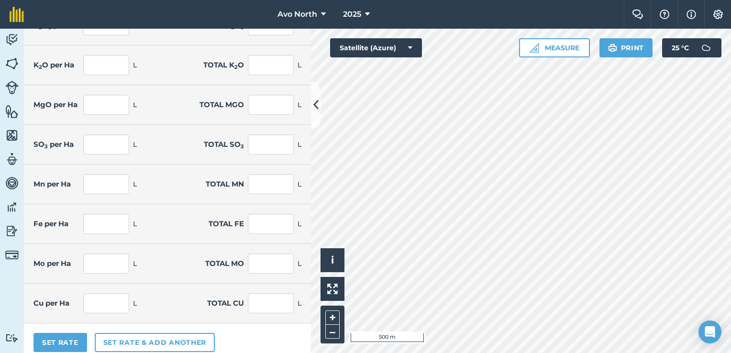
scroll to position [205, 0]
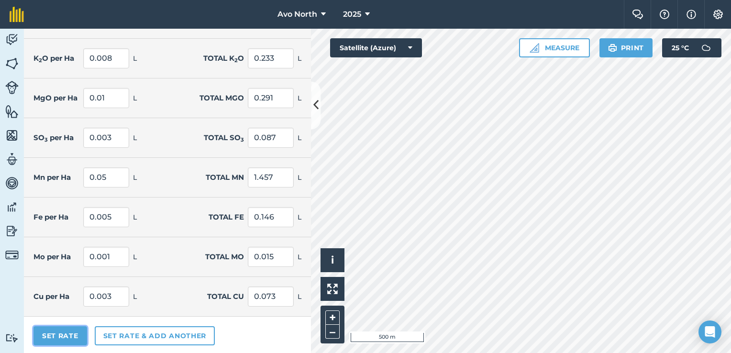
click at [61, 332] on button "Set Rate" at bounding box center [60, 335] width 54 height 19
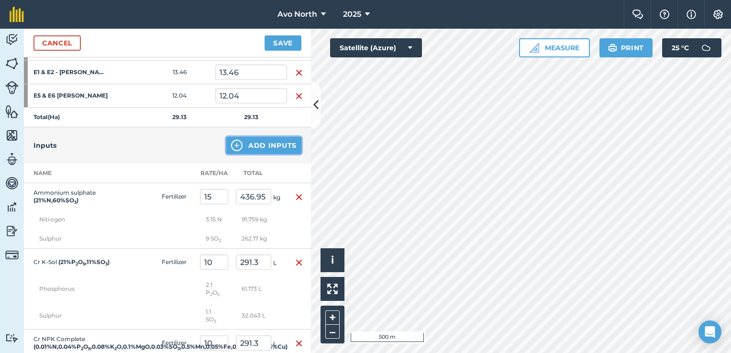
click at [277, 146] on button "Add Inputs" at bounding box center [263, 145] width 75 height 17
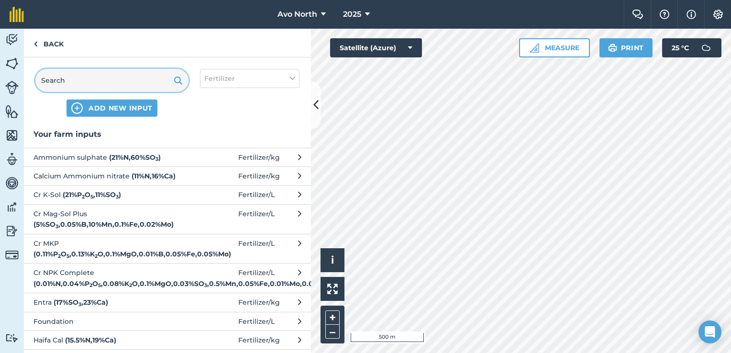
click at [81, 78] on input "text" at bounding box center [111, 80] width 153 height 23
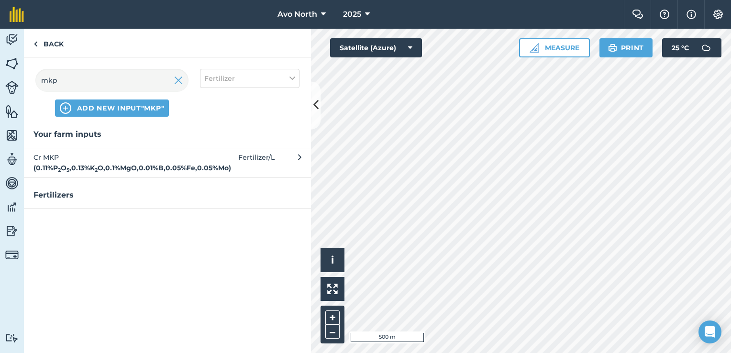
click at [99, 169] on strong "( 0.11 % P 2 O 5 , 0.13 % K 2 O , 0.1 % MgO , 0.01 % B , 0.05 % Fe , 0.05 % Mo )" at bounding box center [132, 168] width 198 height 9
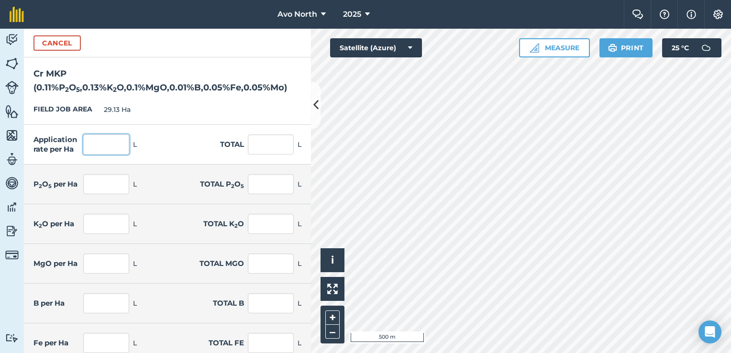
click at [121, 145] on input "text" at bounding box center [106, 144] width 46 height 20
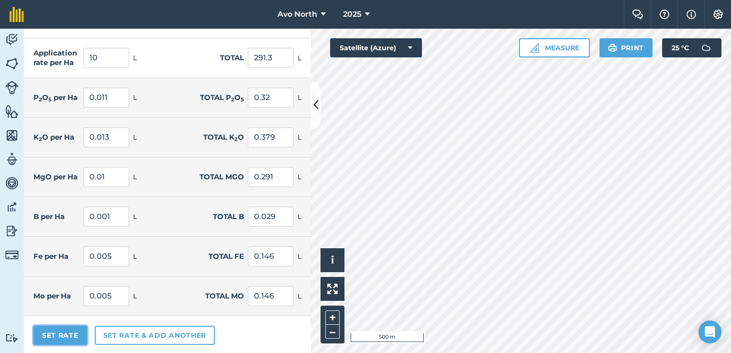
click at [44, 333] on button "Set Rate" at bounding box center [60, 335] width 54 height 19
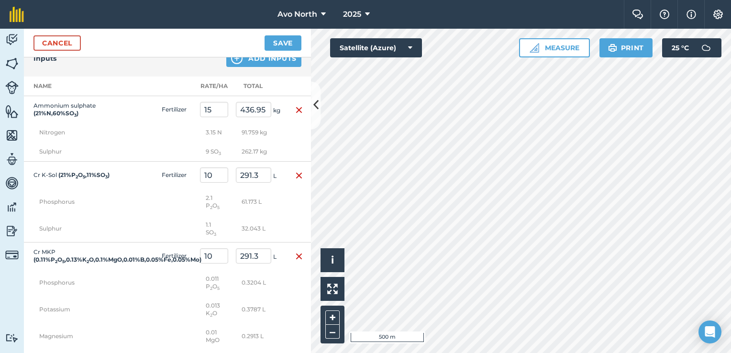
scroll to position [239, 0]
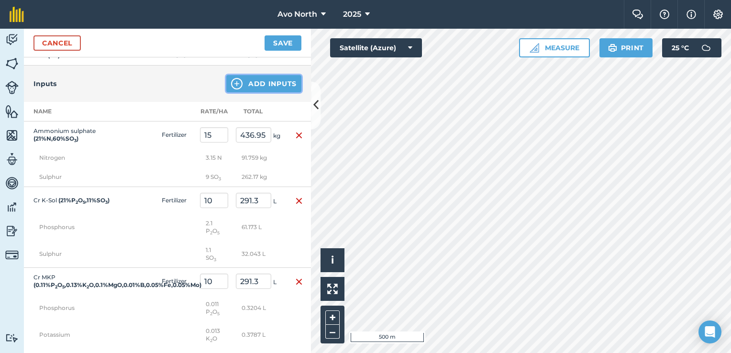
click at [281, 86] on button "Add Inputs" at bounding box center [263, 83] width 75 height 17
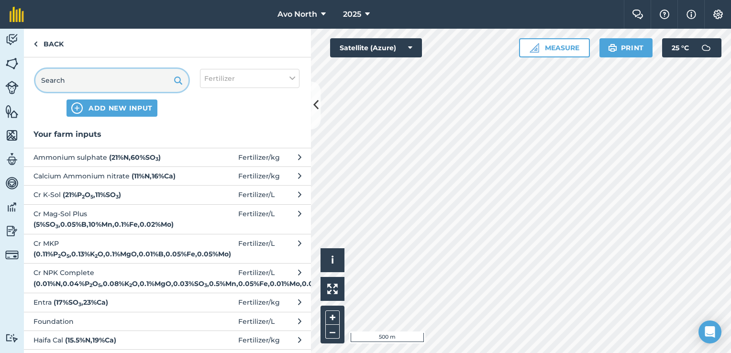
click at [122, 78] on input "text" at bounding box center [111, 80] width 153 height 23
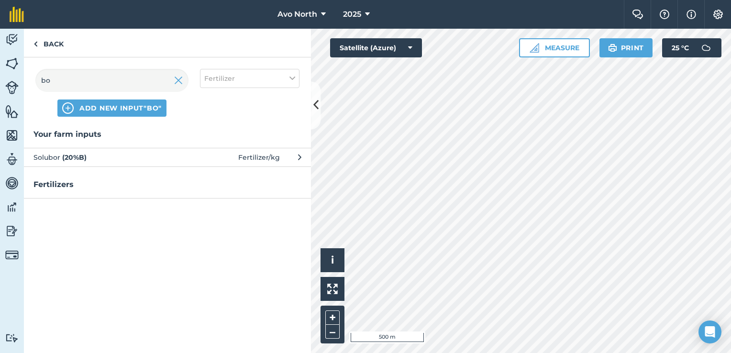
click at [145, 155] on span "Solubor ( 20 % B )" at bounding box center [111, 157] width 156 height 11
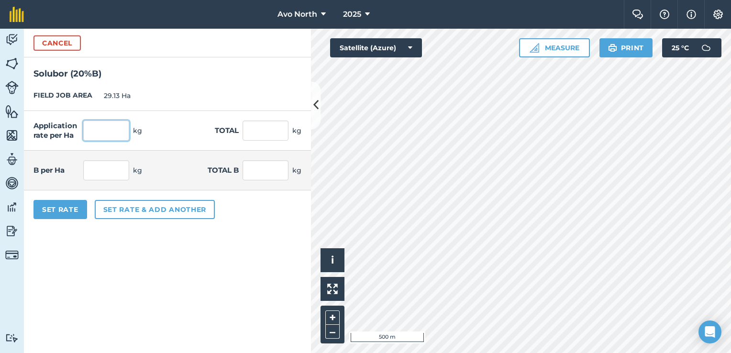
click at [113, 130] on input "text" at bounding box center [106, 131] width 46 height 20
click at [63, 210] on button "Set Rate" at bounding box center [60, 209] width 54 height 19
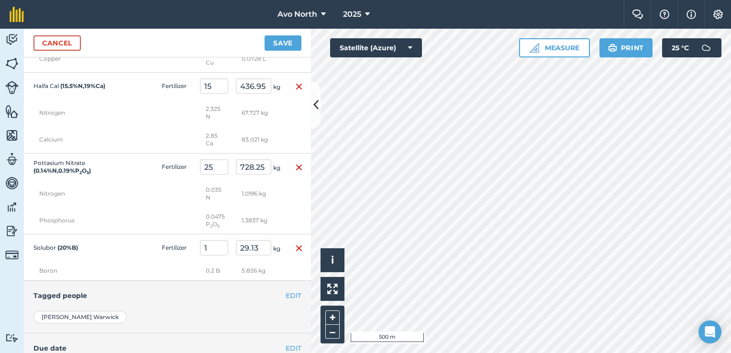
scroll to position [999, 0]
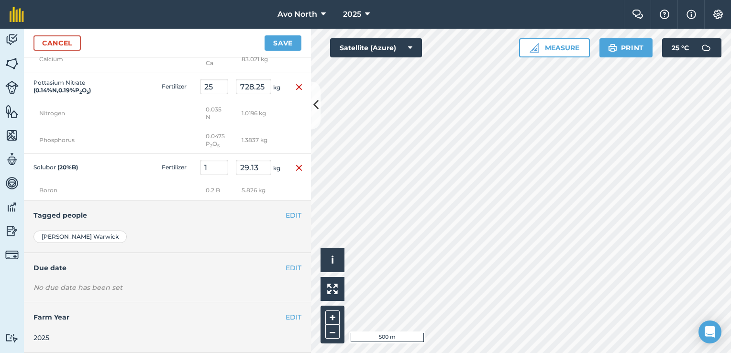
click at [169, 271] on h4 "Due date" at bounding box center [167, 268] width 268 height 11
click at [290, 270] on button "EDIT" at bounding box center [294, 268] width 16 height 11
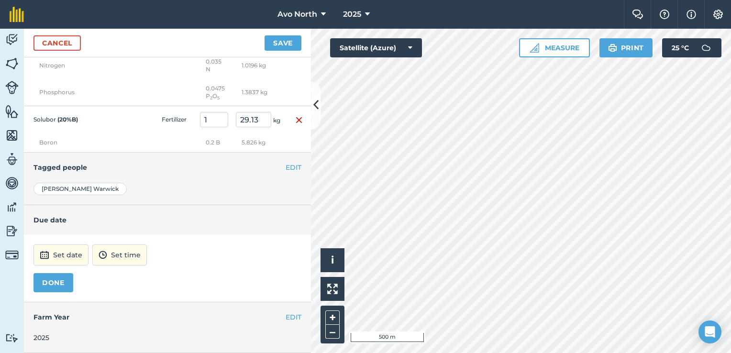
scroll to position [1046, 0]
click at [59, 252] on button "Set date" at bounding box center [60, 254] width 55 height 21
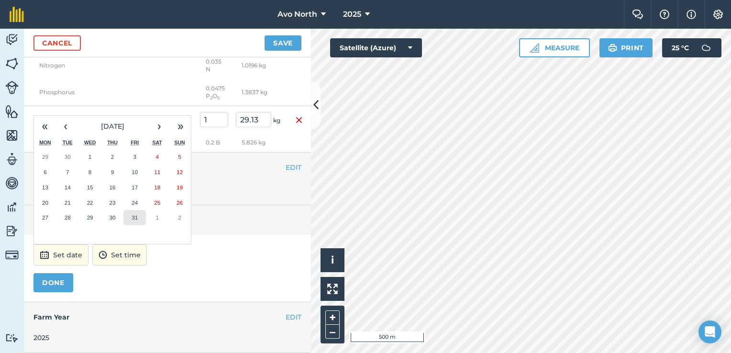
click at [142, 219] on button "31" at bounding box center [134, 217] width 22 height 15
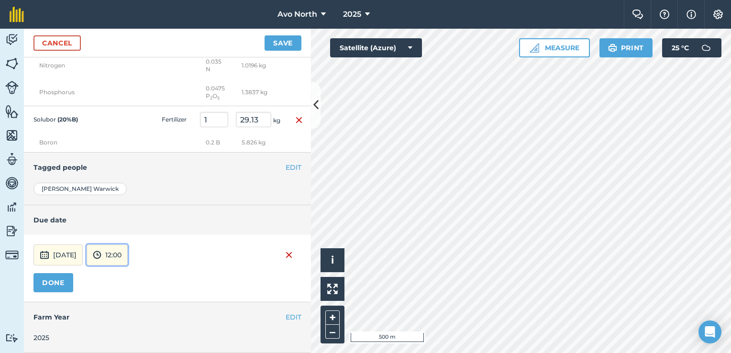
click at [101, 259] on img at bounding box center [97, 254] width 9 height 11
click at [130, 164] on button "15:30" at bounding box center [109, 162] width 45 height 15
click at [54, 280] on button "DONE" at bounding box center [53, 282] width 40 height 19
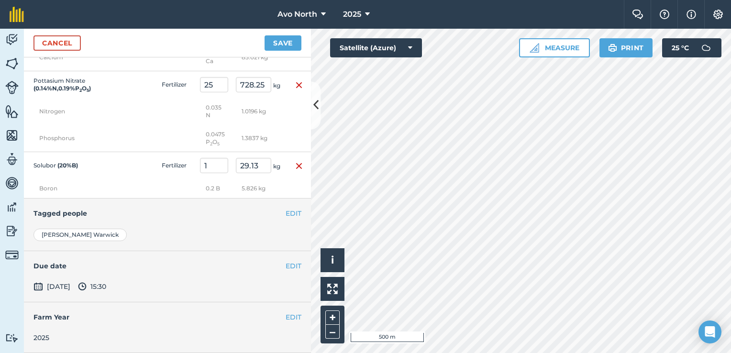
scroll to position [809, 0]
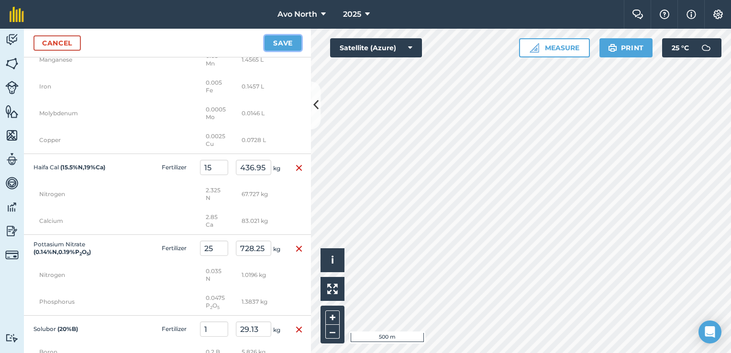
click at [284, 45] on button "Save" at bounding box center [283, 42] width 37 height 15
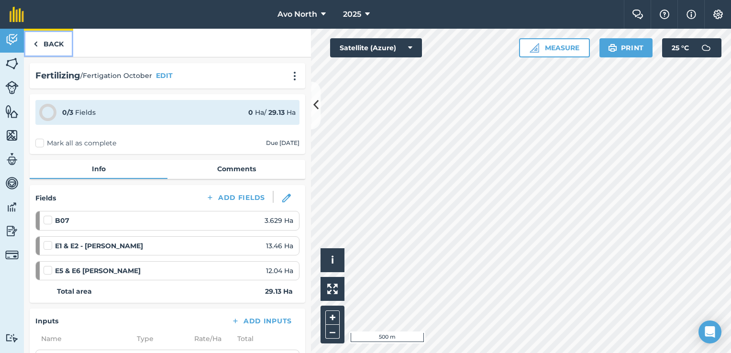
click at [50, 41] on link "Back" at bounding box center [48, 43] width 49 height 28
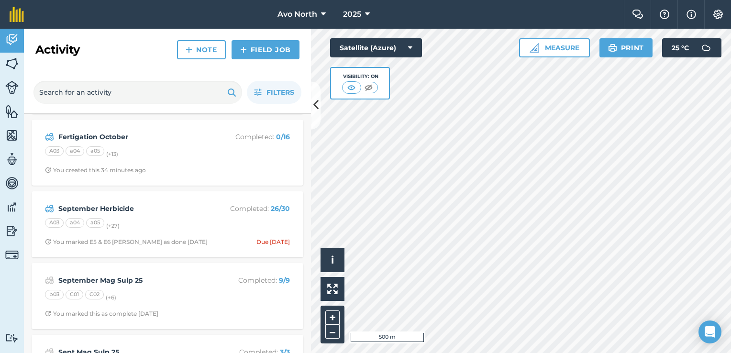
scroll to position [144, 0]
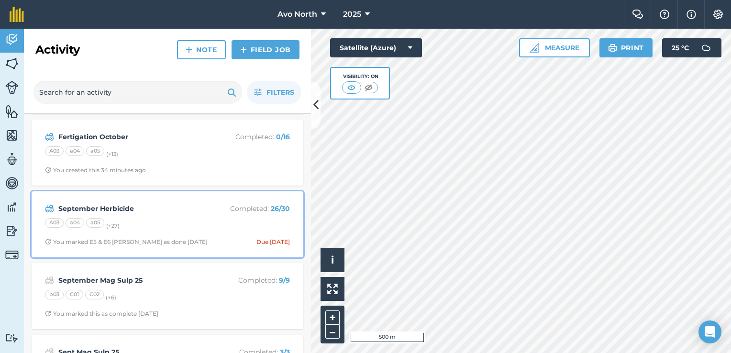
click at [165, 216] on div "September Herbicide Completed : 26 / 30 A03 a04 a05 (+ 27 ) You marked E5 & E6 …" at bounding box center [167, 224] width 260 height 55
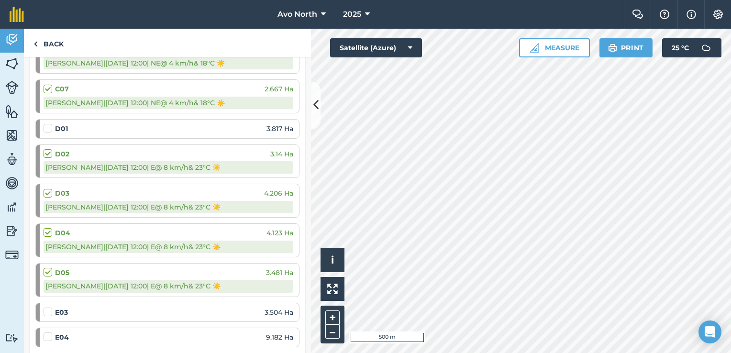
scroll to position [957, 0]
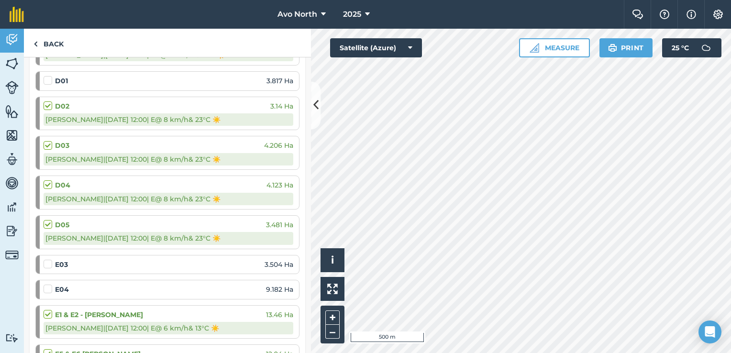
click at [47, 259] on label at bounding box center [49, 259] width 11 height 0
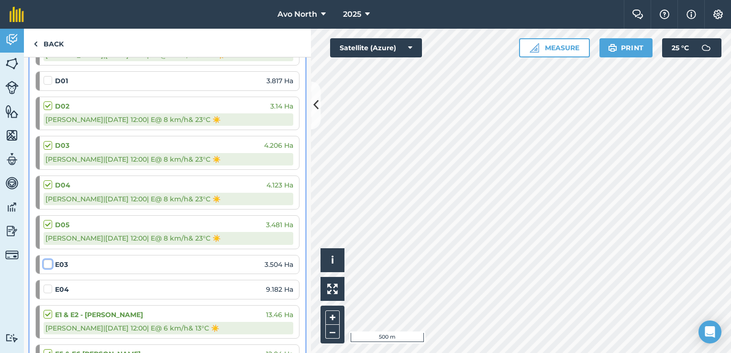
click at [47, 261] on input "checkbox" at bounding box center [47, 262] width 6 height 6
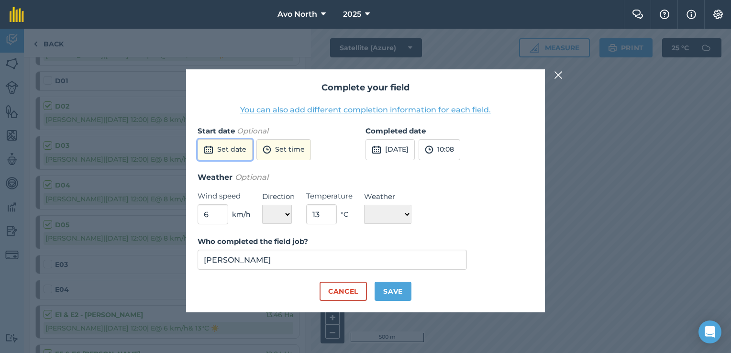
click at [241, 148] on button "Set date" at bounding box center [225, 149] width 55 height 21
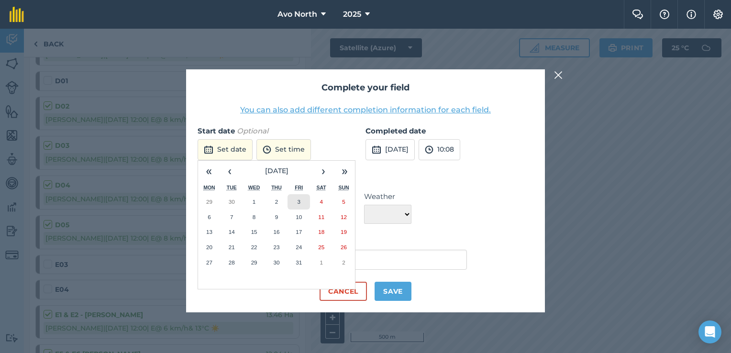
click at [298, 197] on button "3" at bounding box center [299, 201] width 22 height 15
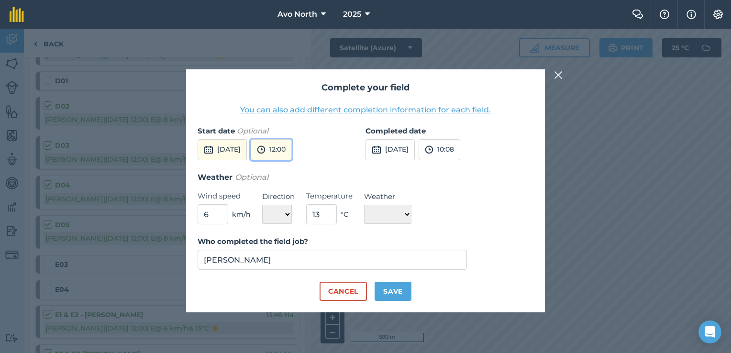
click at [292, 148] on button "12:00" at bounding box center [271, 149] width 41 height 21
click at [293, 178] on button "04:30" at bounding box center [273, 175] width 45 height 15
click at [404, 150] on button "[DATE]" at bounding box center [390, 149] width 49 height 21
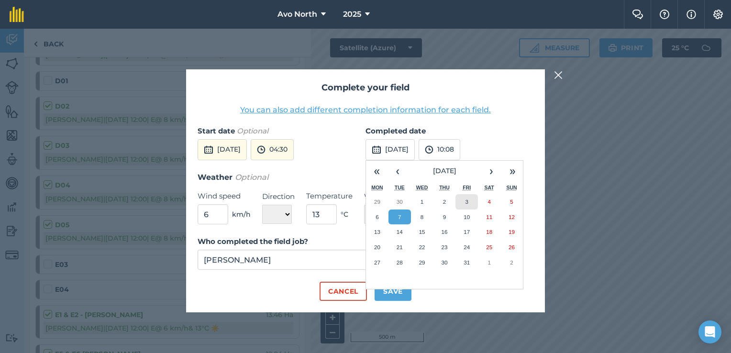
click at [468, 198] on button "3" at bounding box center [466, 201] width 22 height 15
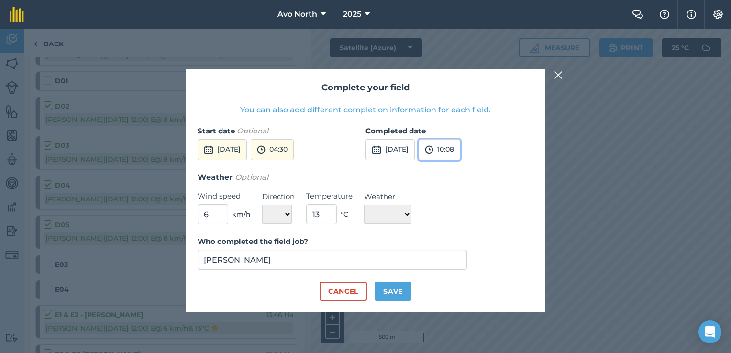
click at [455, 150] on button "10:08" at bounding box center [440, 149] width 42 height 21
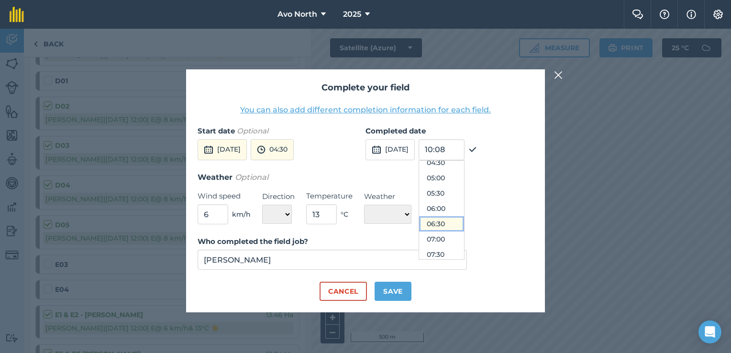
click at [461, 224] on button "06:30" at bounding box center [441, 223] width 45 height 15
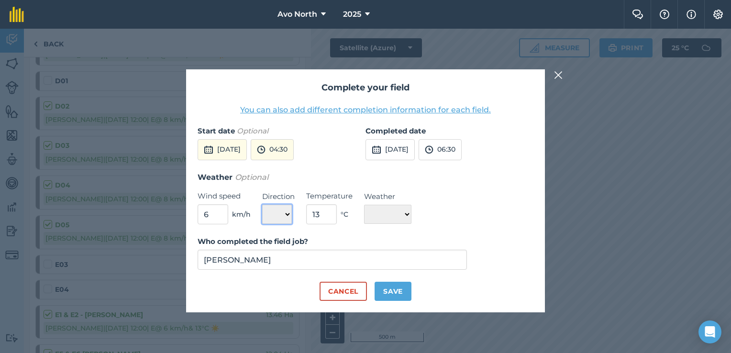
click at [283, 213] on select "N NE E SE S SW W NW" at bounding box center [277, 214] width 30 height 19
click at [262, 205] on select "N NE E SE S SW W NW" at bounding box center [277, 214] width 30 height 19
click at [388, 213] on select "☀️ Sunny 🌧 Rainy ⛅️ Cloudy 🌨 Snow ❄️ Icy" at bounding box center [387, 214] width 47 height 19
click at [364, 205] on select "☀️ Sunny 🌧 Rainy ⛅️ Cloudy 🌨 Snow ❄️ Icy" at bounding box center [387, 214] width 47 height 19
click at [388, 287] on button "Save" at bounding box center [393, 291] width 37 height 19
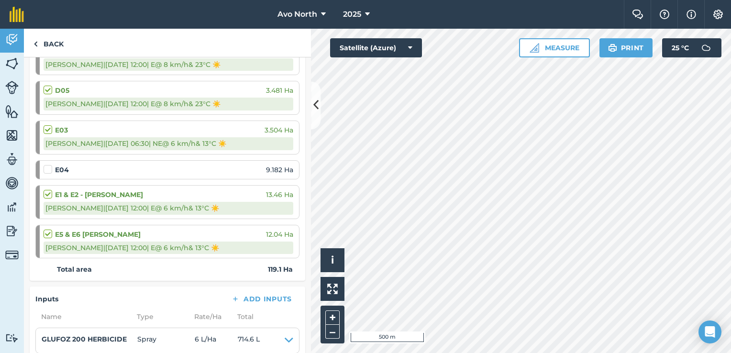
scroll to position [1100, 0]
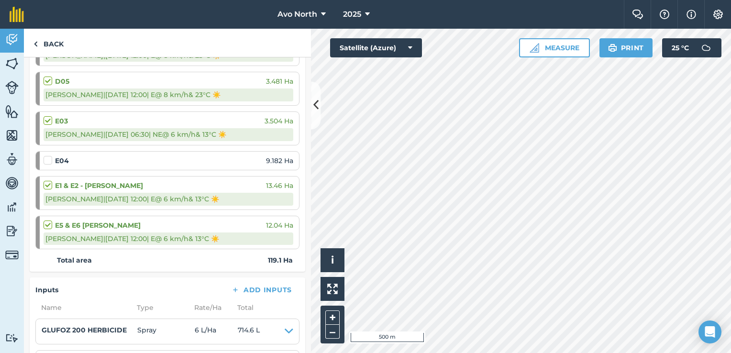
click at [50, 158] on div at bounding box center [49, 160] width 11 height 10
click at [49, 155] on label at bounding box center [49, 155] width 11 height 0
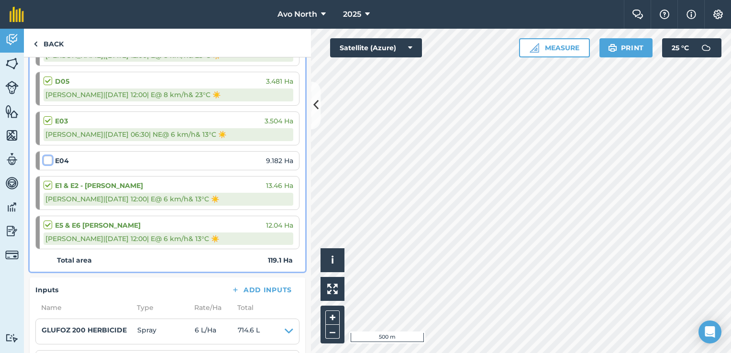
click at [49, 155] on input "checkbox" at bounding box center [47, 158] width 6 height 6
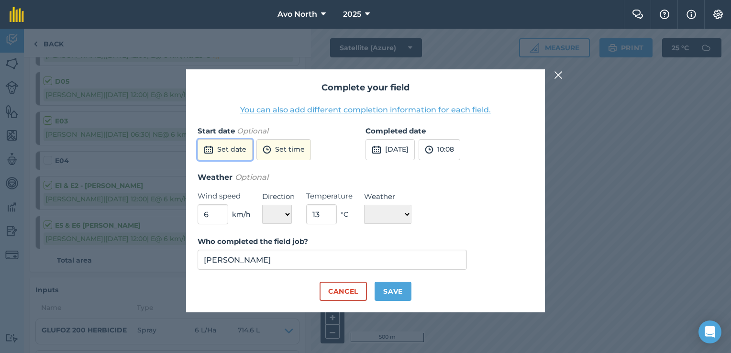
click at [213, 148] on button "Set date" at bounding box center [225, 149] width 55 height 21
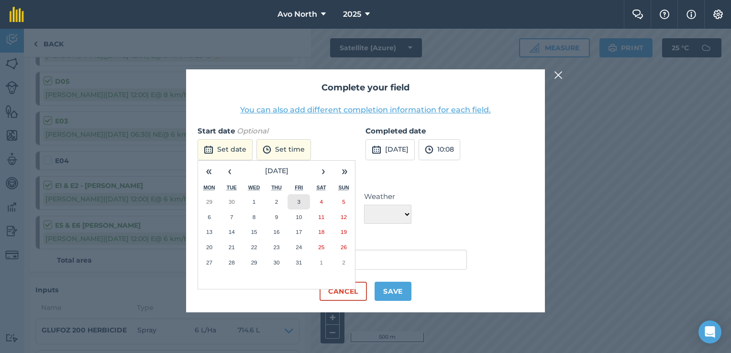
click at [300, 200] on button "3" at bounding box center [299, 201] width 22 height 15
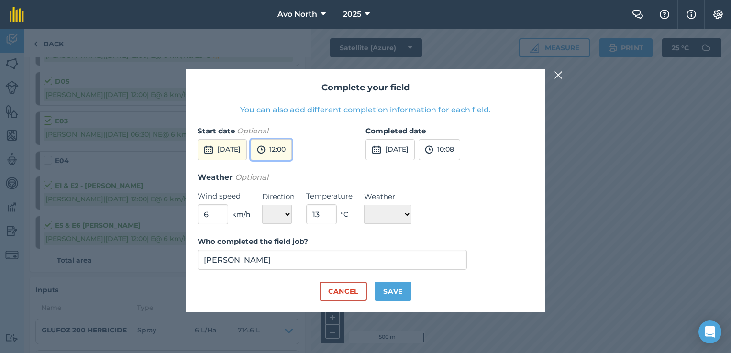
click at [292, 152] on button "12:00" at bounding box center [271, 149] width 41 height 21
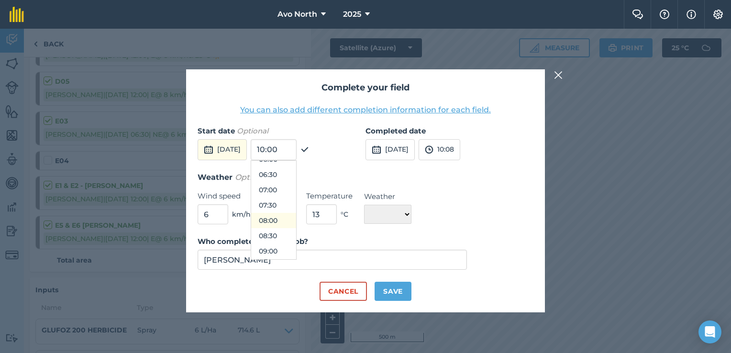
scroll to position [178, 0]
click at [288, 189] on button "06:30" at bounding box center [273, 189] width 45 height 15
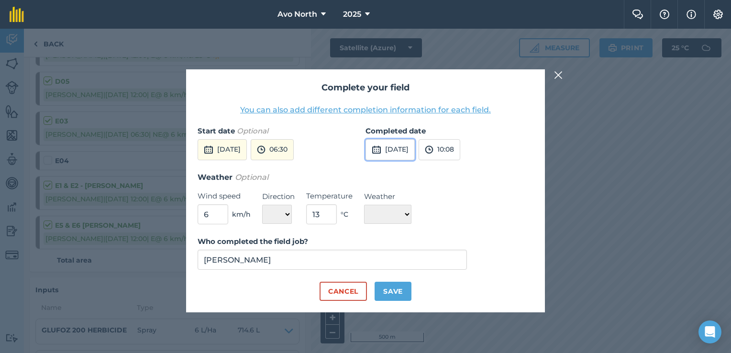
click at [387, 152] on button "[DATE]" at bounding box center [390, 149] width 49 height 21
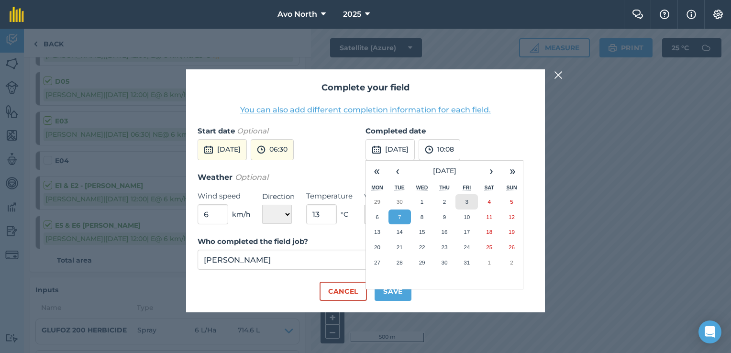
click at [460, 200] on button "3" at bounding box center [466, 201] width 22 height 15
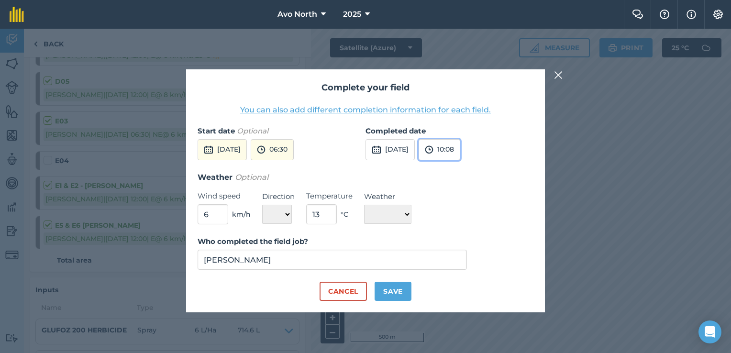
click at [433, 148] on img at bounding box center [429, 149] width 9 height 11
click at [458, 229] on button "09:30" at bounding box center [441, 231] width 45 height 15
click at [209, 219] on input "6" at bounding box center [213, 214] width 31 height 20
drag, startPoint x: 213, startPoint y: 217, endPoint x: 149, endPoint y: 215, distance: 63.7
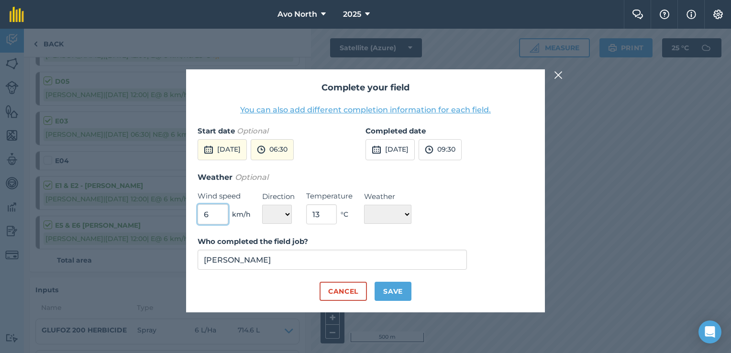
click at [163, 216] on div "Complete your field You can also add different completion information for each …" at bounding box center [365, 191] width 731 height 324
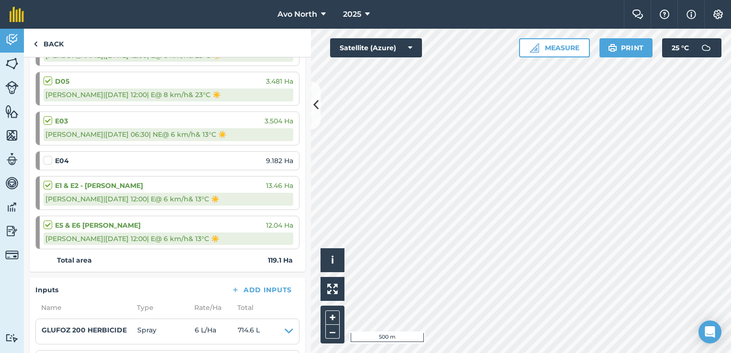
click at [94, 156] on div "E04 9.182 Ha" at bounding box center [169, 160] width 250 height 11
click at [45, 155] on label at bounding box center [49, 155] width 11 height 0
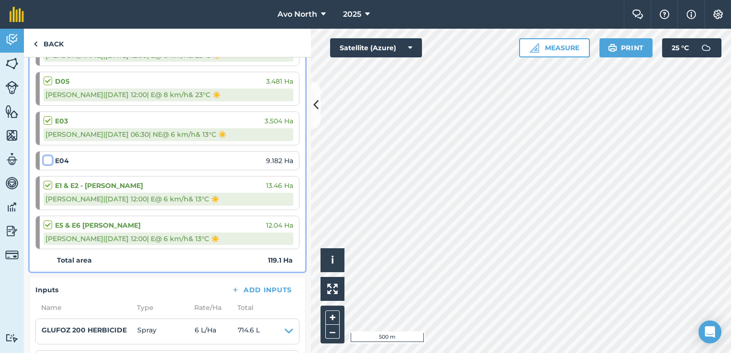
click at [45, 156] on input "checkbox" at bounding box center [47, 158] width 6 height 6
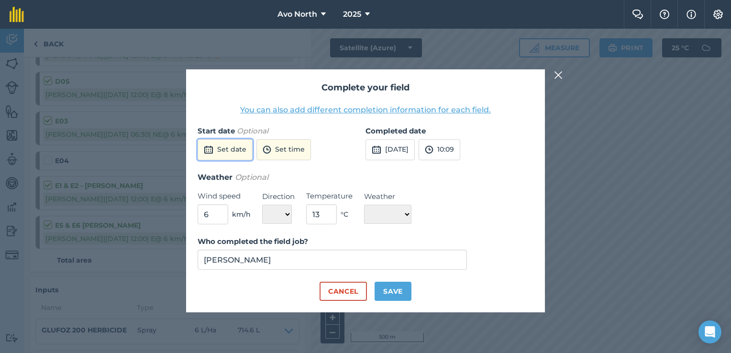
click at [234, 141] on button "Set date" at bounding box center [225, 149] width 55 height 21
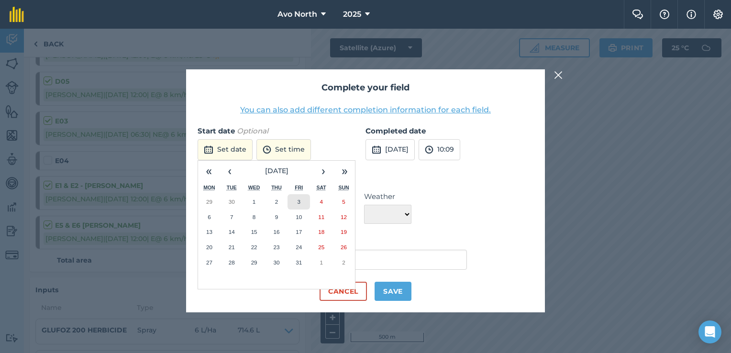
click at [297, 202] on button "3" at bounding box center [299, 201] width 22 height 15
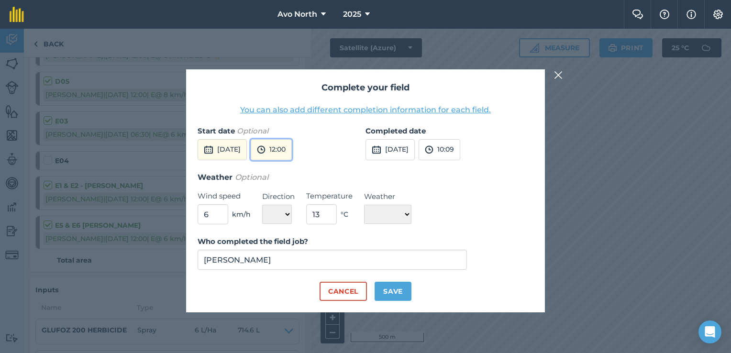
click at [289, 152] on button "12:00" at bounding box center [271, 149] width 41 height 21
click at [290, 202] on button "07:00" at bounding box center [273, 204] width 45 height 15
click at [414, 154] on button "[DATE]" at bounding box center [390, 149] width 49 height 21
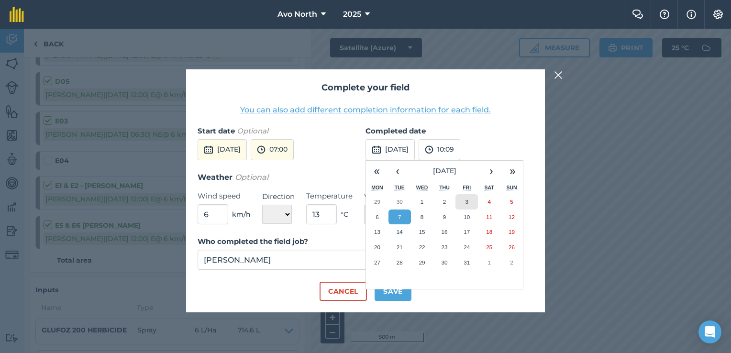
click at [466, 199] on abbr "3" at bounding box center [467, 202] width 3 height 6
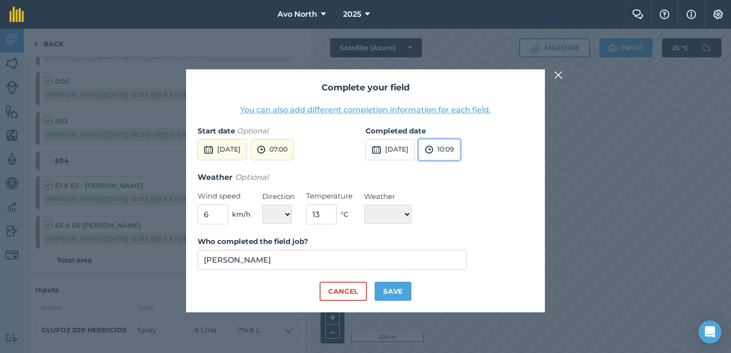
click at [460, 154] on button "10:09" at bounding box center [440, 149] width 42 height 21
click at [462, 183] on button "11:00" at bounding box center [441, 181] width 45 height 15
click at [290, 218] on select "N NE E SE S SW W NW" at bounding box center [277, 214] width 30 height 19
click at [262, 205] on select "N NE E SE S SW W NW" at bounding box center [277, 214] width 30 height 19
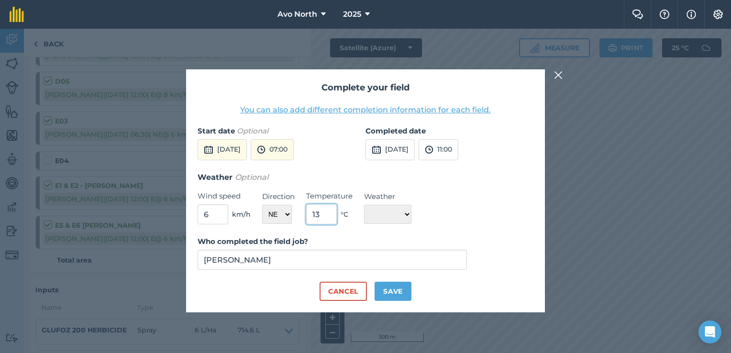
drag, startPoint x: 335, startPoint y: 217, endPoint x: 235, endPoint y: 206, distance: 100.5
click at [235, 206] on div "Weather Optional Wind speed 6 km/h Direction N NE E SE S SW W NW Temperature 13…" at bounding box center [366, 198] width 336 height 54
click at [402, 210] on select "☀️ Sunny 🌧 Rainy ⛅️ Cloudy 🌨 Snow ❄️ Icy" at bounding box center [387, 214] width 47 height 19
click at [364, 205] on select "☀️ Sunny 🌧 Rainy ⛅️ Cloudy 🌨 Snow ❄️ Icy" at bounding box center [387, 214] width 47 height 19
click at [375, 288] on button "Save" at bounding box center [393, 291] width 37 height 19
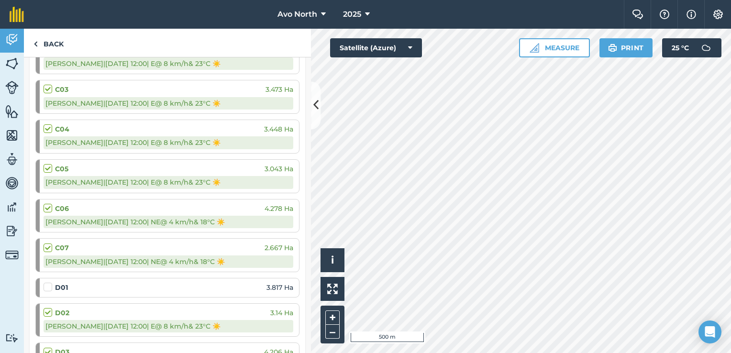
scroll to position [670, 0]
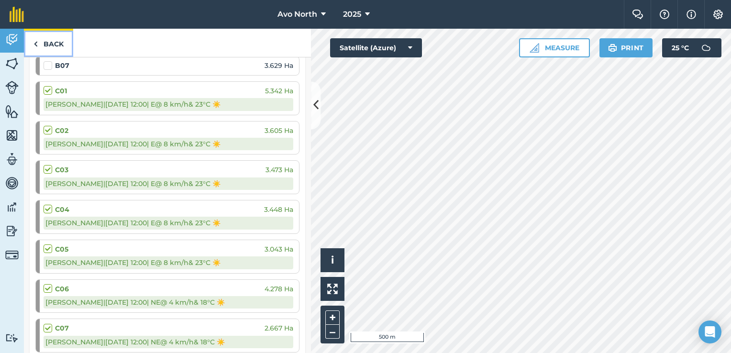
click at [49, 39] on link "Back" at bounding box center [48, 43] width 49 height 28
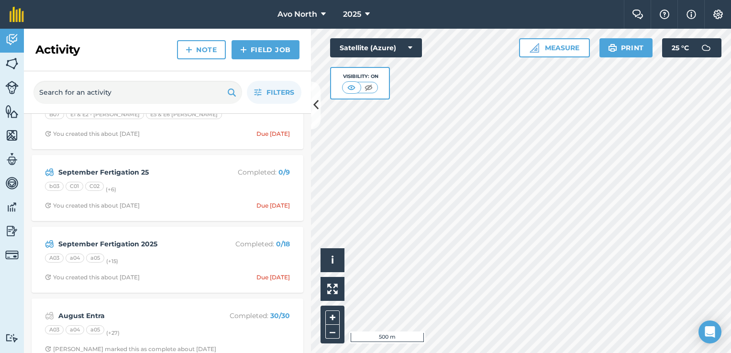
scroll to position [1100, 0]
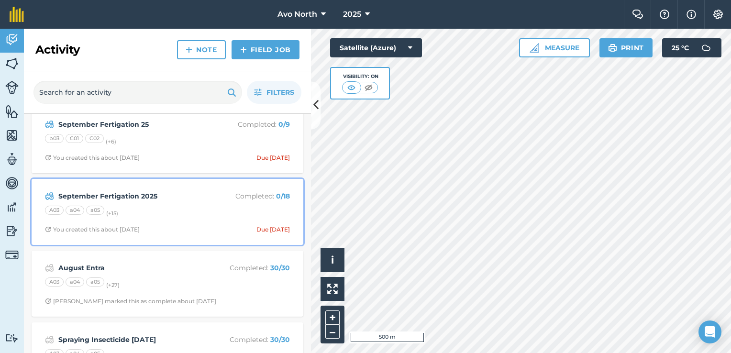
click at [211, 207] on div "A03 a04 a05 (+ 15 )" at bounding box center [167, 212] width 245 height 12
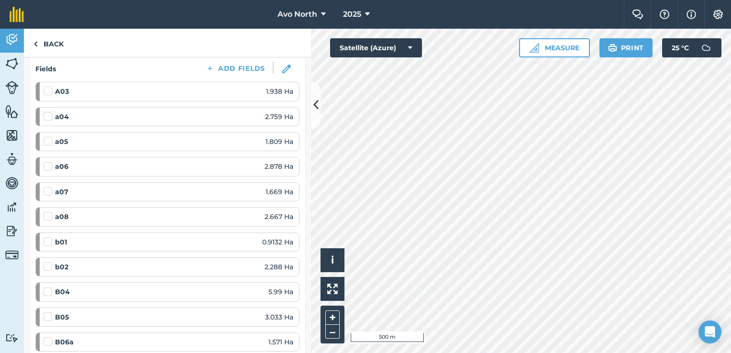
scroll to position [48, 0]
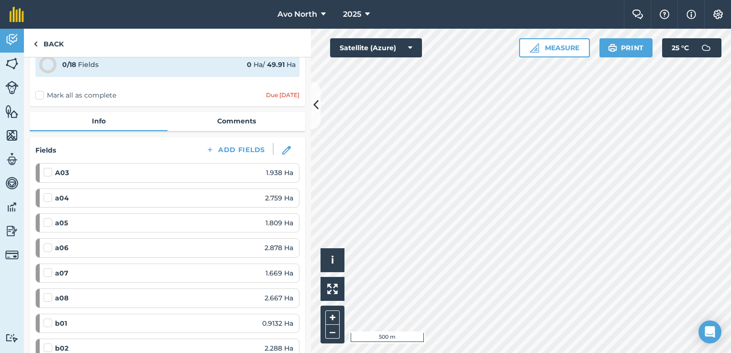
click at [40, 93] on label "Mark all as complete" at bounding box center [75, 95] width 81 height 10
click at [40, 138] on input "Mark all as complete" at bounding box center [38, 141] width 6 height 6
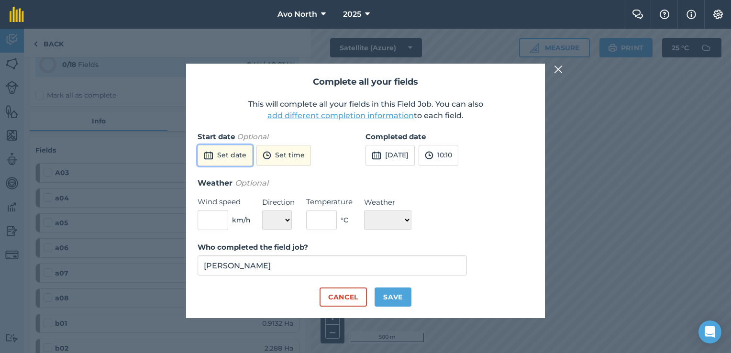
click at [231, 157] on button "Set date" at bounding box center [225, 155] width 55 height 21
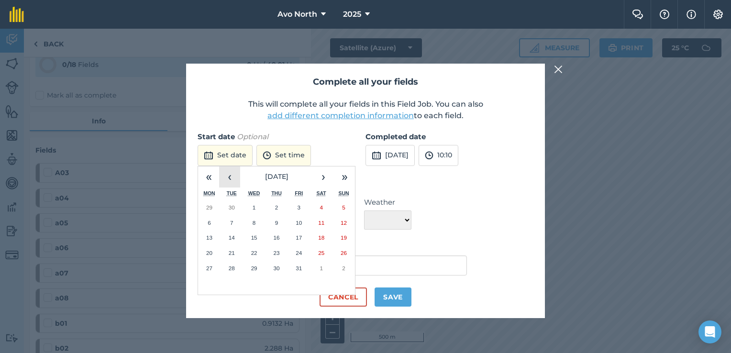
click at [231, 179] on button "‹" at bounding box center [229, 176] width 21 height 21
click at [301, 252] on abbr "26" at bounding box center [299, 253] width 6 height 6
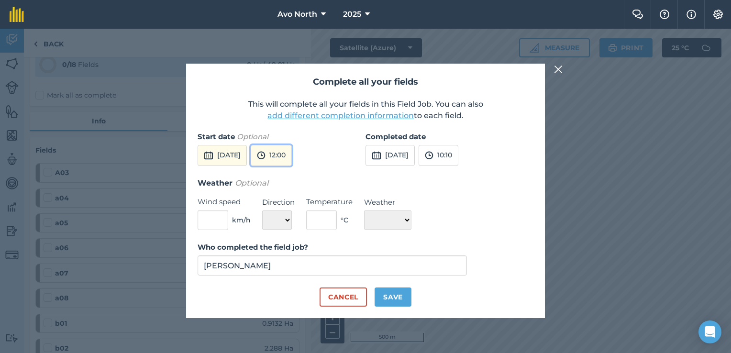
click at [292, 154] on button "12:00" at bounding box center [271, 155] width 41 height 21
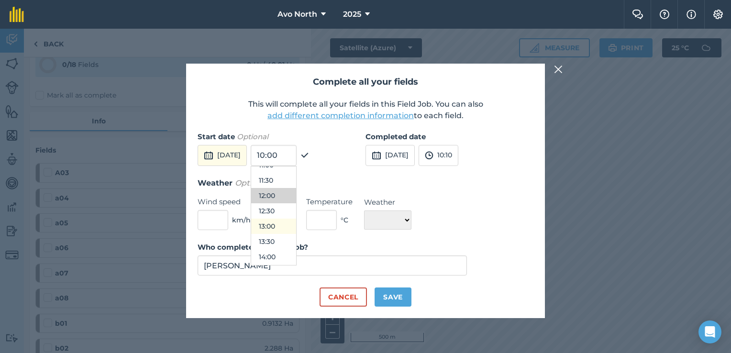
scroll to position [369, 0]
click at [296, 258] on button "15:00" at bounding box center [273, 263] width 45 height 15
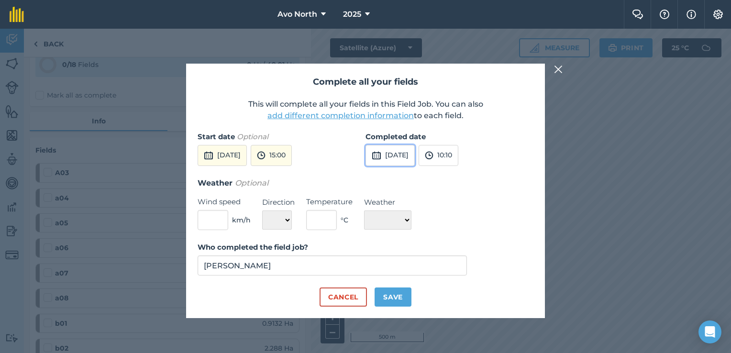
click at [393, 160] on button "[DATE]" at bounding box center [390, 155] width 49 height 21
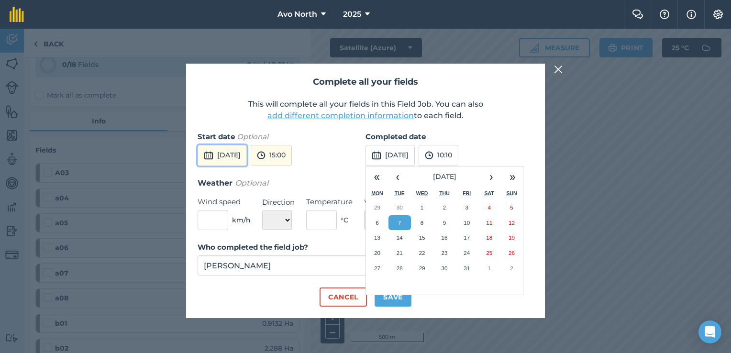
click at [247, 158] on button "[DATE]" at bounding box center [222, 155] width 49 height 21
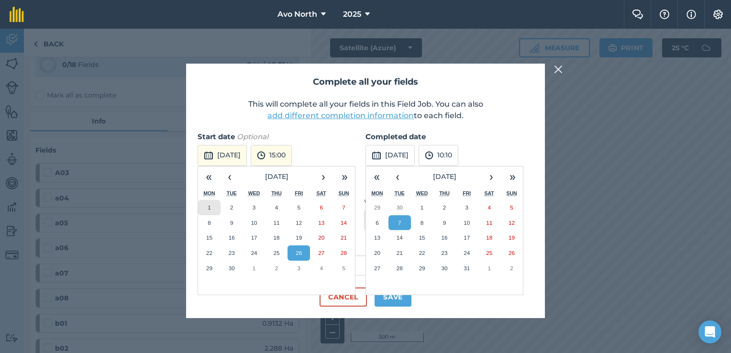
click at [212, 208] on button "1" at bounding box center [209, 207] width 22 height 15
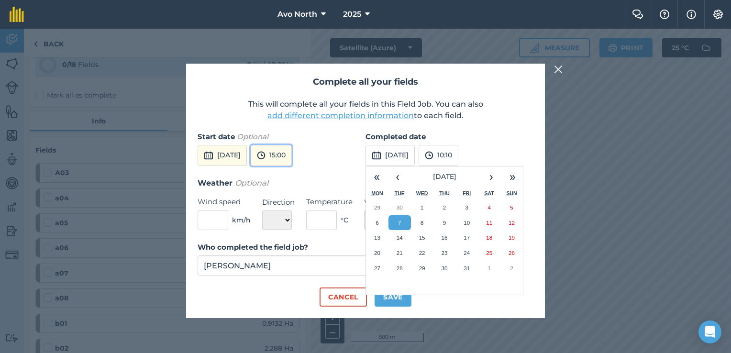
click at [290, 153] on button "15:00" at bounding box center [271, 155] width 41 height 21
click at [289, 219] on button "15:00" at bounding box center [273, 219] width 45 height 15
click at [415, 152] on button "[DATE]" at bounding box center [390, 155] width 49 height 21
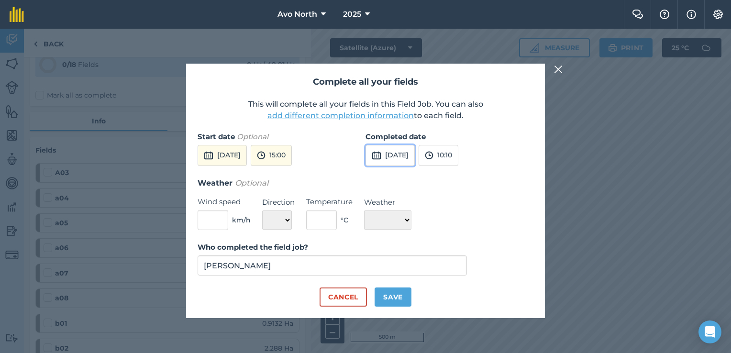
click at [402, 155] on button "[DATE]" at bounding box center [390, 155] width 49 height 21
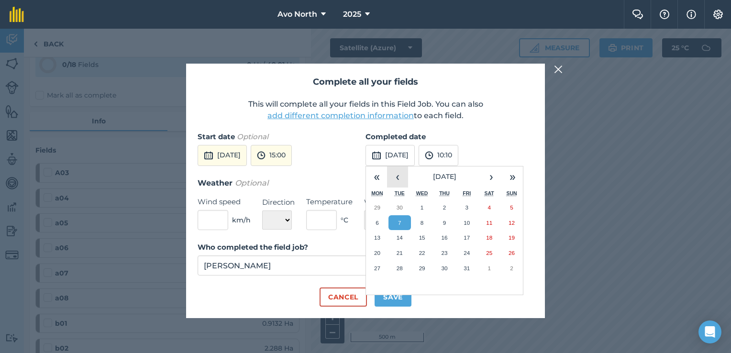
click at [395, 181] on button "‹" at bounding box center [397, 176] width 21 height 21
click at [461, 249] on button "26" at bounding box center [466, 252] width 22 height 15
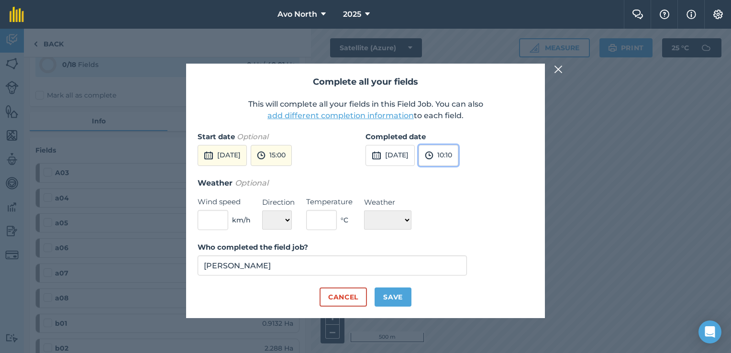
click at [458, 158] on button "10:10" at bounding box center [439, 155] width 40 height 21
click at [457, 259] on button "15:00" at bounding box center [441, 262] width 45 height 15
click at [404, 299] on button "Save" at bounding box center [393, 297] width 37 height 19
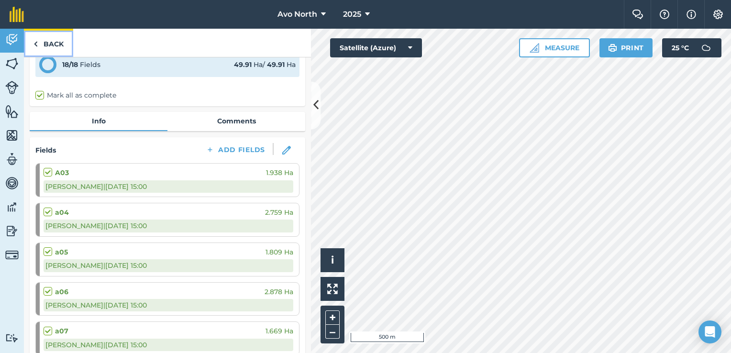
click at [37, 44] on img at bounding box center [35, 43] width 4 height 11
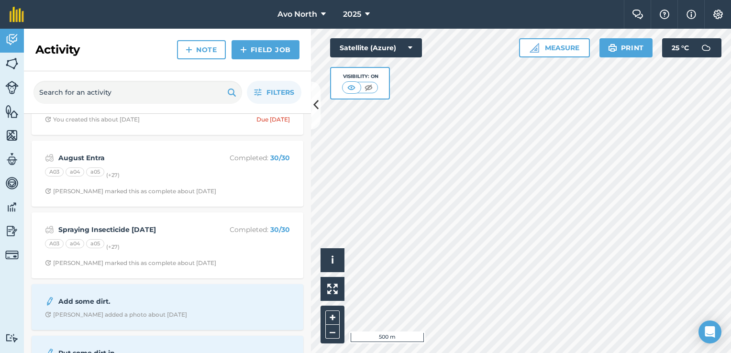
scroll to position [1100, 0]
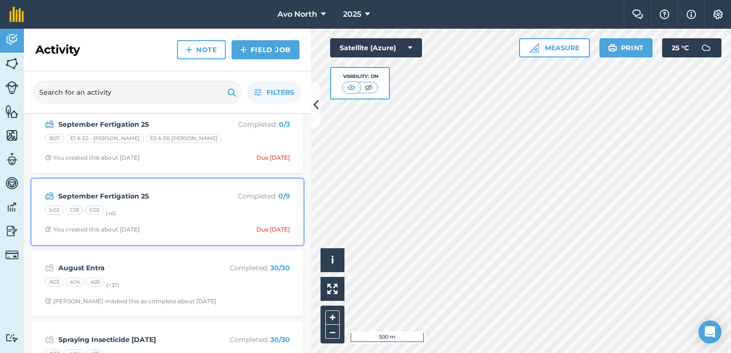
click at [185, 191] on strong "September Fertigation 25" at bounding box center [134, 196] width 152 height 11
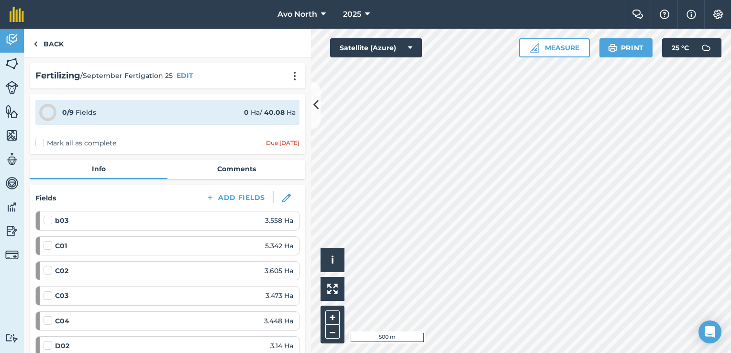
click at [40, 141] on label "Mark all as complete" at bounding box center [75, 143] width 81 height 10
click at [40, 141] on input "Mark all as complete" at bounding box center [38, 141] width 6 height 6
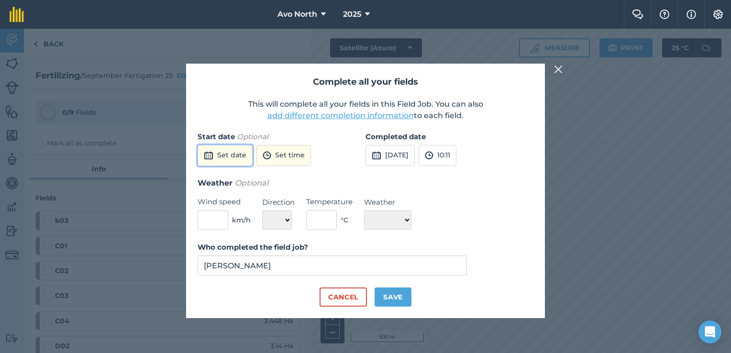
click at [221, 155] on button "Set date" at bounding box center [225, 155] width 55 height 21
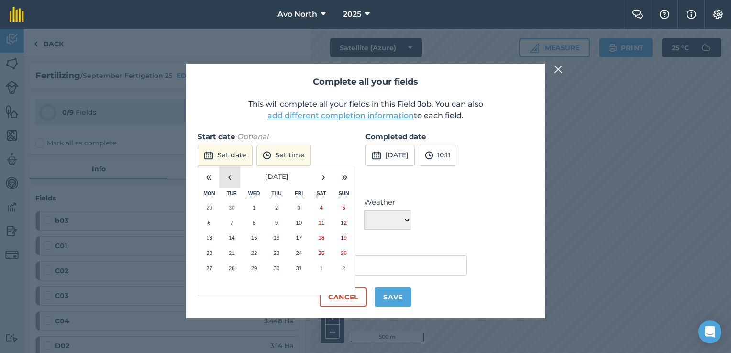
click at [231, 173] on button "‹" at bounding box center [229, 176] width 21 height 21
click at [211, 204] on button "1" at bounding box center [209, 207] width 22 height 15
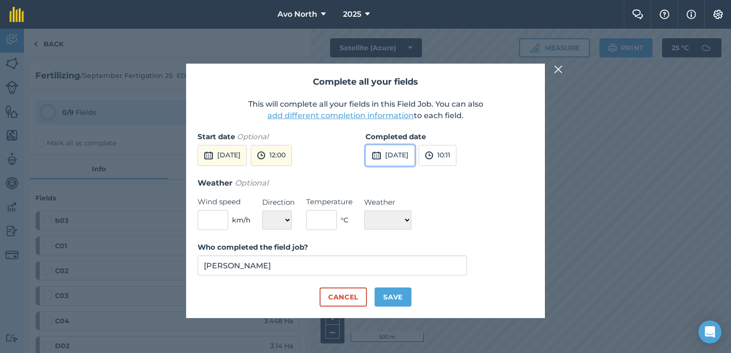
click at [415, 159] on button "[DATE]" at bounding box center [390, 155] width 49 height 21
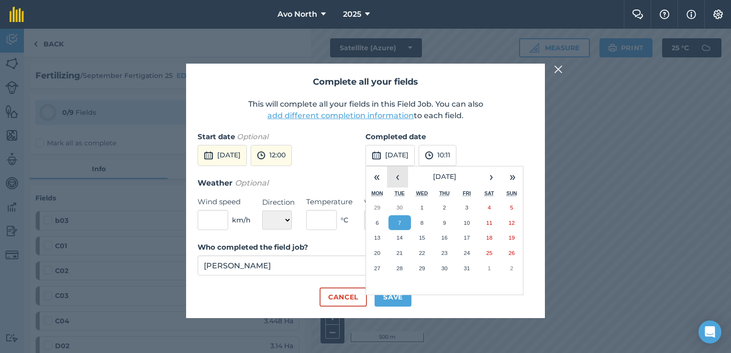
click at [404, 181] on button "‹" at bounding box center [397, 176] width 21 height 21
click at [466, 247] on button "26" at bounding box center [466, 252] width 22 height 15
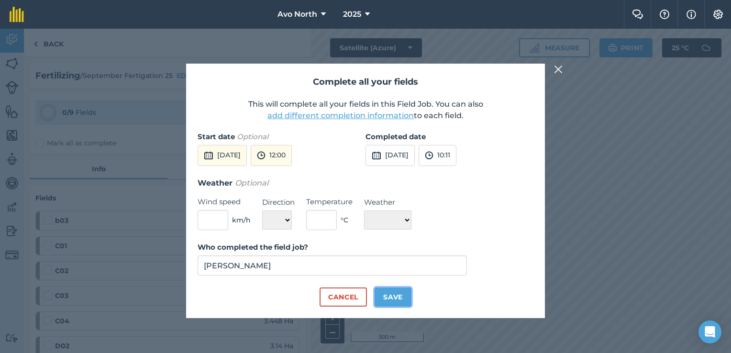
click at [398, 295] on button "Save" at bounding box center [393, 297] width 37 height 19
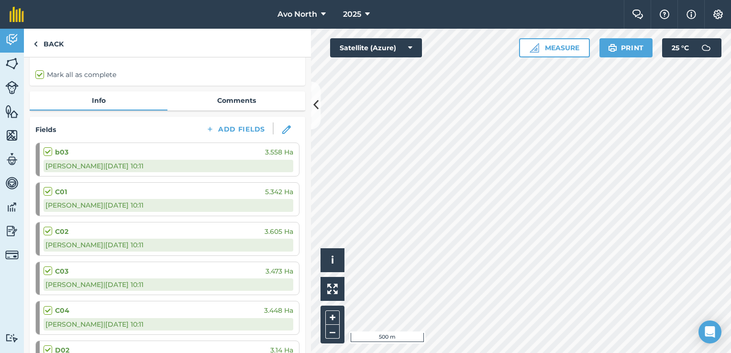
scroll to position [48, 0]
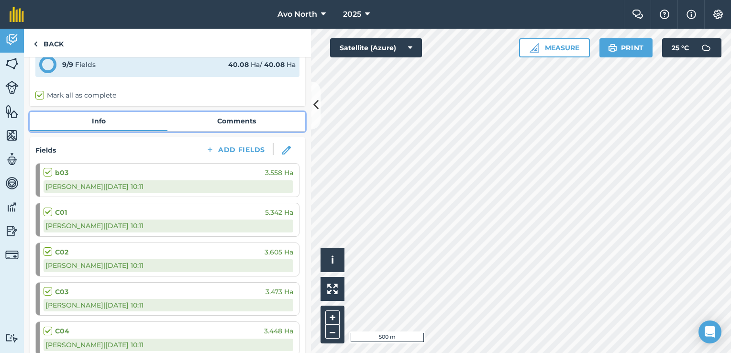
click at [220, 121] on link "Comments" at bounding box center [236, 121] width 138 height 18
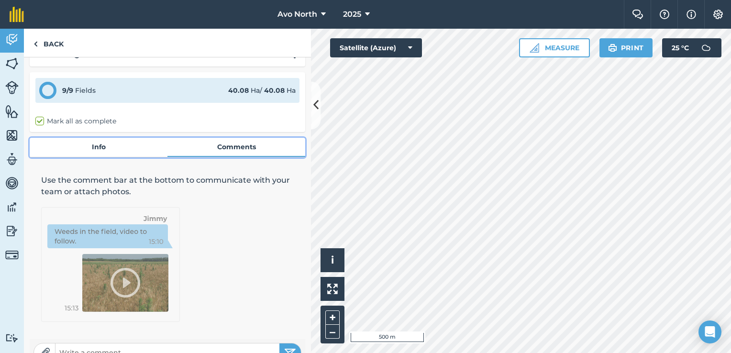
scroll to position [40, 0]
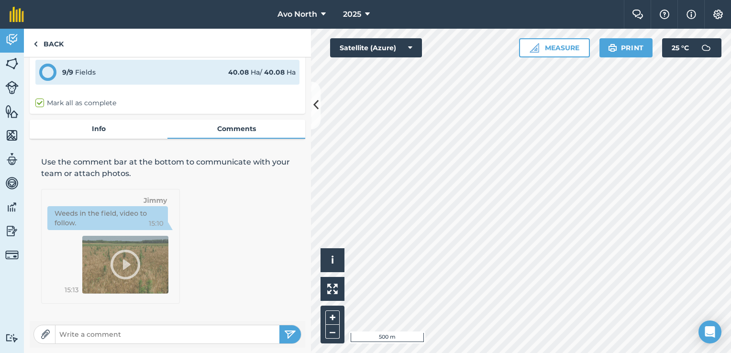
click at [112, 335] on input "text" at bounding box center [167, 334] width 224 height 13
click at [283, 328] on button "submit" at bounding box center [290, 334] width 22 height 18
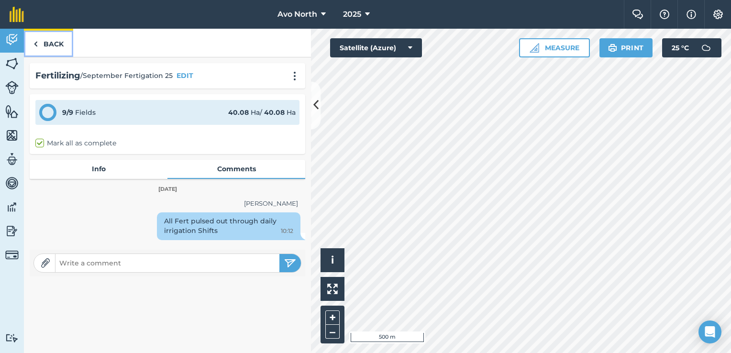
click at [45, 39] on link "Back" at bounding box center [48, 43] width 49 height 28
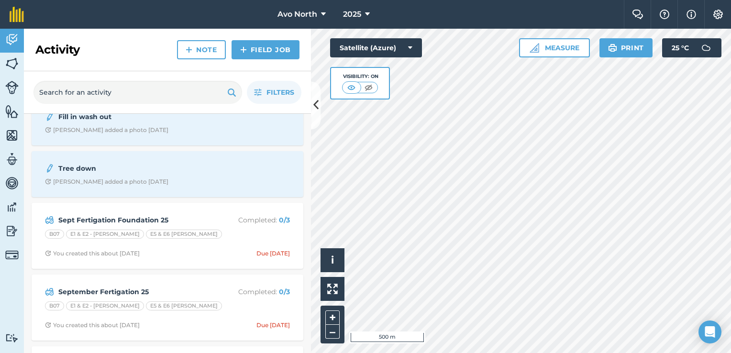
scroll to position [1053, 0]
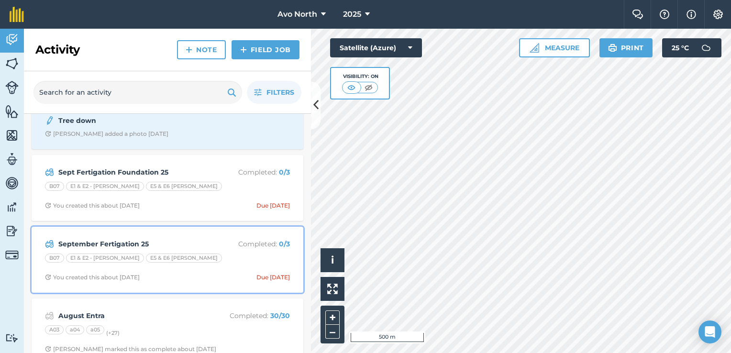
click at [188, 254] on div "B07 E1 & E2 - [PERSON_NAME] E5 & E6 [PERSON_NAME]" at bounding box center [167, 260] width 245 height 12
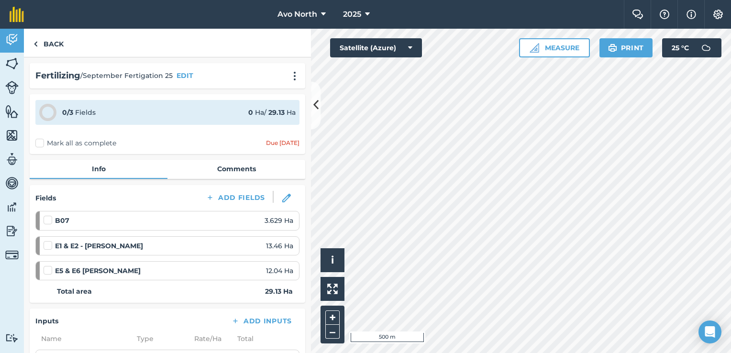
click at [39, 141] on label "Mark all as complete" at bounding box center [75, 143] width 81 height 10
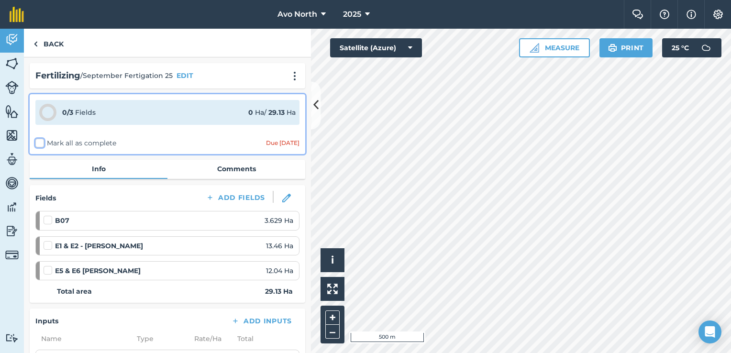
click at [39, 141] on input "Mark all as complete" at bounding box center [38, 141] width 6 height 6
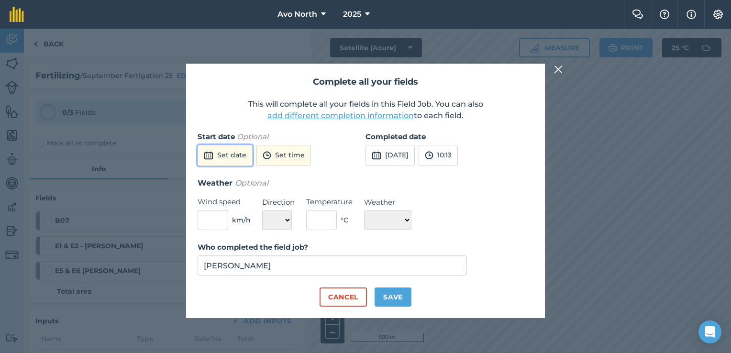
click at [225, 166] on button "Set date" at bounding box center [225, 155] width 55 height 21
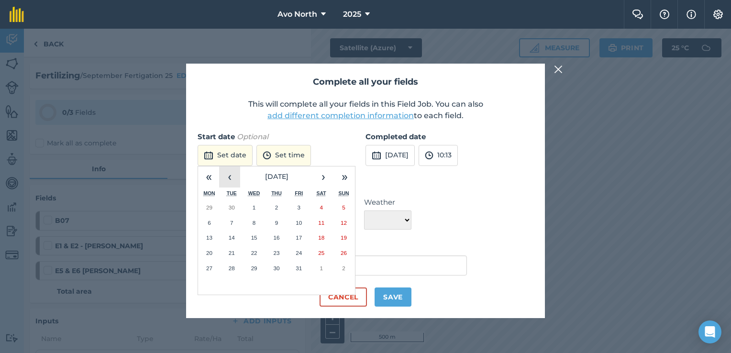
click at [227, 183] on button "‹" at bounding box center [229, 176] width 21 height 21
click at [211, 208] on abbr "1" at bounding box center [209, 207] width 3 height 6
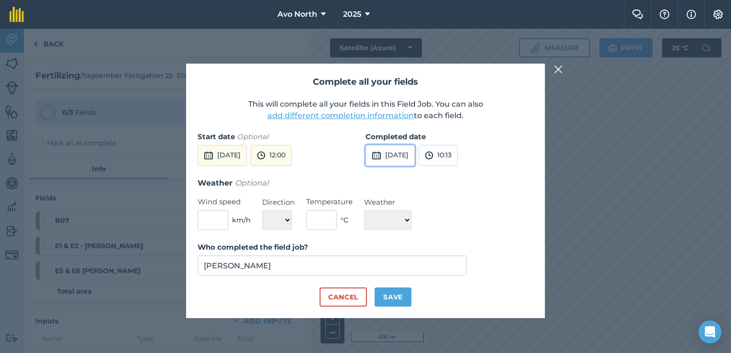
click at [382, 161] on button "[DATE]" at bounding box center [390, 155] width 49 height 21
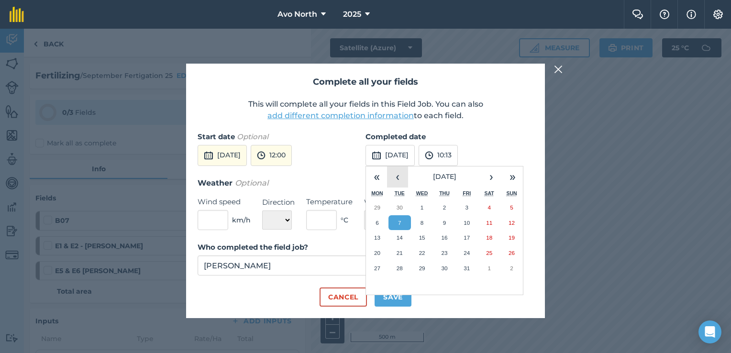
click at [402, 175] on button "‹" at bounding box center [397, 176] width 21 height 21
click at [472, 253] on button "26" at bounding box center [466, 252] width 22 height 15
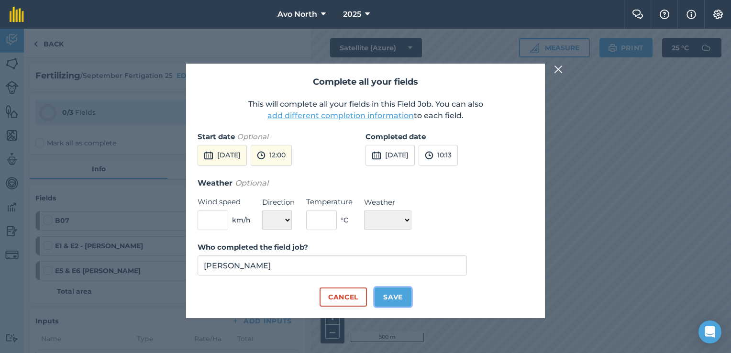
click at [398, 297] on button "Save" at bounding box center [393, 297] width 37 height 19
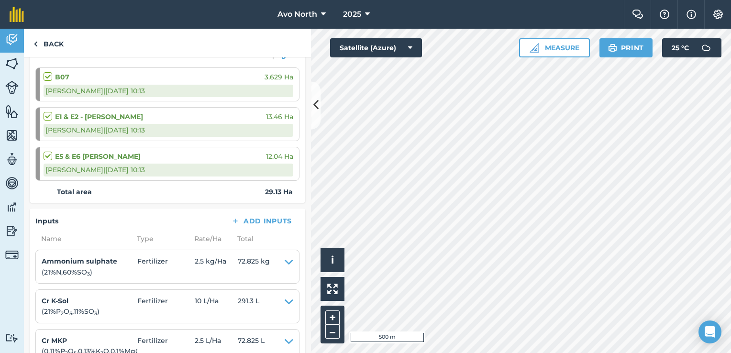
scroll to position [48, 0]
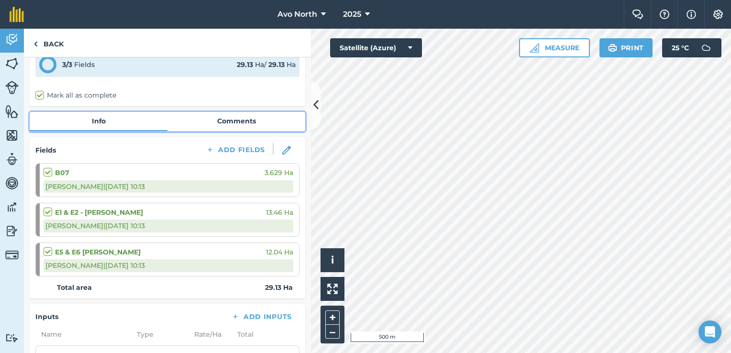
click at [260, 115] on link "Comments" at bounding box center [236, 121] width 138 height 18
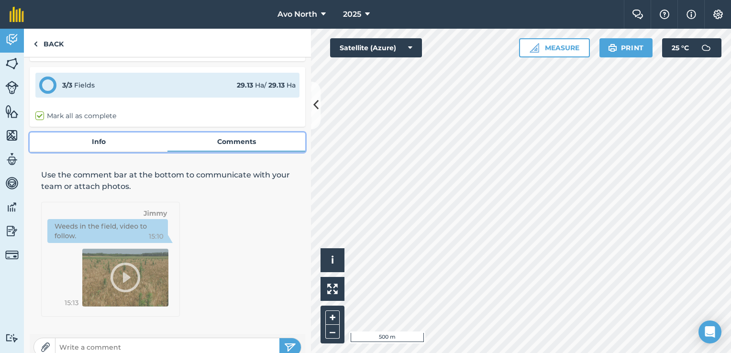
scroll to position [40, 0]
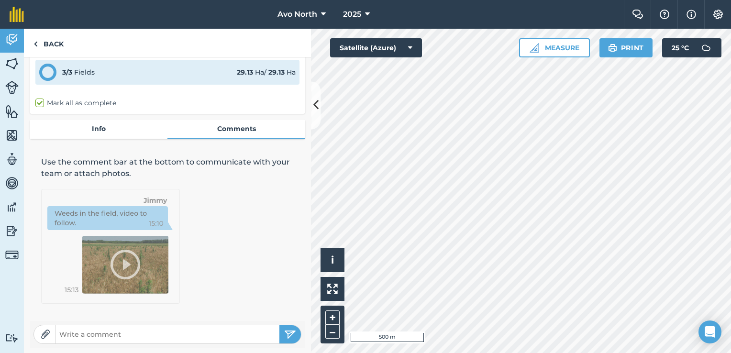
click at [111, 332] on input "text" at bounding box center [167, 334] width 224 height 13
drag, startPoint x: 285, startPoint y: 323, endPoint x: 285, endPoint y: 333, distance: 9.6
click at [285, 333] on div "All fert pulsed out through irrigation shifts daily" at bounding box center [168, 334] width 276 height 27
click at [285, 333] on img "submit" at bounding box center [290, 334] width 12 height 11
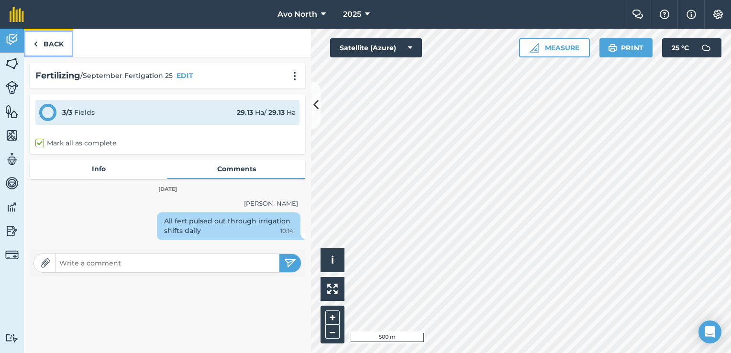
click at [51, 45] on link "Back" at bounding box center [48, 43] width 49 height 28
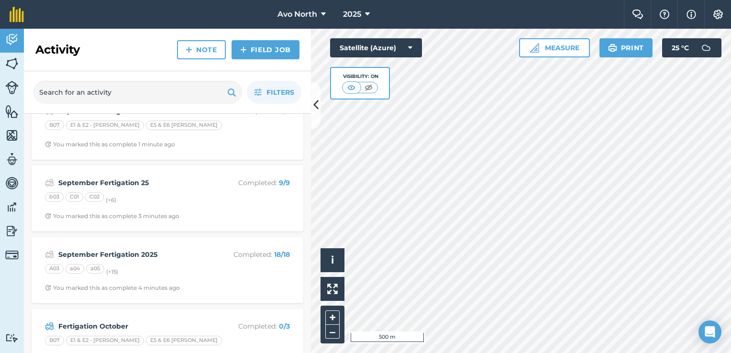
scroll to position [48, 0]
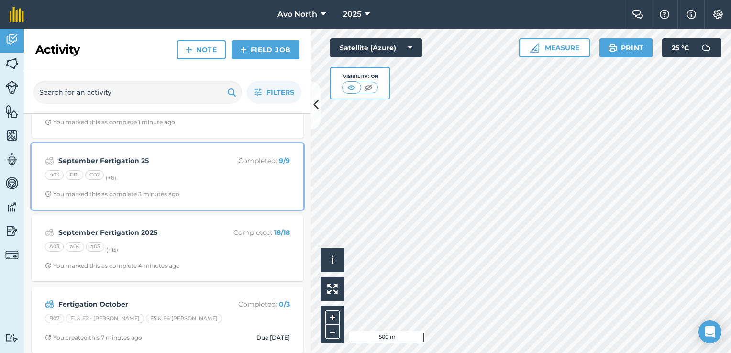
click at [197, 184] on div "September Fertigation 25 Completed : 9 / 9 b03 C01 C02 (+ 6 ) You marked this a…" at bounding box center [167, 176] width 260 height 55
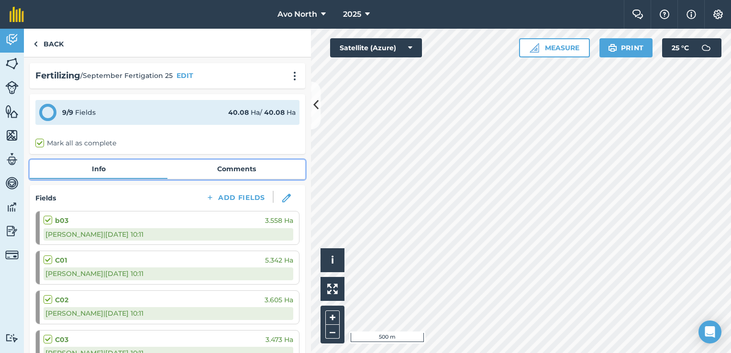
click at [225, 168] on link "Comments" at bounding box center [236, 169] width 138 height 18
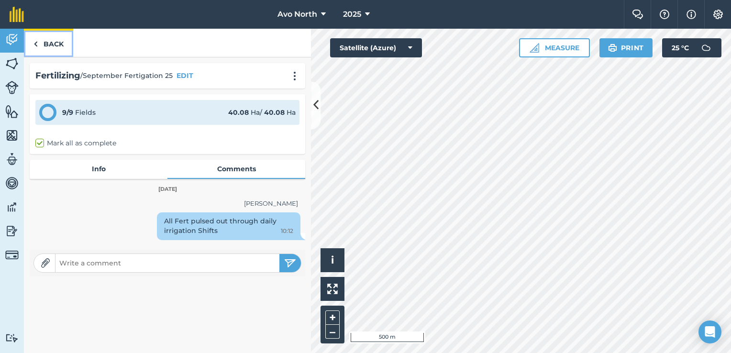
click at [44, 45] on link "Back" at bounding box center [48, 43] width 49 height 28
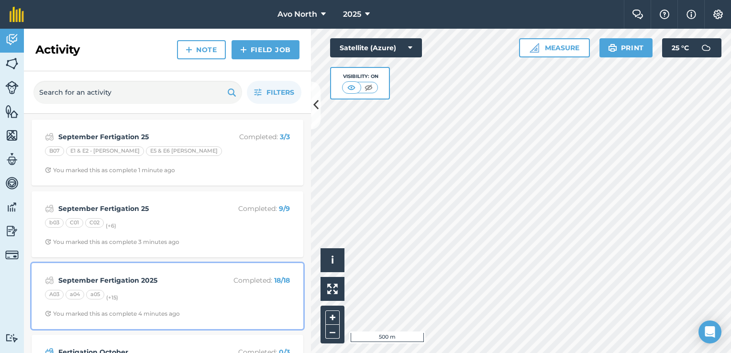
click at [207, 279] on div "September Fertigation 2025 Completed : 18 / 18" at bounding box center [167, 280] width 245 height 11
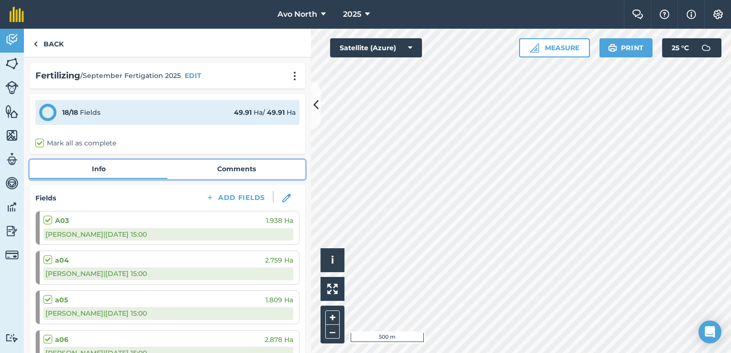
click at [243, 172] on link "Comments" at bounding box center [236, 169] width 138 height 18
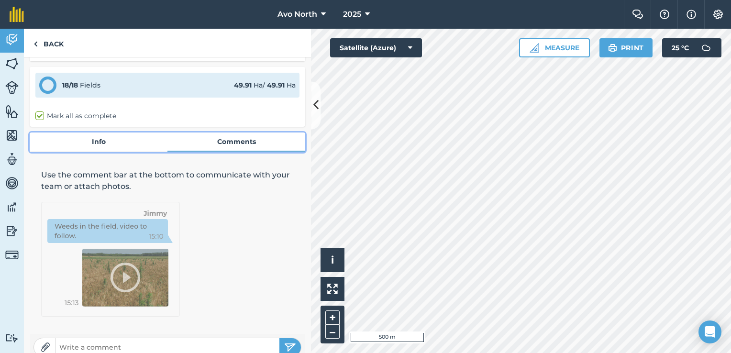
scroll to position [40, 0]
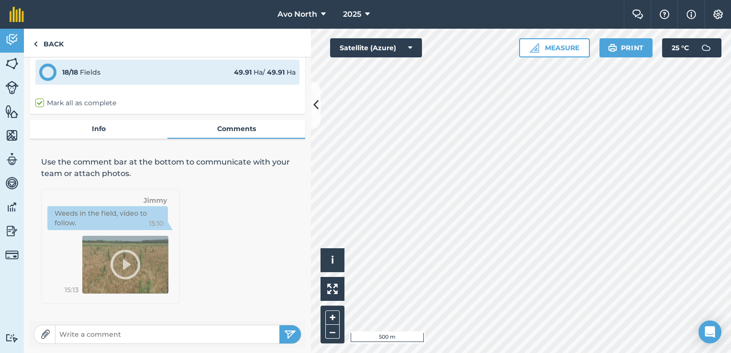
click at [104, 332] on input "text" at bounding box center [167, 334] width 224 height 13
click at [284, 339] on img "submit" at bounding box center [290, 334] width 12 height 11
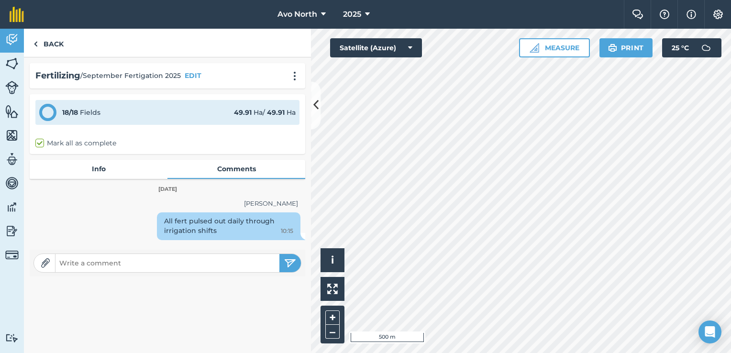
scroll to position [0, 0]
click at [43, 46] on link "Back" at bounding box center [48, 43] width 49 height 28
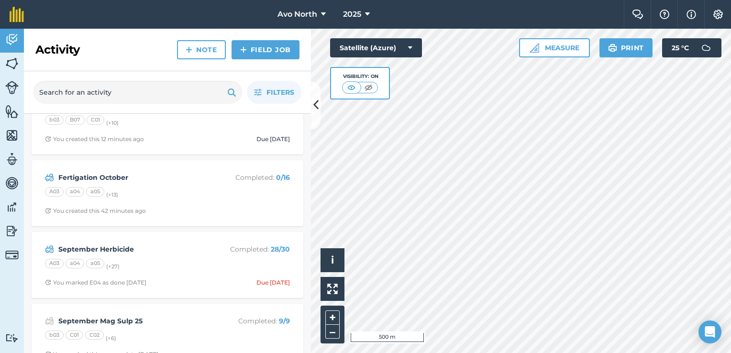
scroll to position [335, 0]
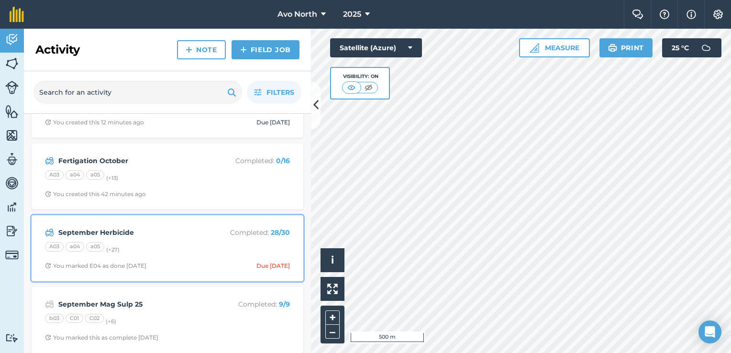
click at [227, 244] on div "A03 a04 a05 (+ 27 )" at bounding box center [167, 248] width 245 height 12
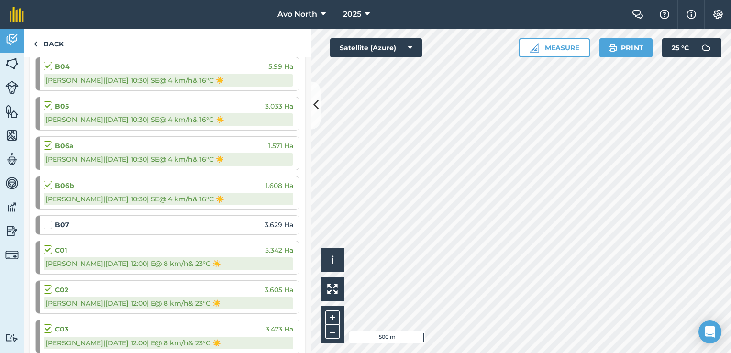
scroll to position [526, 0]
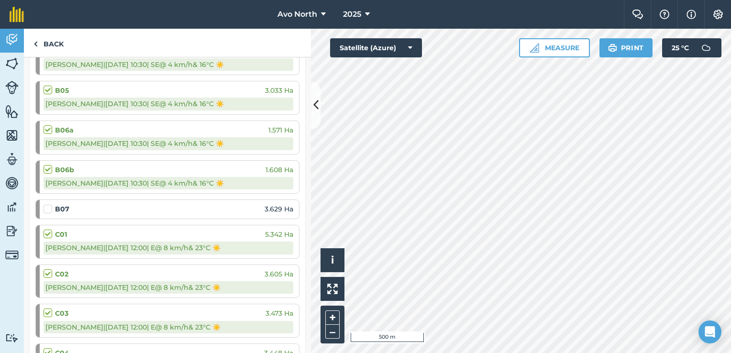
click at [49, 204] on label at bounding box center [49, 204] width 11 height 0
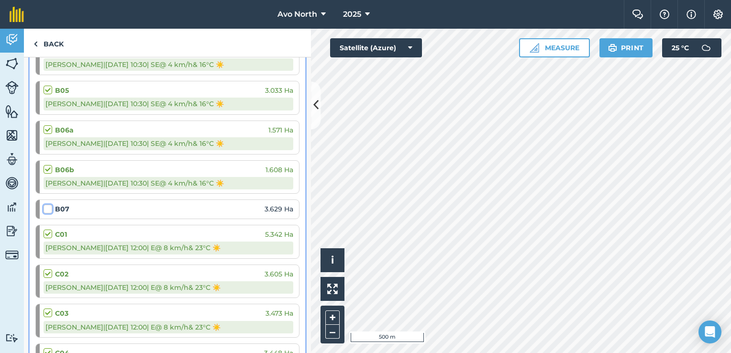
click at [49, 207] on input "checkbox" at bounding box center [47, 207] width 6 height 6
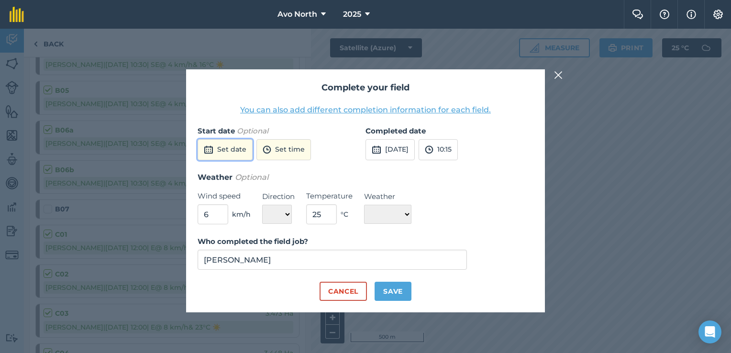
click at [242, 156] on button "Set date" at bounding box center [225, 149] width 55 height 21
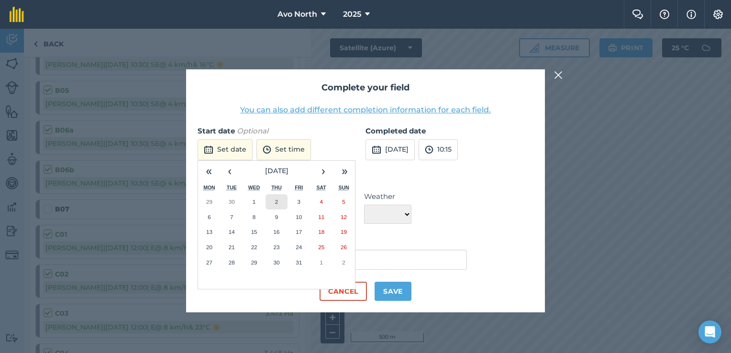
click at [277, 202] on abbr "2" at bounding box center [276, 202] width 3 height 6
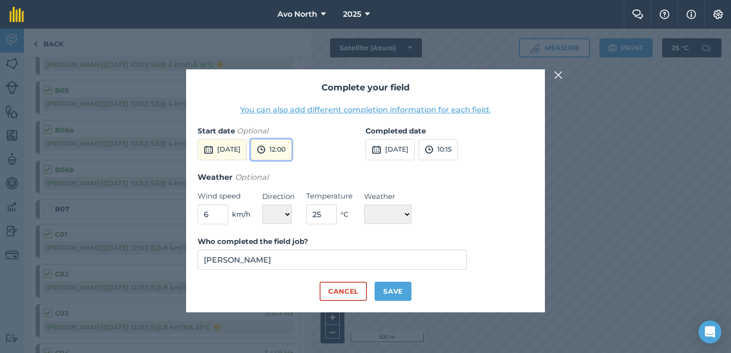
click at [292, 151] on button "12:00" at bounding box center [271, 149] width 41 height 21
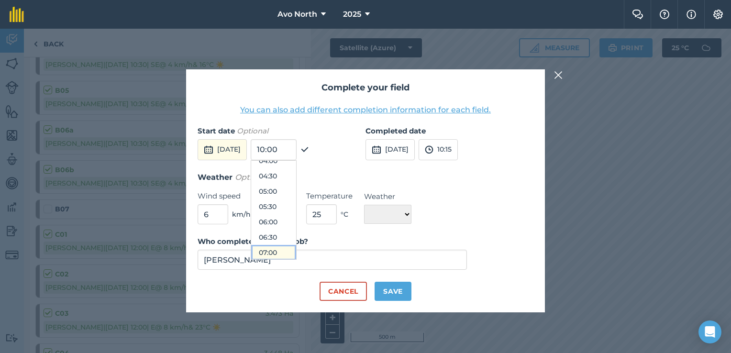
click at [292, 251] on button "07:00" at bounding box center [273, 252] width 45 height 15
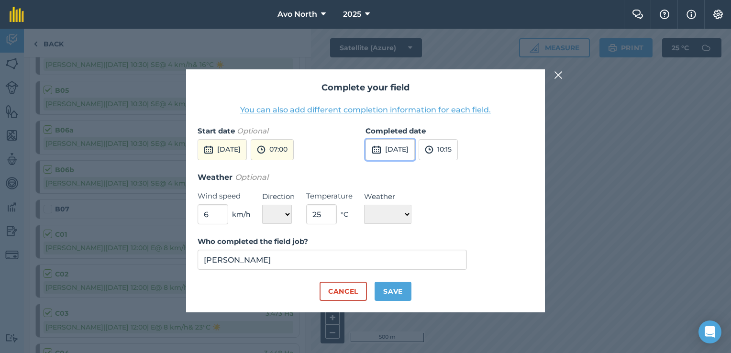
click at [413, 151] on button "[DATE]" at bounding box center [390, 149] width 49 height 21
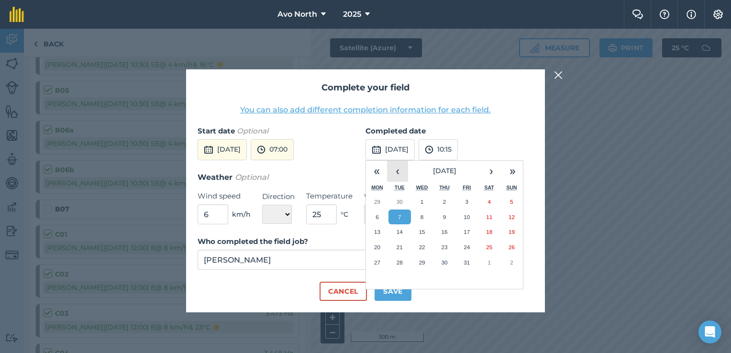
click at [399, 172] on button "‹" at bounding box center [397, 171] width 21 height 21
click at [247, 152] on button "[DATE]" at bounding box center [222, 149] width 49 height 21
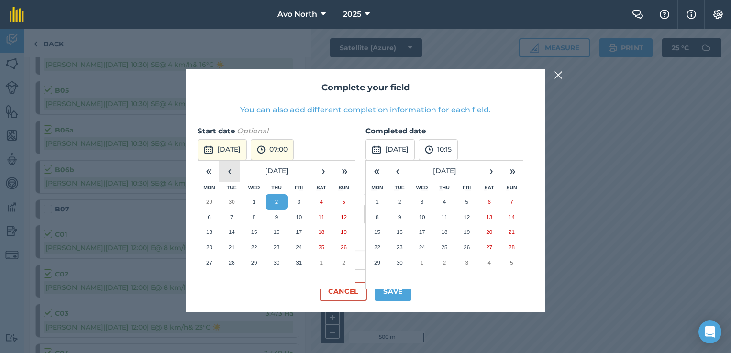
click at [229, 166] on button "‹" at bounding box center [229, 171] width 21 height 21
click at [271, 242] on button "25" at bounding box center [277, 247] width 22 height 15
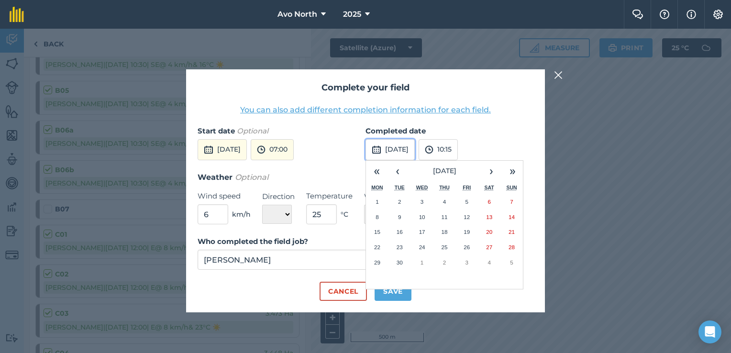
click at [415, 150] on button "[DATE]" at bounding box center [390, 149] width 49 height 21
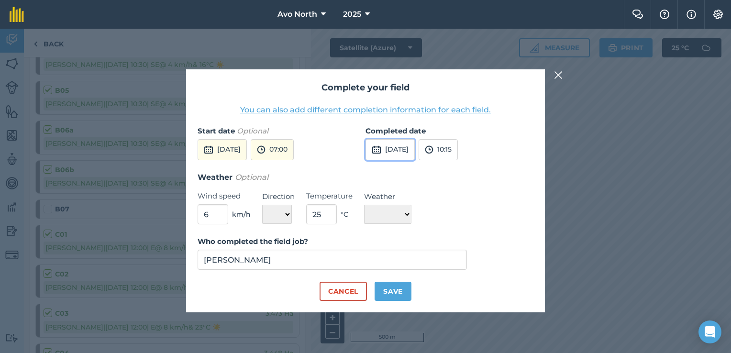
click at [415, 153] on button "[DATE]" at bounding box center [390, 149] width 49 height 21
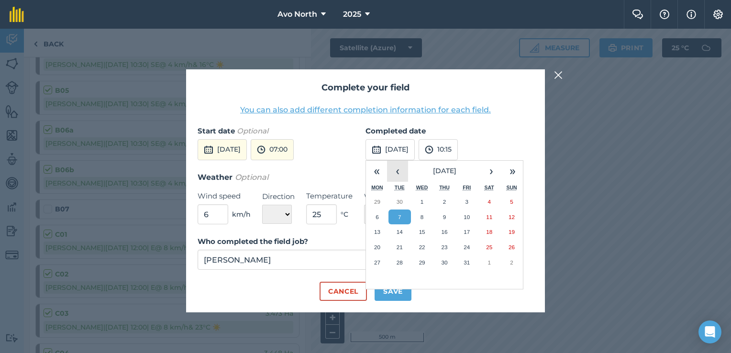
click at [394, 175] on button "‹" at bounding box center [397, 171] width 21 height 21
click at [442, 247] on abbr "25" at bounding box center [444, 247] width 6 height 6
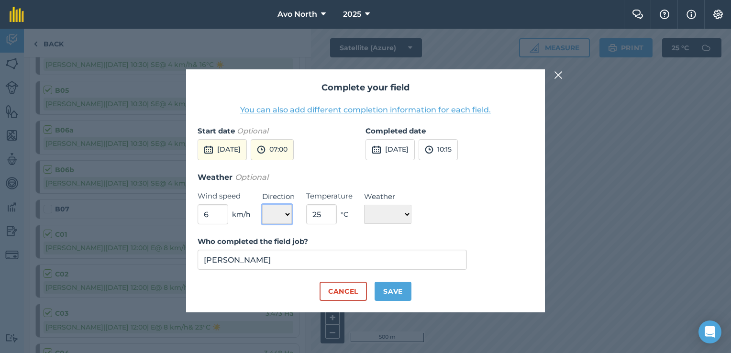
click at [286, 211] on select "N NE E SE S SW W NW" at bounding box center [277, 214] width 30 height 19
click at [262, 205] on select "N NE E SE S SW W NW" at bounding box center [277, 214] width 30 height 19
drag, startPoint x: 211, startPoint y: 211, endPoint x: 171, endPoint y: 207, distance: 39.5
click at [176, 209] on div "Complete your field You can also add different completion information for each …" at bounding box center [365, 191] width 731 height 324
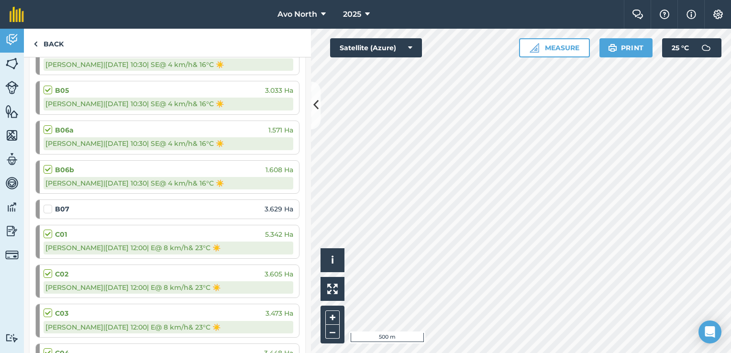
click at [54, 206] on div at bounding box center [49, 209] width 11 height 10
click at [47, 204] on label at bounding box center [49, 204] width 11 height 0
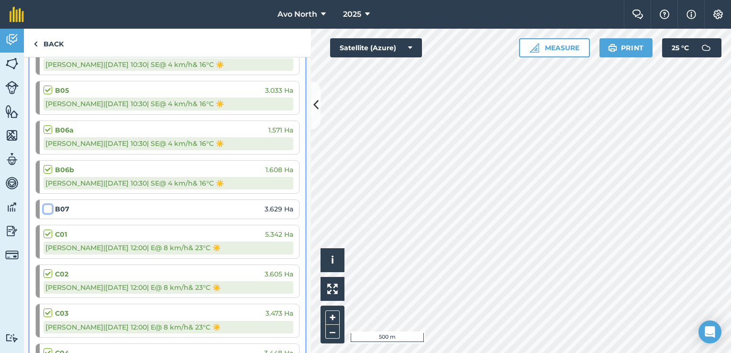
click at [47, 207] on input "checkbox" at bounding box center [47, 207] width 6 height 6
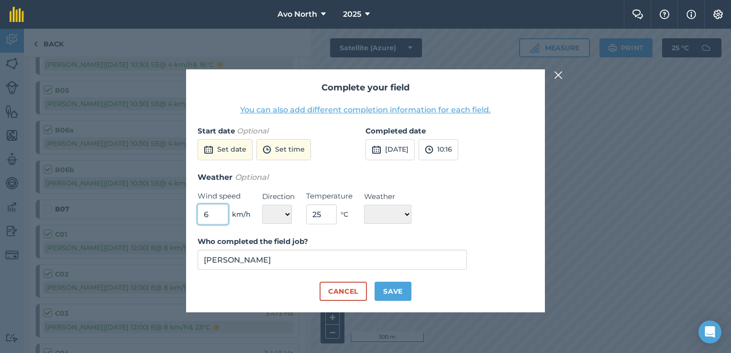
drag, startPoint x: 220, startPoint y: 212, endPoint x: 158, endPoint y: 212, distance: 61.7
click at [158, 212] on div "Complete your field You can also add different completion information for each …" at bounding box center [365, 191] width 731 height 324
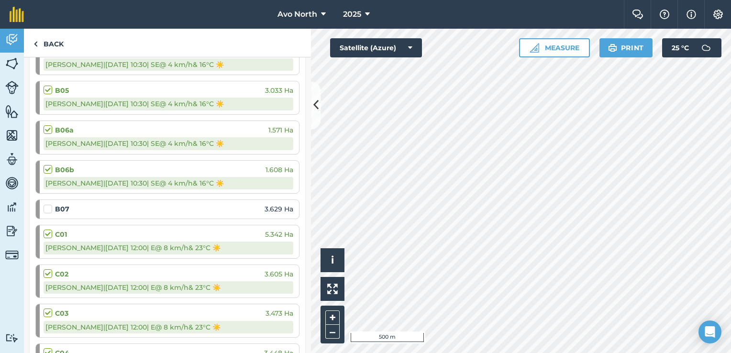
click at [48, 204] on label at bounding box center [49, 204] width 11 height 0
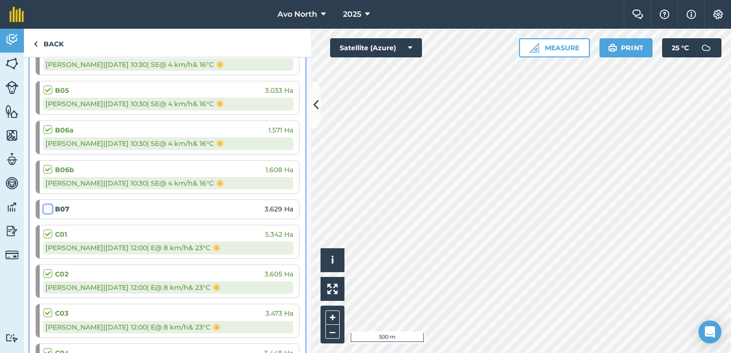
click at [48, 208] on input "checkbox" at bounding box center [47, 207] width 6 height 6
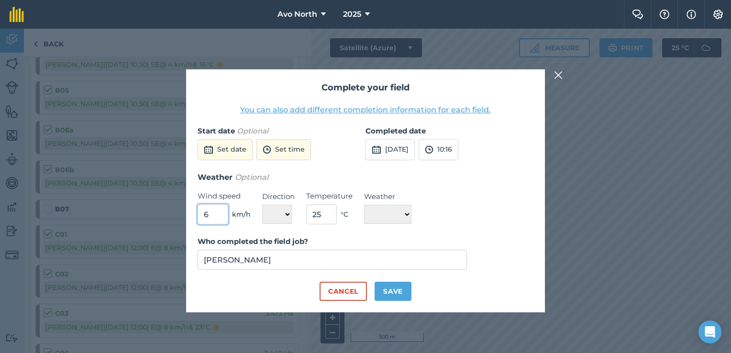
drag, startPoint x: 214, startPoint y: 214, endPoint x: 145, endPoint y: 210, distance: 69.5
click at [145, 211] on div "Complete your field You can also add different completion information for each …" at bounding box center [365, 191] width 731 height 324
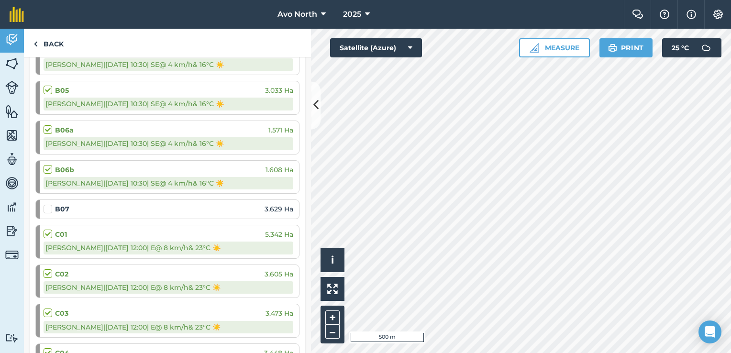
click at [48, 204] on label at bounding box center [49, 204] width 11 height 0
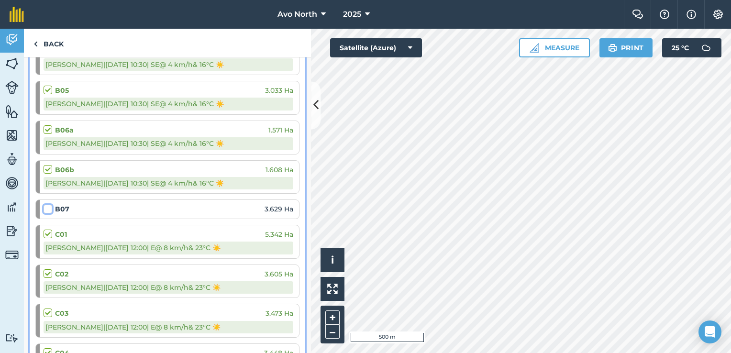
click at [48, 206] on input "checkbox" at bounding box center [47, 207] width 6 height 6
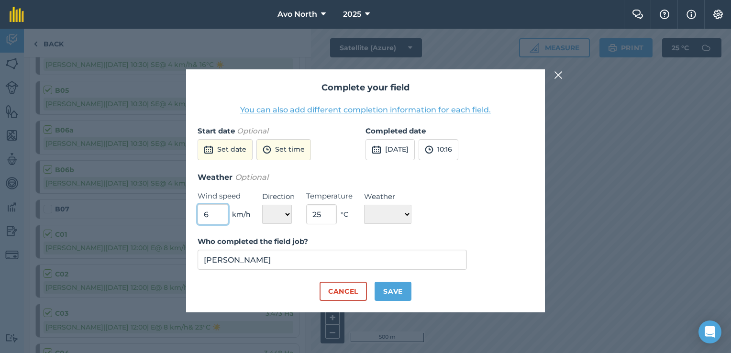
click at [204, 209] on input "6" at bounding box center [213, 214] width 31 height 20
drag, startPoint x: 212, startPoint y: 213, endPoint x: 189, endPoint y: 213, distance: 23.0
click at [191, 214] on div "Complete your field You can also add different completion information for each …" at bounding box center [365, 190] width 359 height 243
click at [288, 215] on select "N NE E SE S SW W NW" at bounding box center [277, 214] width 30 height 19
click at [262, 205] on select "N NE E SE S SW W NW" at bounding box center [277, 214] width 30 height 19
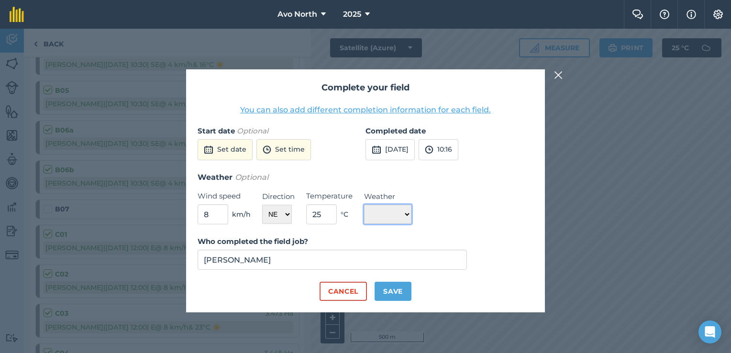
click at [383, 215] on select "☀️ Sunny 🌧 Rainy ⛅️ Cloudy 🌨 Snow ❄️ Icy" at bounding box center [387, 214] width 47 height 19
click at [364, 205] on select "☀️ Sunny 🌧 Rainy ⛅️ Cloudy 🌨 Snow ❄️ Icy" at bounding box center [387, 214] width 47 height 19
click at [232, 152] on button "Set date" at bounding box center [225, 149] width 55 height 21
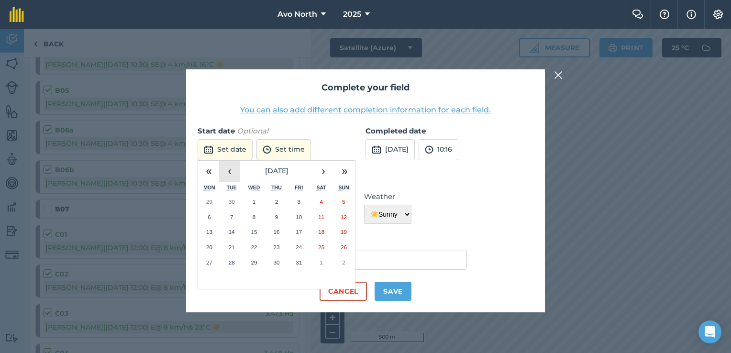
click at [230, 169] on button "‹" at bounding box center [229, 171] width 21 height 21
click at [276, 246] on abbr "25" at bounding box center [276, 247] width 6 height 6
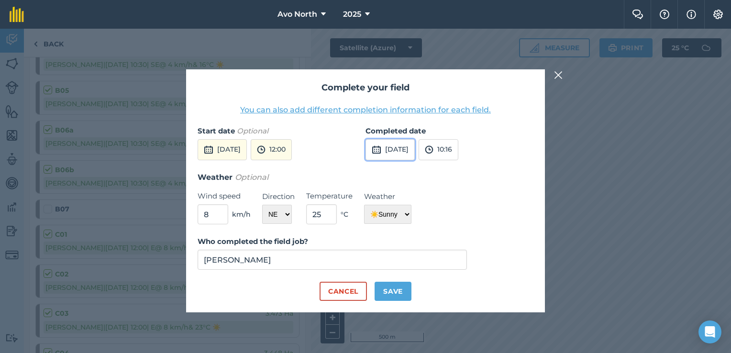
click at [410, 154] on button "[DATE]" at bounding box center [390, 149] width 49 height 21
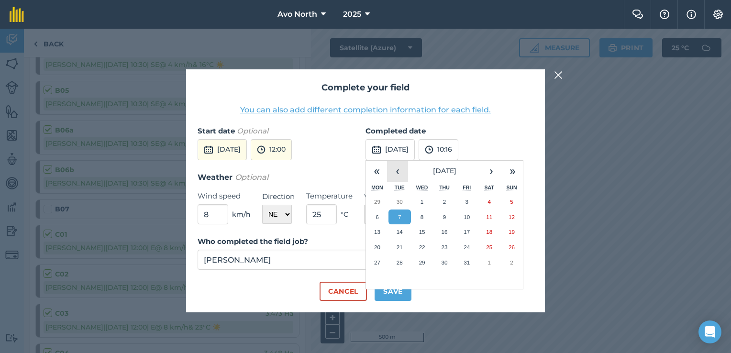
click at [399, 175] on button "‹" at bounding box center [397, 171] width 21 height 21
click at [444, 251] on button "25" at bounding box center [444, 247] width 22 height 15
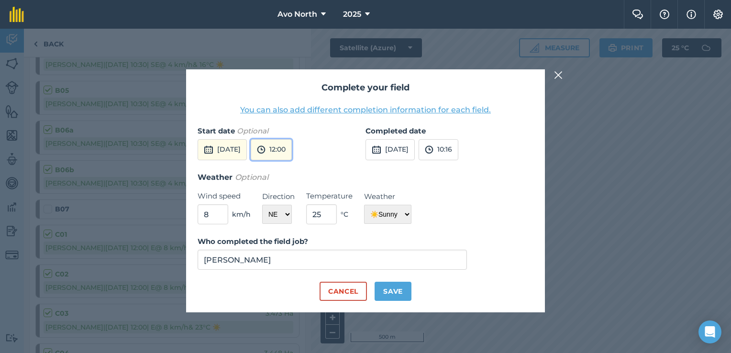
click at [292, 148] on button "12:00" at bounding box center [271, 149] width 41 height 21
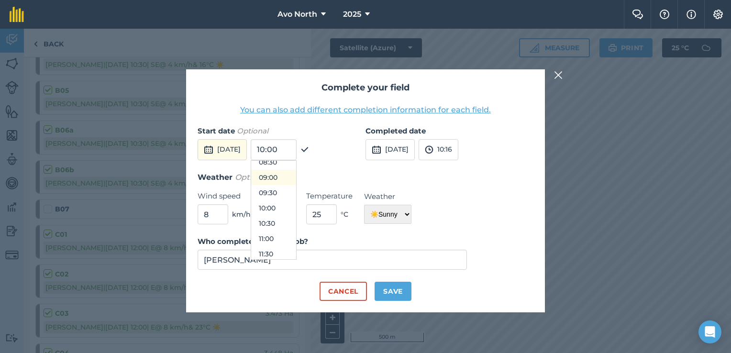
scroll to position [226, 0]
click at [296, 188] on button "08:00" at bounding box center [273, 187] width 45 height 15
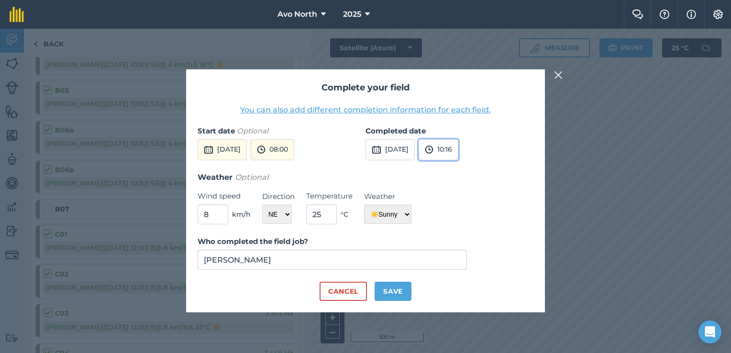
click at [433, 150] on img at bounding box center [429, 149] width 9 height 11
click at [461, 199] on button "10:00" at bounding box center [441, 198] width 45 height 15
click at [402, 294] on button "Save" at bounding box center [393, 291] width 37 height 19
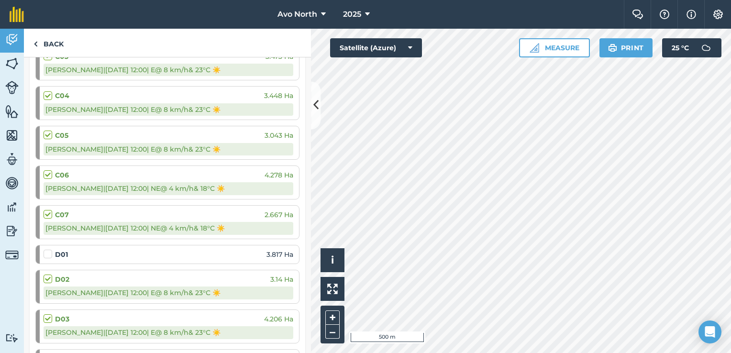
scroll to position [813, 0]
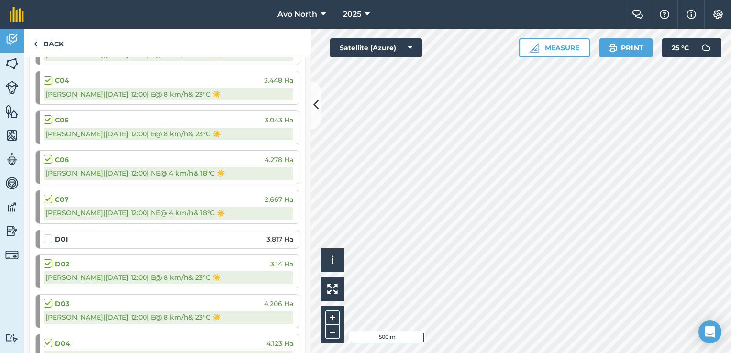
click at [47, 234] on label at bounding box center [49, 234] width 11 height 0
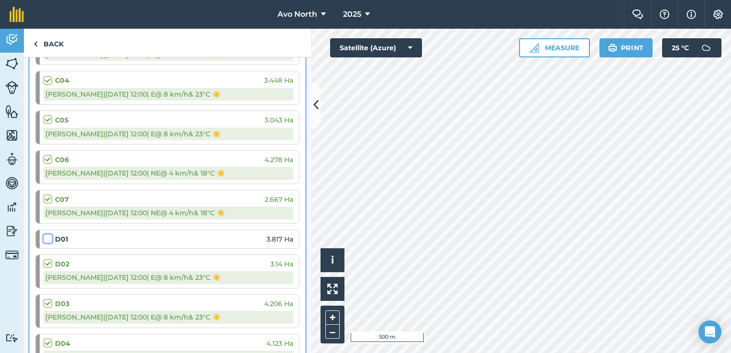
click at [47, 234] on input "checkbox" at bounding box center [47, 237] width 6 height 6
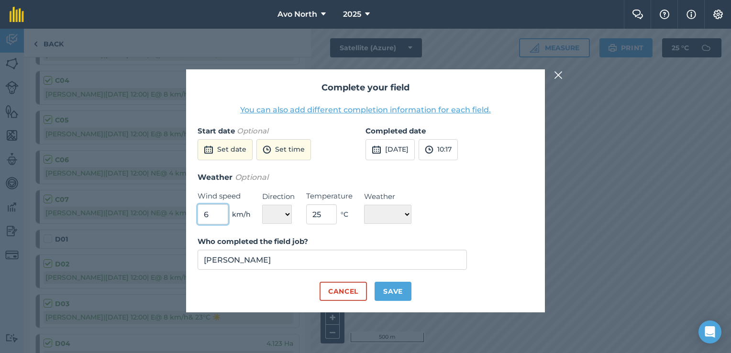
drag, startPoint x: 214, startPoint y: 216, endPoint x: 151, endPoint y: 207, distance: 64.3
click at [151, 207] on div "Complete your field You can also add different completion information for each …" at bounding box center [365, 191] width 731 height 324
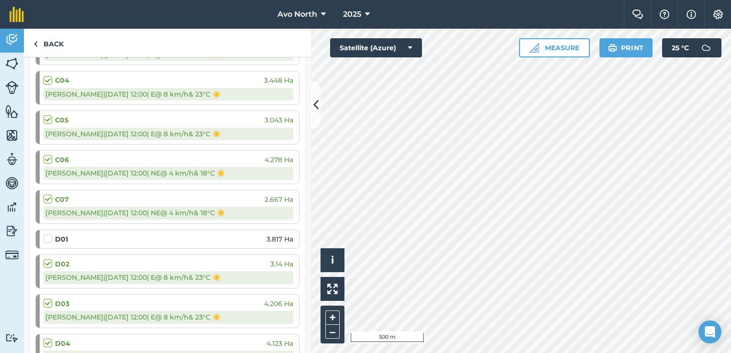
click at [51, 234] on label at bounding box center [49, 234] width 11 height 0
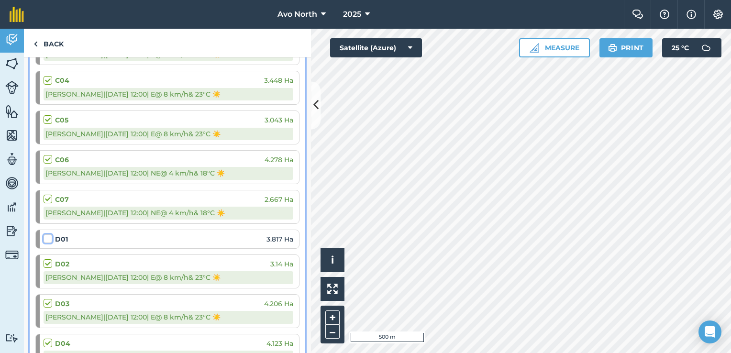
click at [50, 234] on input "checkbox" at bounding box center [47, 237] width 6 height 6
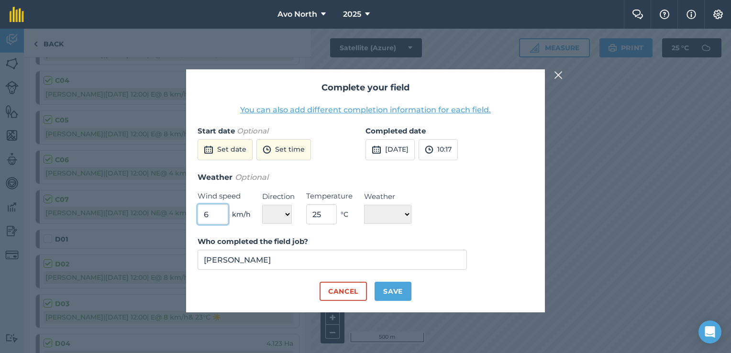
drag, startPoint x: 209, startPoint y: 213, endPoint x: 186, endPoint y: 212, distance: 22.5
click at [189, 213] on div "Complete your field You can also add different completion information for each …" at bounding box center [365, 190] width 359 height 243
click at [284, 214] on select "N NE E SE S SW W NW" at bounding box center [277, 214] width 30 height 19
click at [262, 205] on select "N NE E SE S SW W NW" at bounding box center [277, 214] width 30 height 19
drag, startPoint x: 329, startPoint y: 213, endPoint x: 306, endPoint y: 217, distance: 23.7
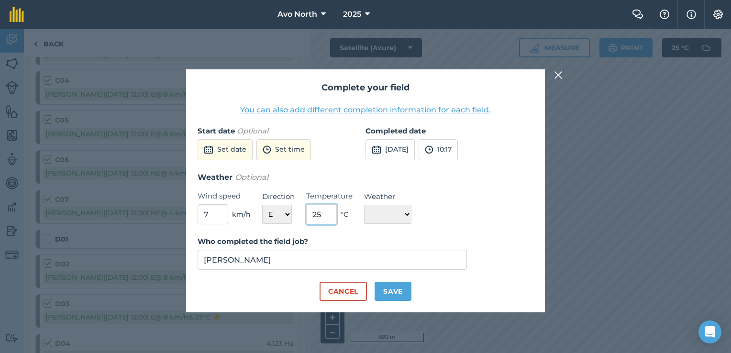
click at [306, 217] on div "Weather Optional Wind speed 7 km/h Direction N NE E SE S SW W NW Temperature 25…" at bounding box center [366, 198] width 336 height 54
click at [374, 214] on select "☀️ Sunny 🌧 Rainy ⛅️ Cloudy 🌨 Snow ❄️ Icy" at bounding box center [387, 214] width 47 height 19
click at [364, 205] on select "☀️ Sunny 🌧 Rainy ⛅️ Cloudy 🌨 Snow ❄️ Icy" at bounding box center [387, 214] width 47 height 19
click at [232, 155] on button "Set date" at bounding box center [225, 149] width 55 height 21
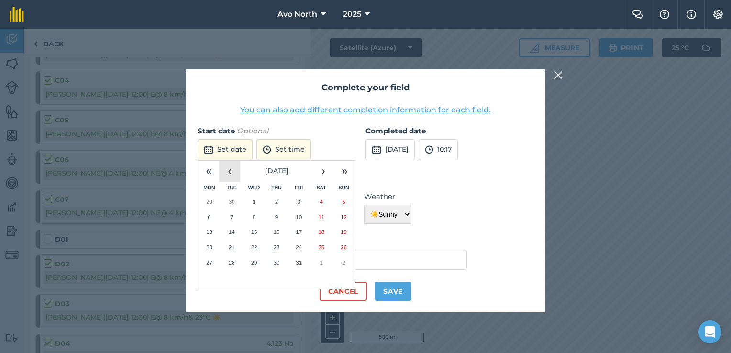
click at [232, 170] on button "‹" at bounding box center [229, 171] width 21 height 21
click at [298, 247] on abbr "26" at bounding box center [299, 247] width 6 height 6
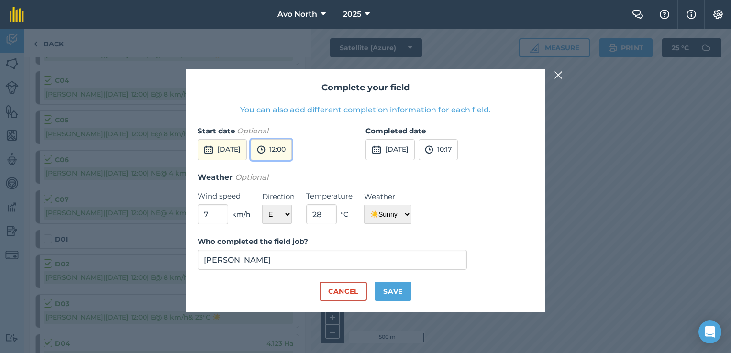
click at [288, 143] on button "12:00" at bounding box center [271, 149] width 41 height 21
click at [296, 185] on button "08:00" at bounding box center [273, 187] width 45 height 15
click at [415, 147] on button "[DATE]" at bounding box center [390, 149] width 49 height 21
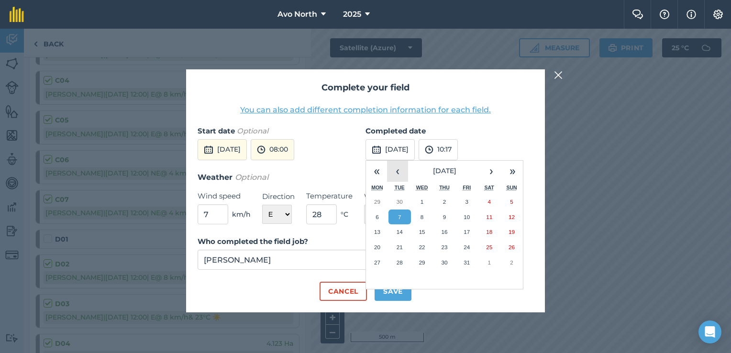
click at [402, 175] on button "‹" at bounding box center [397, 171] width 21 height 21
click at [464, 246] on abbr "26" at bounding box center [467, 247] width 6 height 6
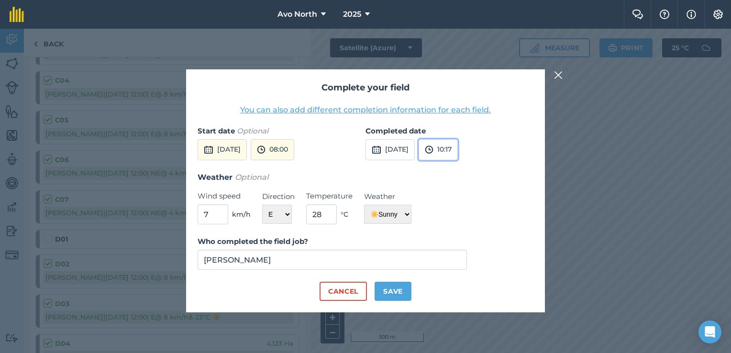
click at [458, 149] on button "10:17" at bounding box center [438, 149] width 39 height 21
click at [459, 241] on button "11:30" at bounding box center [441, 244] width 45 height 15
click at [386, 288] on button "Save" at bounding box center [393, 291] width 37 height 19
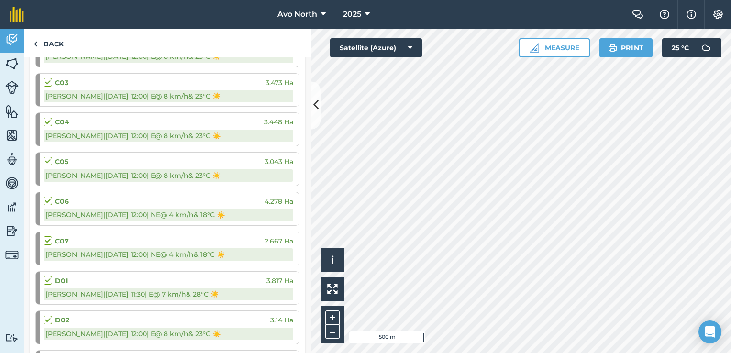
scroll to position [622, 0]
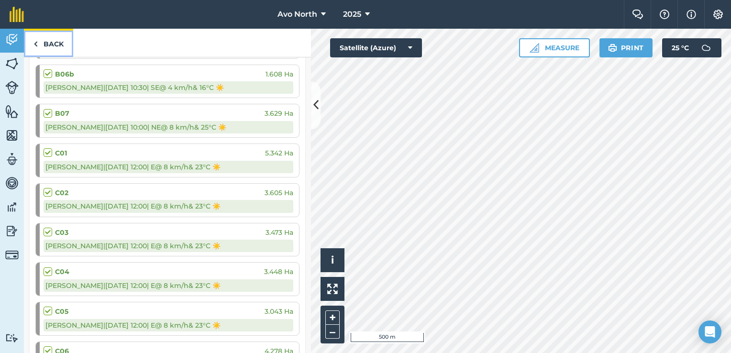
click at [57, 47] on link "Back" at bounding box center [48, 43] width 49 height 28
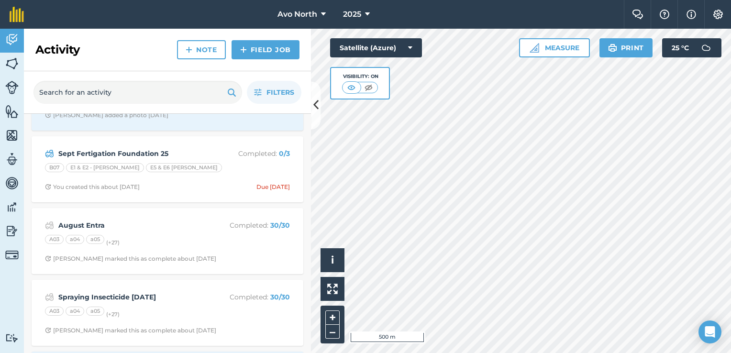
scroll to position [1148, 0]
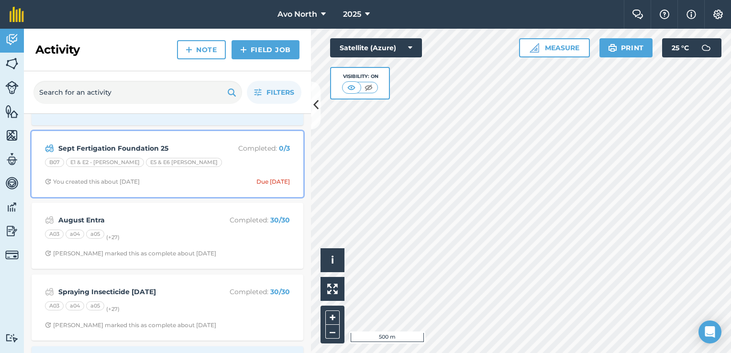
click at [226, 158] on div "B07 E1 & E2 - [PERSON_NAME] E5 & E6 [PERSON_NAME]" at bounding box center [167, 164] width 245 height 12
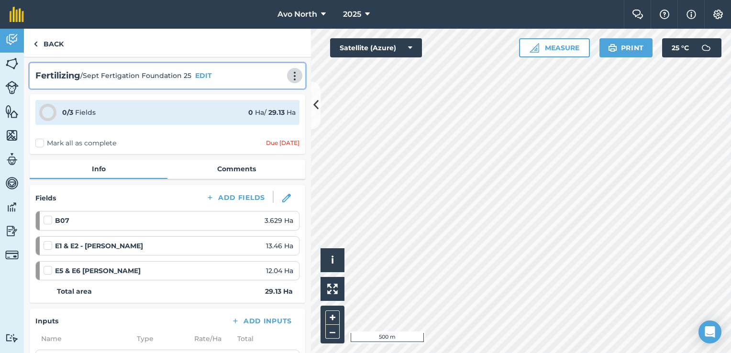
click at [289, 79] on img at bounding box center [294, 76] width 11 height 10
click at [259, 119] on link "Delete" at bounding box center [274, 119] width 61 height 19
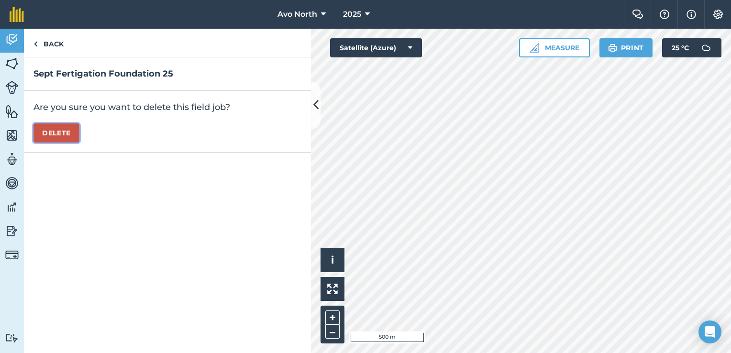
click at [57, 127] on button "Delete" at bounding box center [56, 132] width 46 height 19
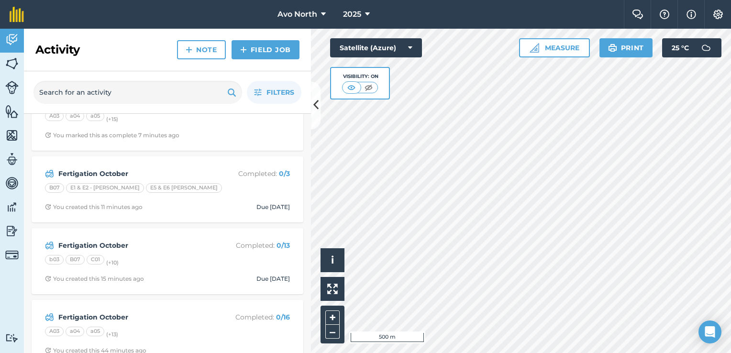
scroll to position [383, 0]
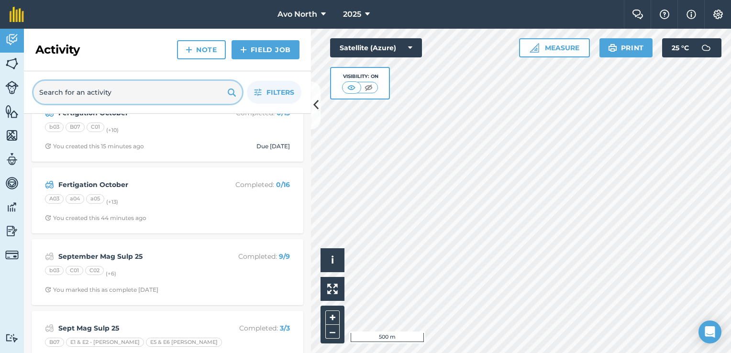
drag, startPoint x: 120, startPoint y: 92, endPoint x: -2, endPoint y: 91, distance: 121.5
click at [0, 91] on html "Avo North 2025 Farm Chat Help Info Settings Avo North - 2025 Reproduced with th…" at bounding box center [365, 176] width 731 height 353
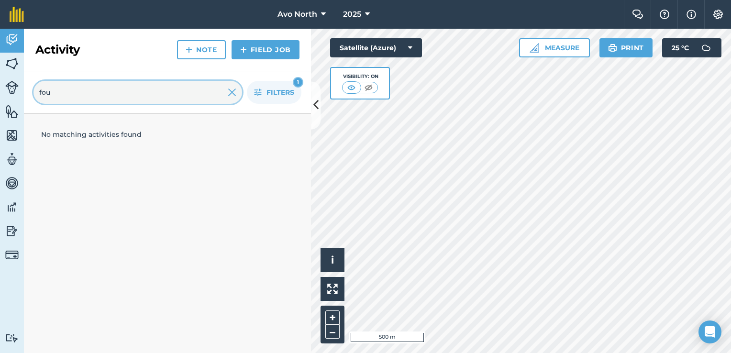
scroll to position [0, 0]
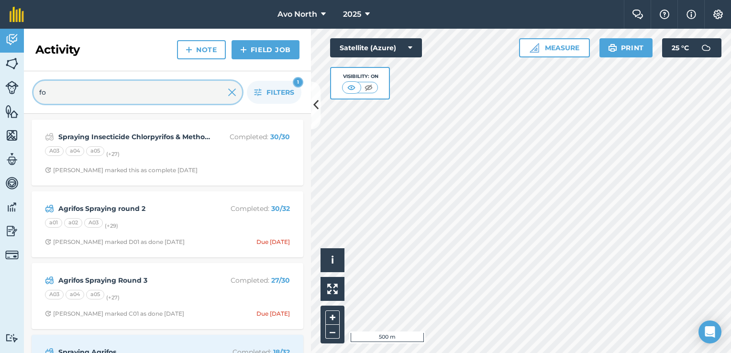
click at [117, 86] on input "fo" at bounding box center [137, 92] width 209 height 23
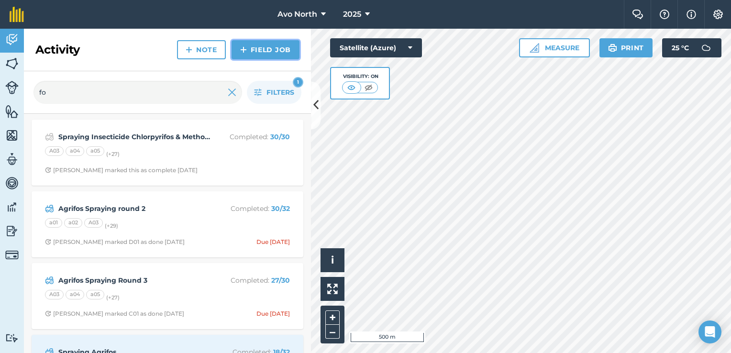
click at [264, 55] on link "Field Job" at bounding box center [266, 49] width 68 height 19
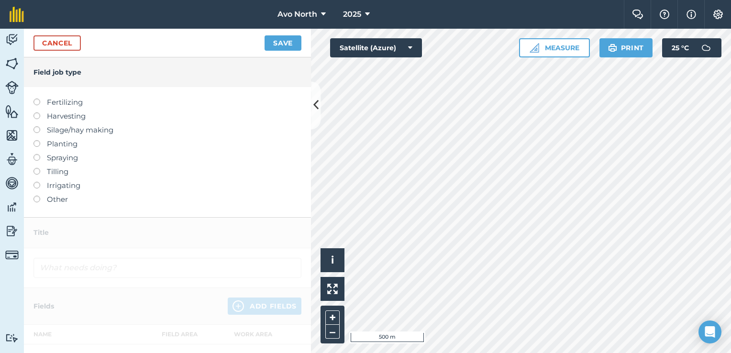
click at [36, 99] on label at bounding box center [39, 99] width 13 height 0
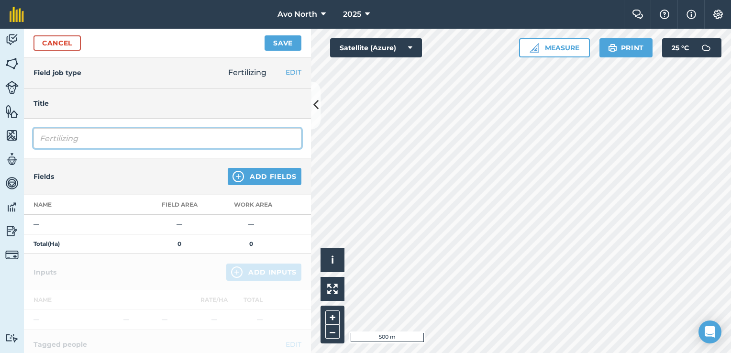
drag, startPoint x: 85, startPoint y: 142, endPoint x: 11, endPoint y: 123, distance: 76.0
click at [14, 139] on div "Activity Fields Livestock Features Maps Team Vehicles Data Reporting Billing Tu…" at bounding box center [365, 191] width 731 height 324
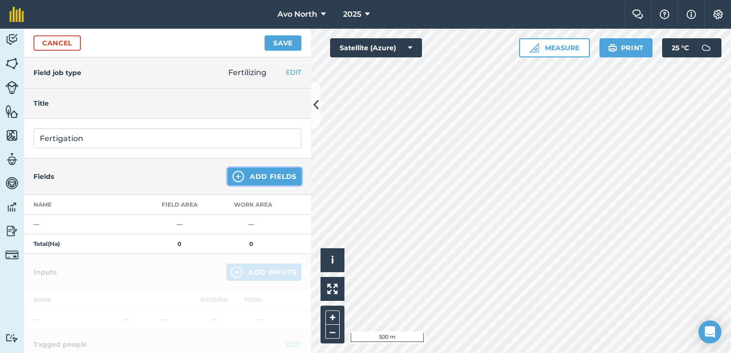
click at [241, 179] on button "Add Fields" at bounding box center [265, 176] width 74 height 17
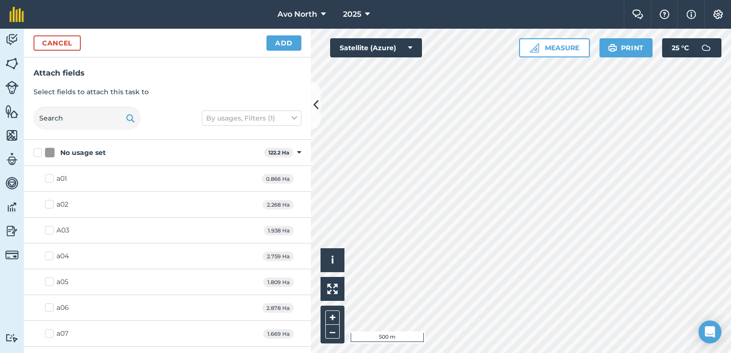
click at [36, 152] on label "No usage set" at bounding box center [146, 153] width 227 height 10
click at [36, 152] on input "No usage set" at bounding box center [36, 151] width 6 height 6
click at [46, 181] on label "a01" at bounding box center [56, 179] width 22 height 10
click at [46, 180] on input "a01" at bounding box center [48, 177] width 6 height 6
click at [46, 204] on label "a02" at bounding box center [56, 205] width 23 height 10
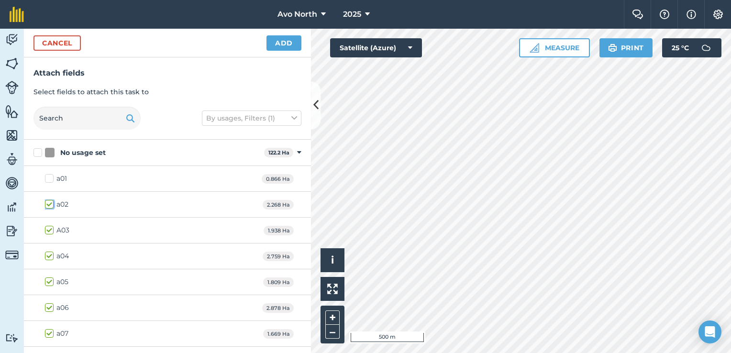
click at [46, 204] on input "a02" at bounding box center [48, 203] width 6 height 6
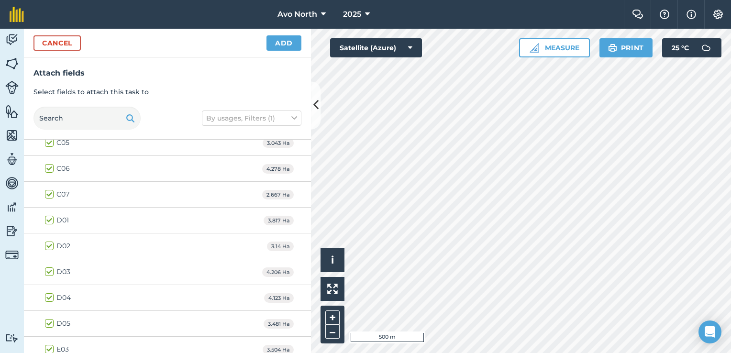
scroll to position [406, 0]
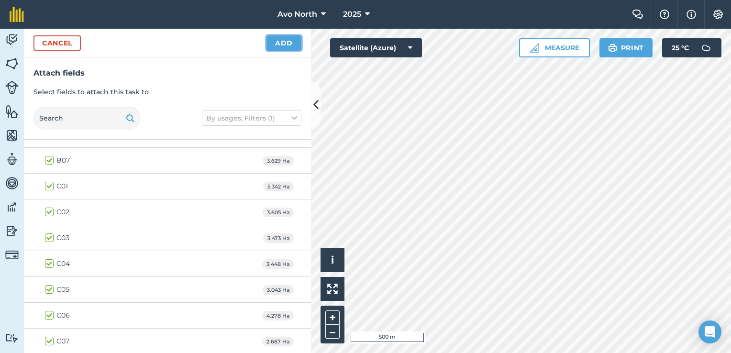
drag, startPoint x: 293, startPoint y: 39, endPoint x: 287, endPoint y: 50, distance: 12.4
click at [293, 40] on button "Add" at bounding box center [283, 42] width 35 height 15
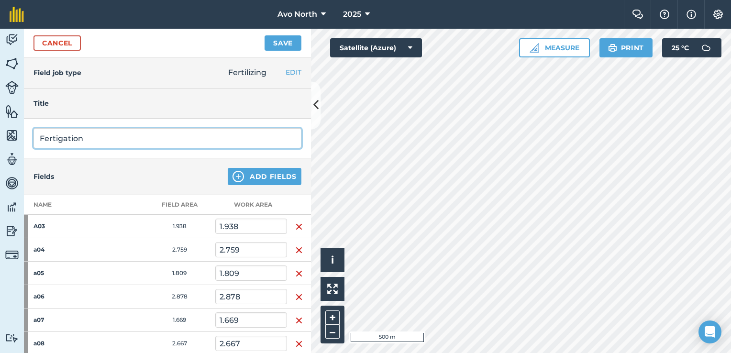
click at [87, 138] on input "Fertigation" at bounding box center [167, 138] width 268 height 20
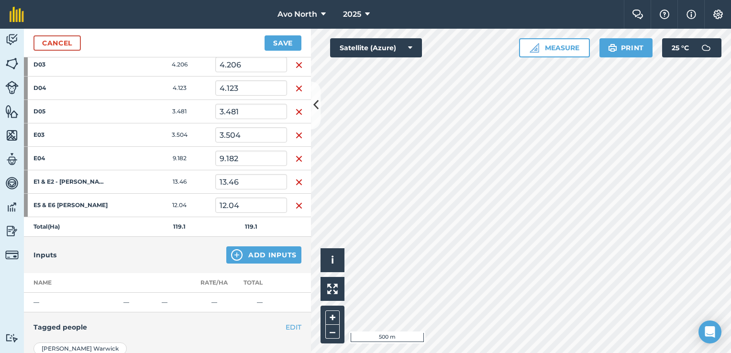
scroll to position [718, 0]
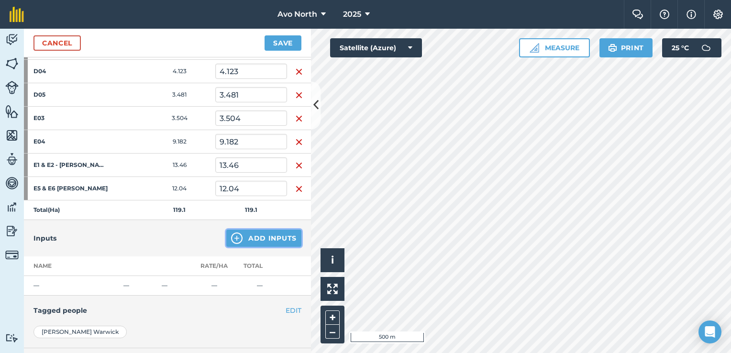
click at [241, 233] on button "Add Inputs" at bounding box center [263, 238] width 75 height 17
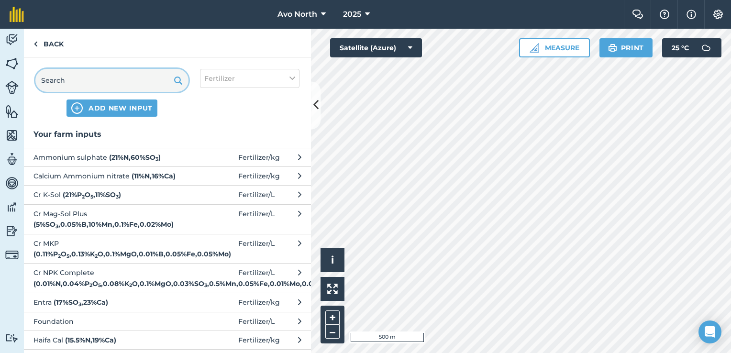
click at [109, 80] on input "text" at bounding box center [111, 80] width 153 height 23
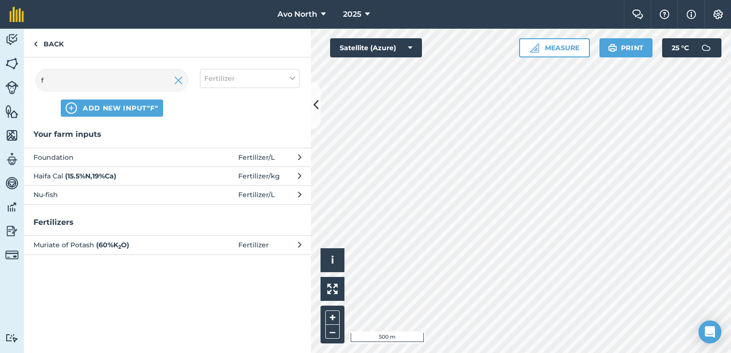
click at [143, 152] on span "Foundation" at bounding box center [111, 157] width 156 height 11
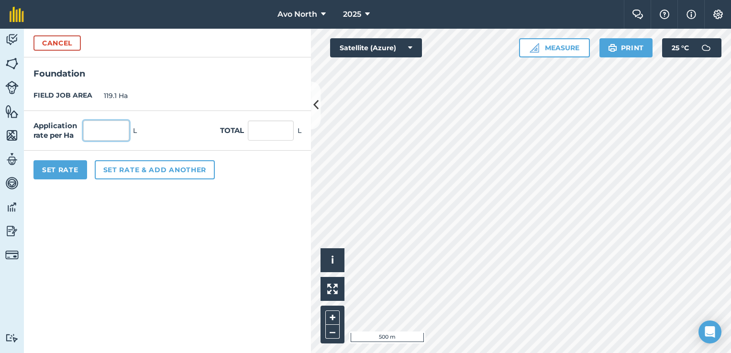
click at [103, 130] on input "text" at bounding box center [106, 131] width 46 height 20
click at [73, 166] on button "Set Rate" at bounding box center [60, 169] width 54 height 19
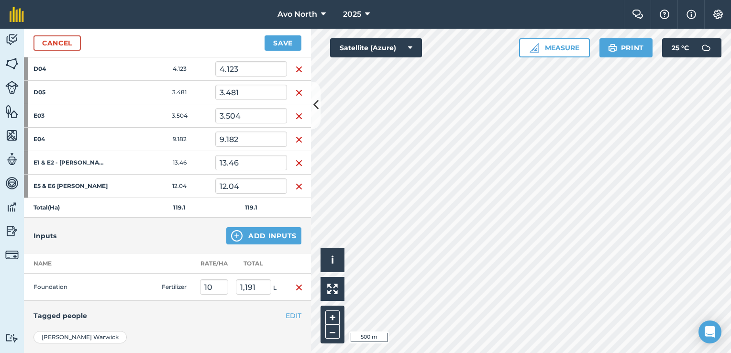
scroll to position [720, 0]
click at [293, 43] on button "Save" at bounding box center [283, 42] width 37 height 15
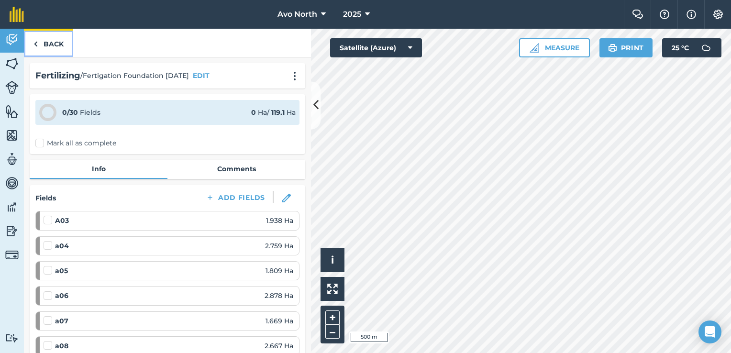
click at [48, 43] on link "Back" at bounding box center [48, 43] width 49 height 28
